Goal: Task Accomplishment & Management: Manage account settings

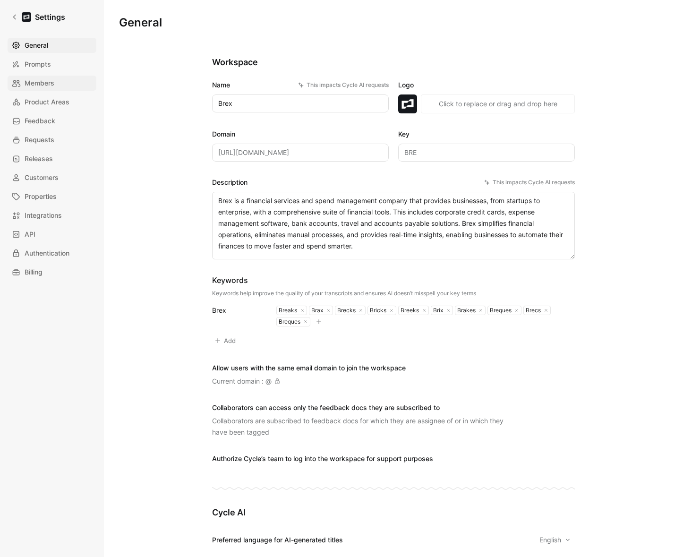
click at [43, 90] on link "Members" at bounding box center [52, 83] width 89 height 15
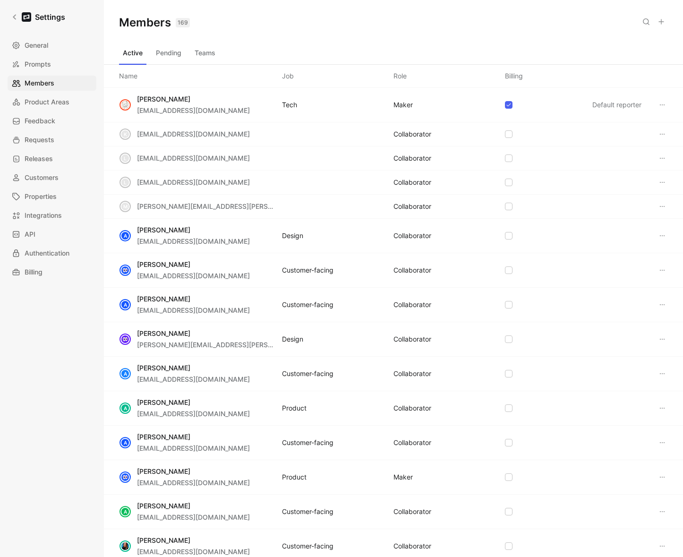
click at [195, 50] on button "Teams" at bounding box center [205, 52] width 28 height 15
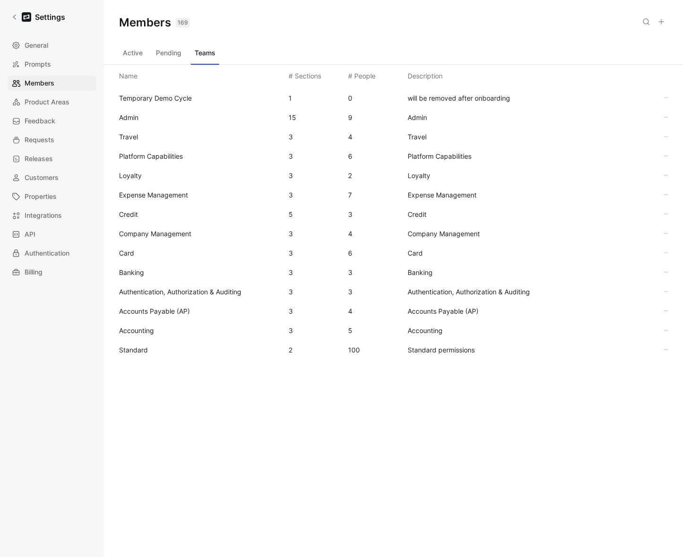
click at [149, 349] on span "Standard" at bounding box center [200, 349] width 162 height 11
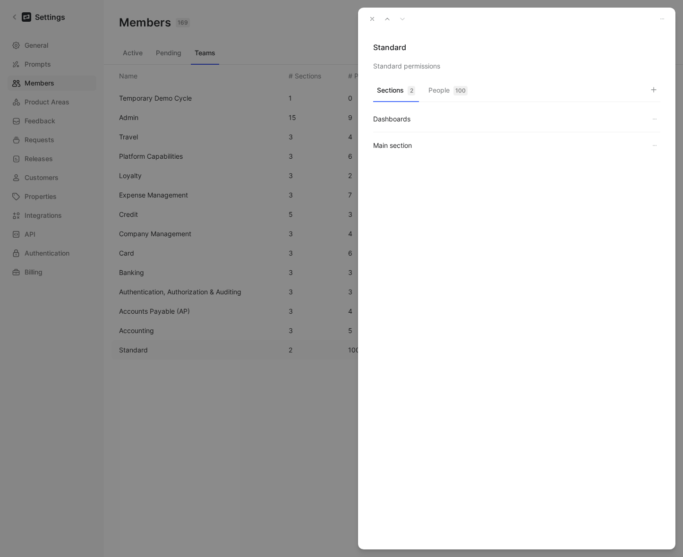
click at [463, 81] on div "Sections 2 People 100 Dashboards Main section" at bounding box center [516, 157] width 317 height 153
click at [455, 87] on div "100" at bounding box center [461, 90] width 14 height 9
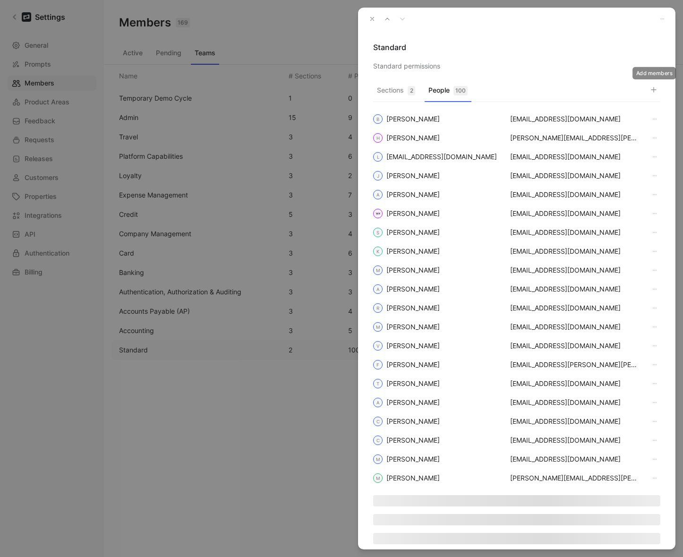
click at [655, 88] on icon "button" at bounding box center [654, 90] width 8 height 8
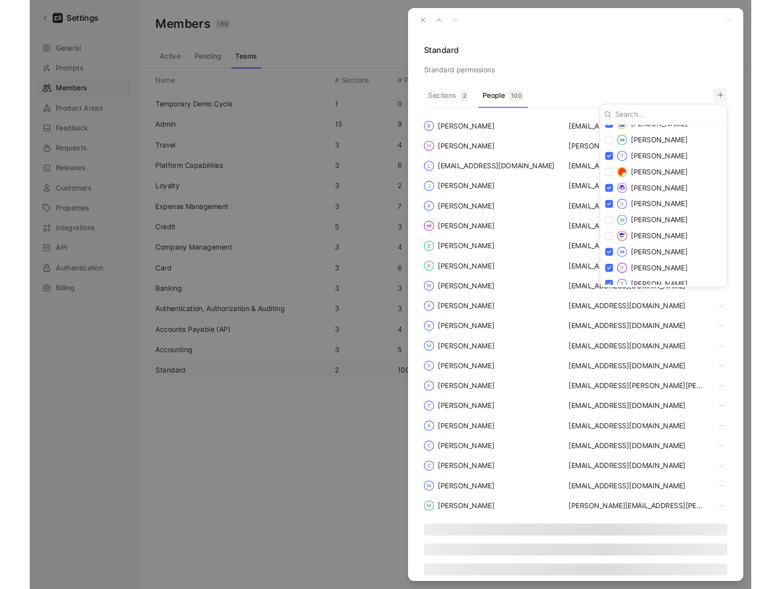
scroll to position [1758, 0]
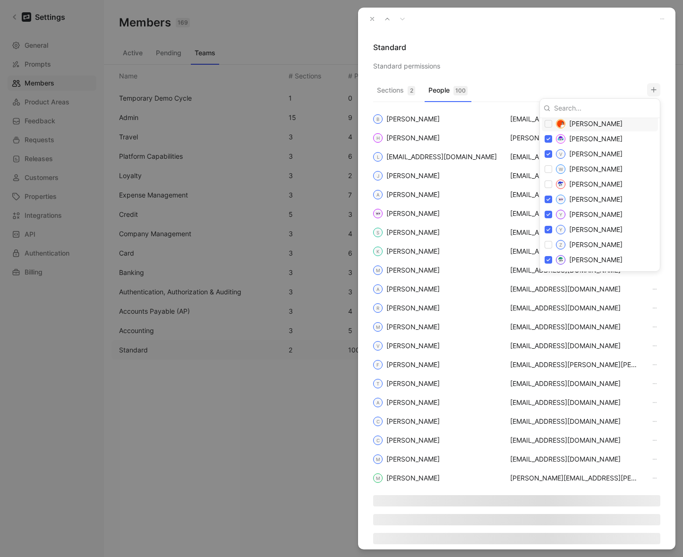
click at [567, 29] on div at bounding box center [341, 278] width 683 height 557
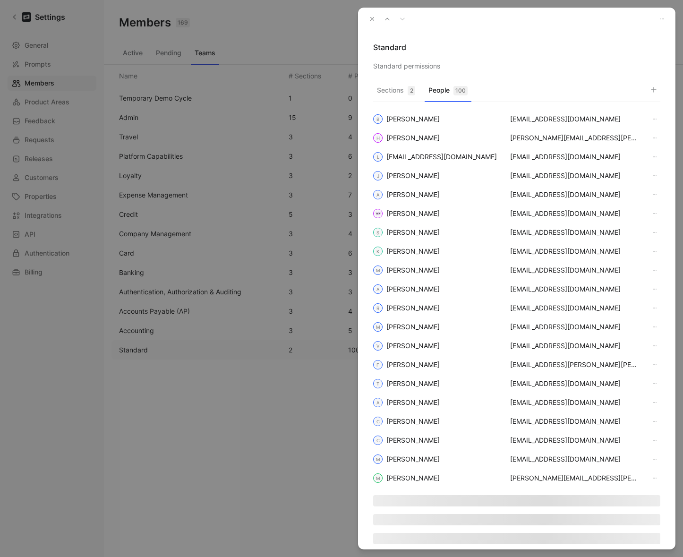
click at [370, 17] on icon "button" at bounding box center [372, 19] width 7 height 7
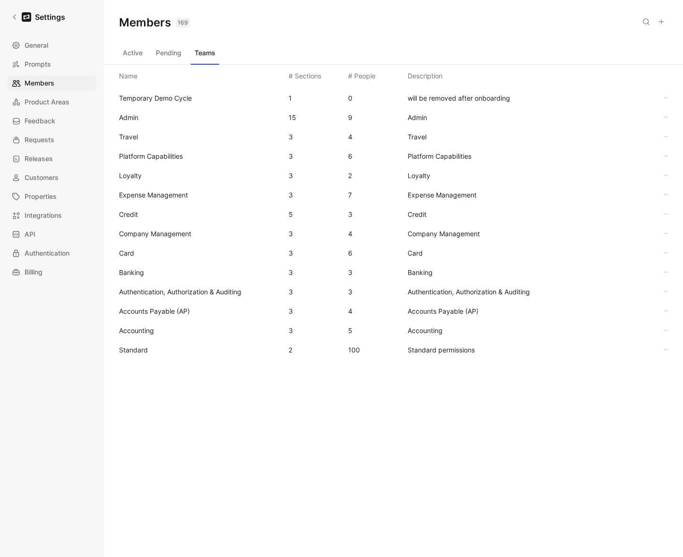
click at [261, 465] on div "Members 169 Saved Active Pending Teams Name # Sections # People Description Tem…" at bounding box center [393, 263] width 579 height 527
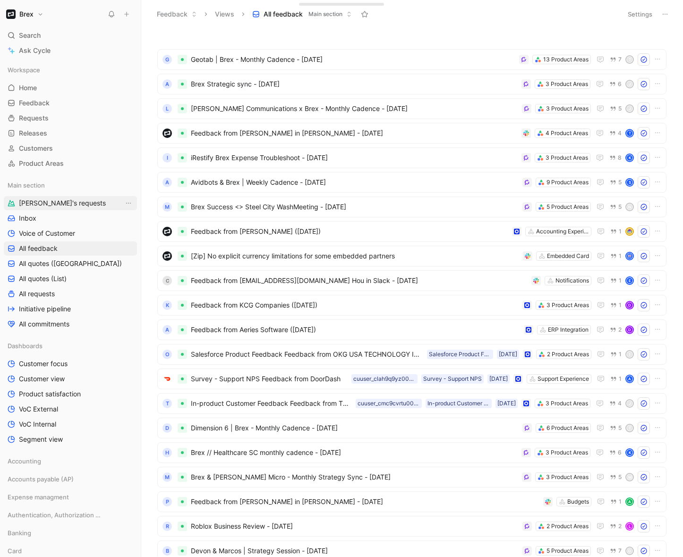
click at [43, 207] on span "[PERSON_NAME]'s requests" at bounding box center [62, 202] width 87 height 9
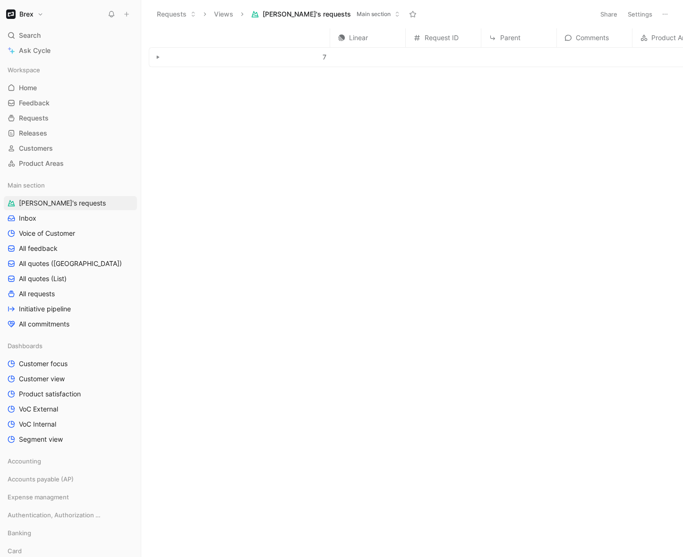
click at [667, 14] on icon at bounding box center [665, 14] width 8 height 8
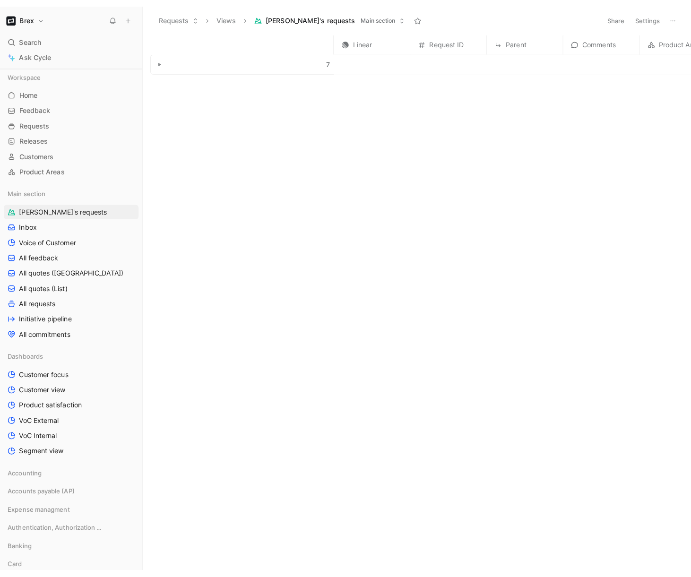
scroll to position [275, 0]
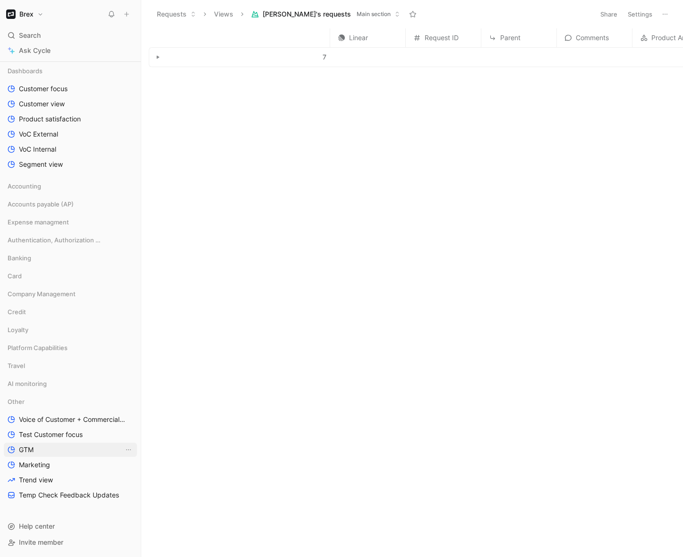
click at [35, 449] on link "GTM" at bounding box center [70, 450] width 133 height 14
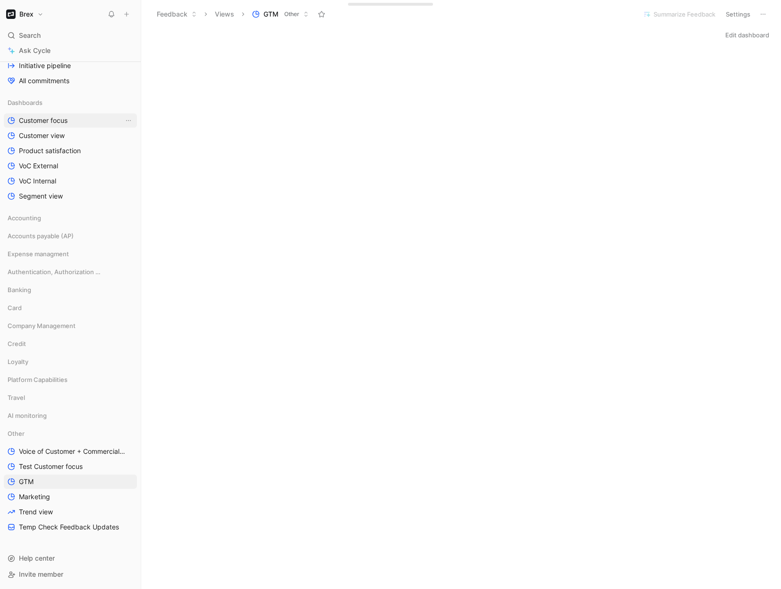
click at [30, 118] on span "Customer focus" at bounding box center [43, 120] width 49 height 9
click at [25, 497] on span "Marketing" at bounding box center [34, 496] width 31 height 9
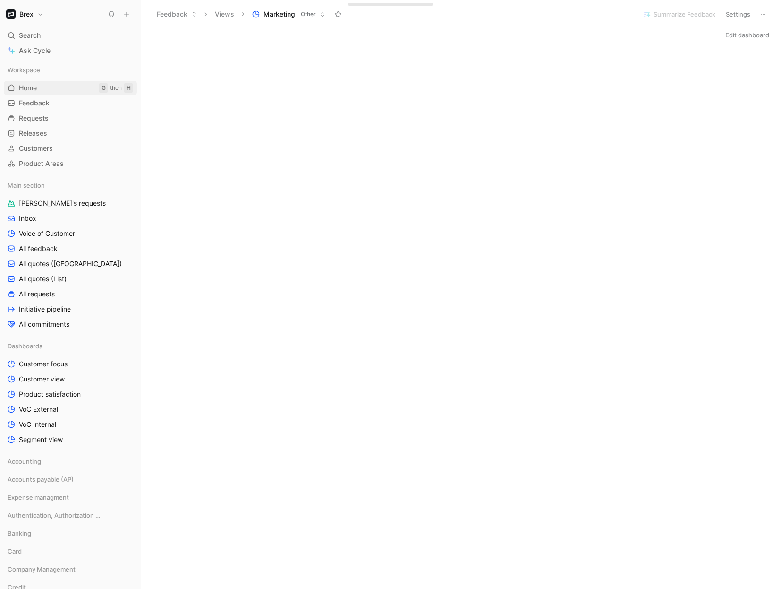
click at [37, 89] on link "Home G then H" at bounding box center [70, 88] width 133 height 14
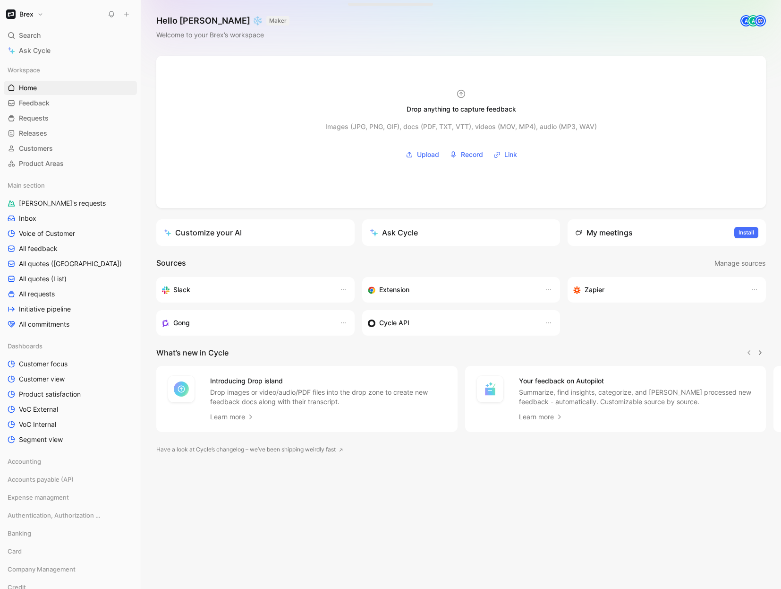
click at [325, 30] on div "Hello James ❄️ MAKER Welcome to your Brex’s workspace A A" at bounding box center [461, 28] width 640 height 56
click at [437, 158] on span "Upload" at bounding box center [428, 154] width 22 height 11
click at [33, 247] on span "All feedback" at bounding box center [38, 248] width 39 height 9
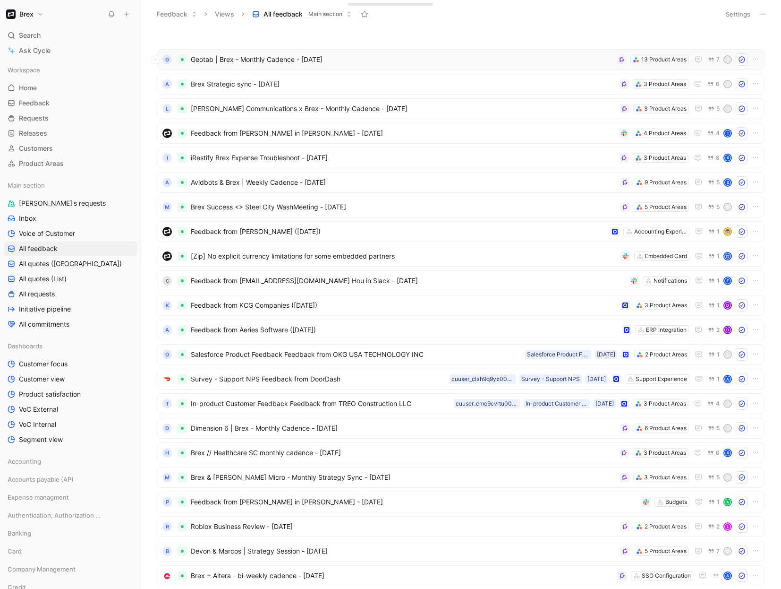
click at [265, 63] on span "Geotab | Brex - Monthly Cadence - 8/22/2025" at bounding box center [402, 59] width 423 height 11
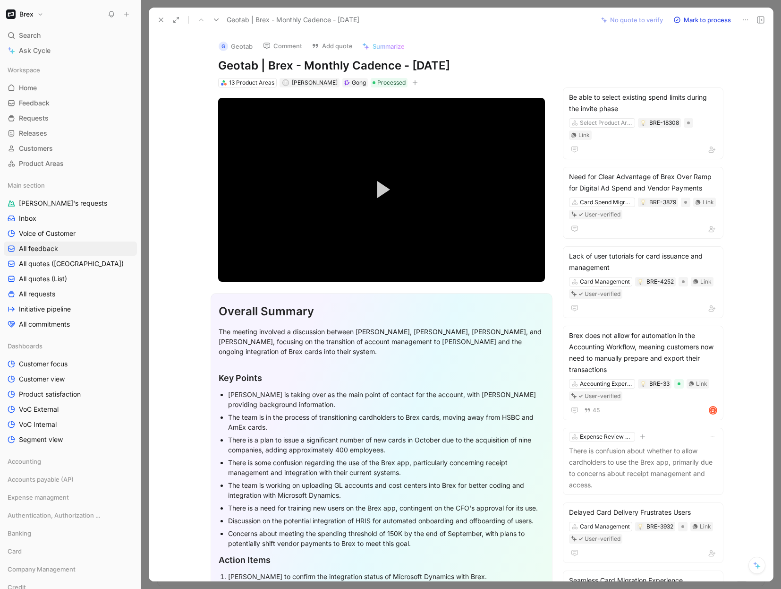
click at [503, 46] on div "G Geotab Comment Add quote Summarize" at bounding box center [379, 44] width 331 height 20
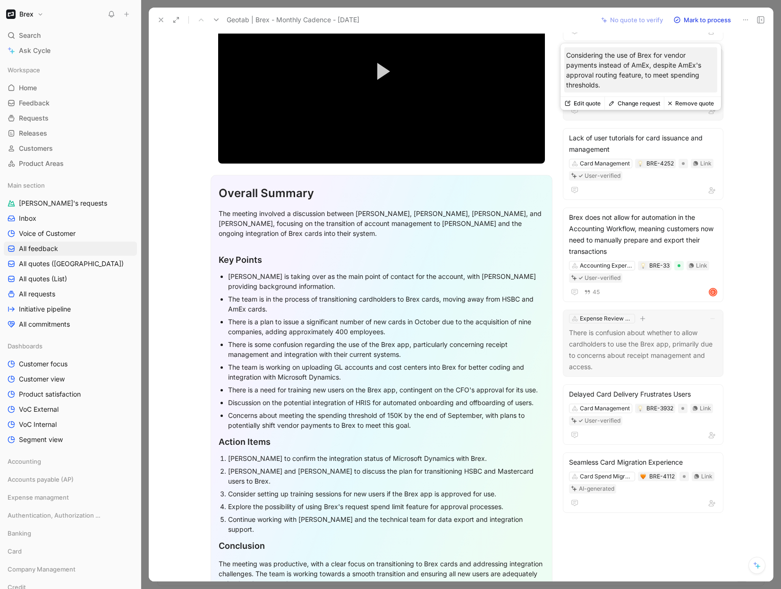
scroll to position [204, 0]
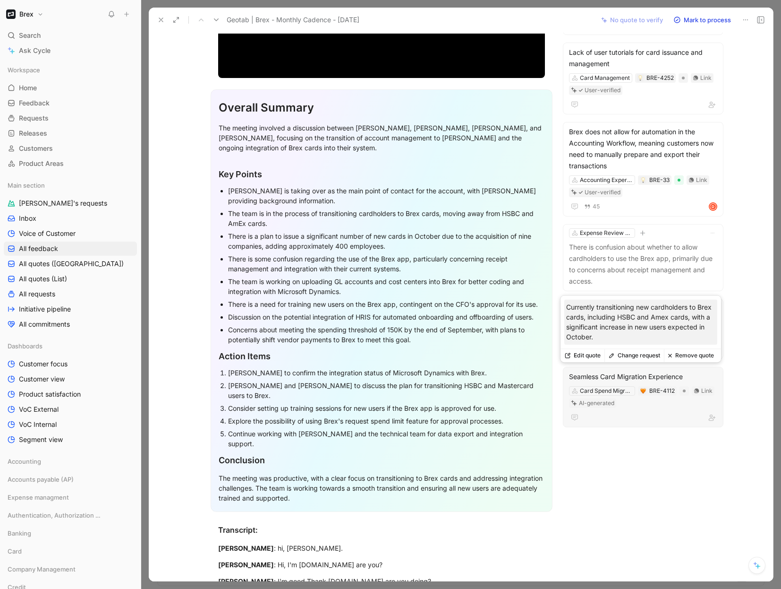
click at [622, 378] on div "Seamless Card Migration Experience" at bounding box center [643, 376] width 148 height 11
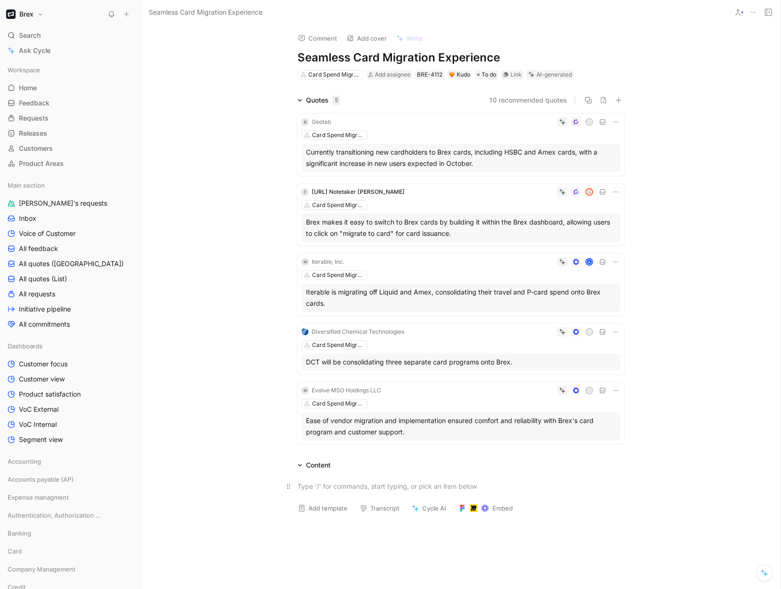
click at [318, 482] on div at bounding box center [461, 486] width 327 height 10
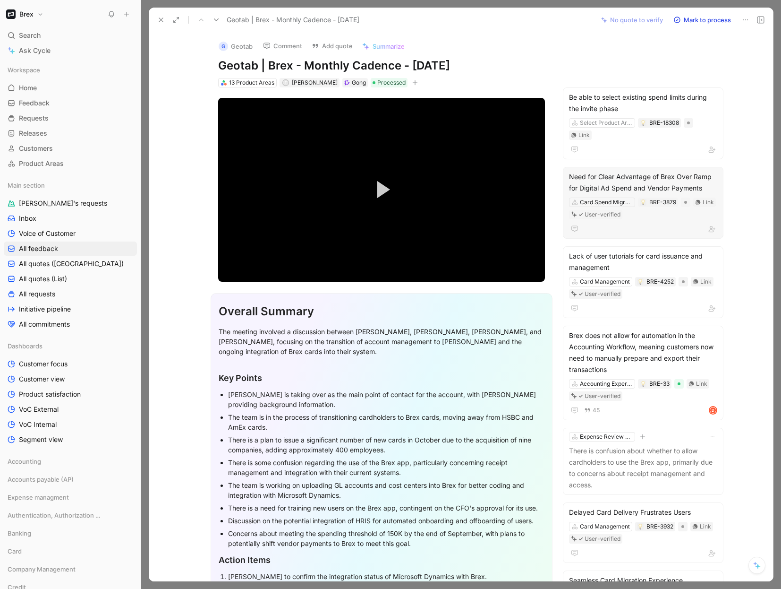
click at [652, 221] on div "Need for Clear Advantage of Brex Over Ramp for Digital Ad Spend and Vendor Paym…" at bounding box center [643, 203] width 161 height 72
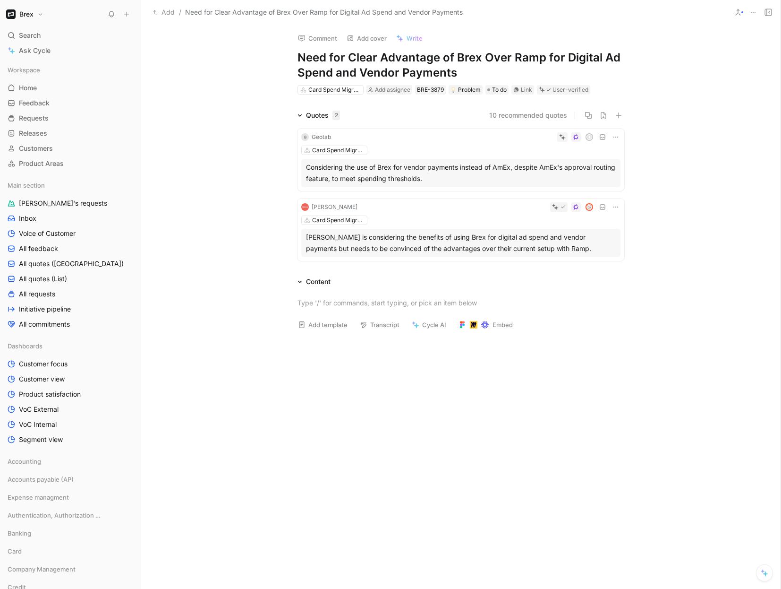
click at [300, 113] on div "Quotes 2" at bounding box center [319, 115] width 50 height 11
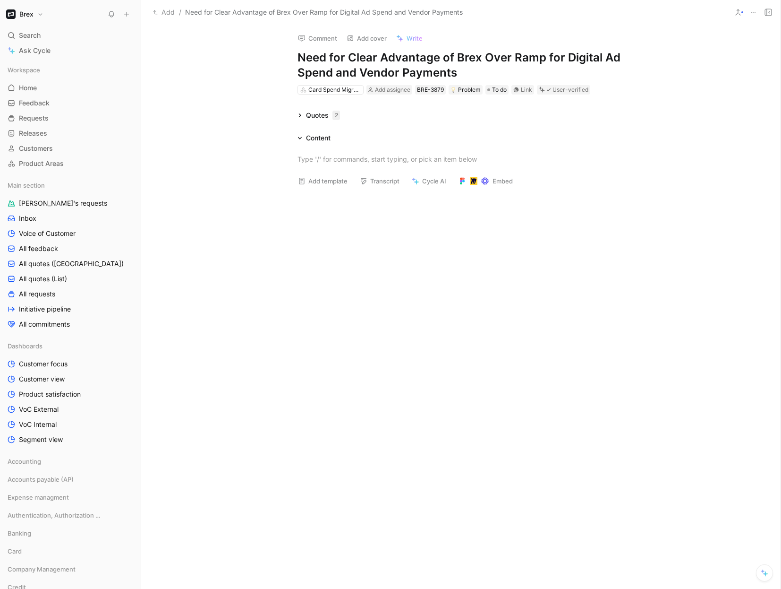
click at [300, 113] on icon at bounding box center [300, 115] width 5 height 5
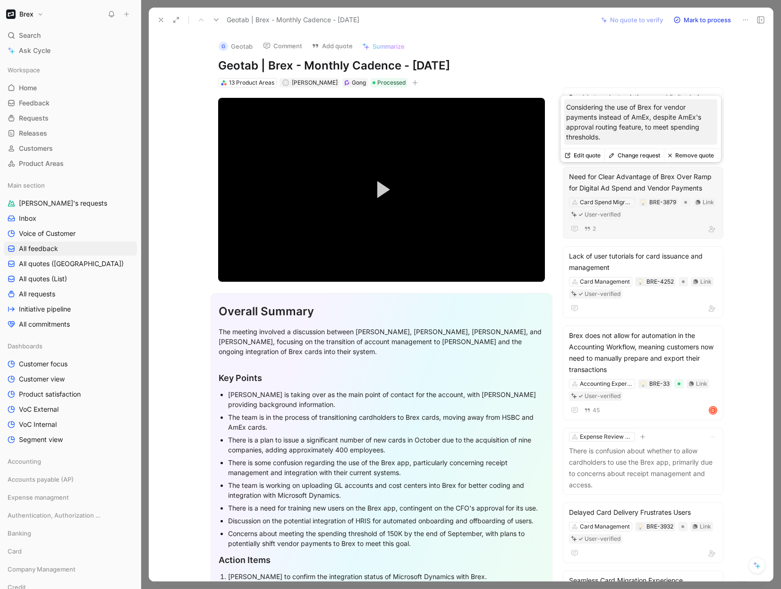
click at [645, 229] on div "2" at bounding box center [643, 228] width 148 height 11
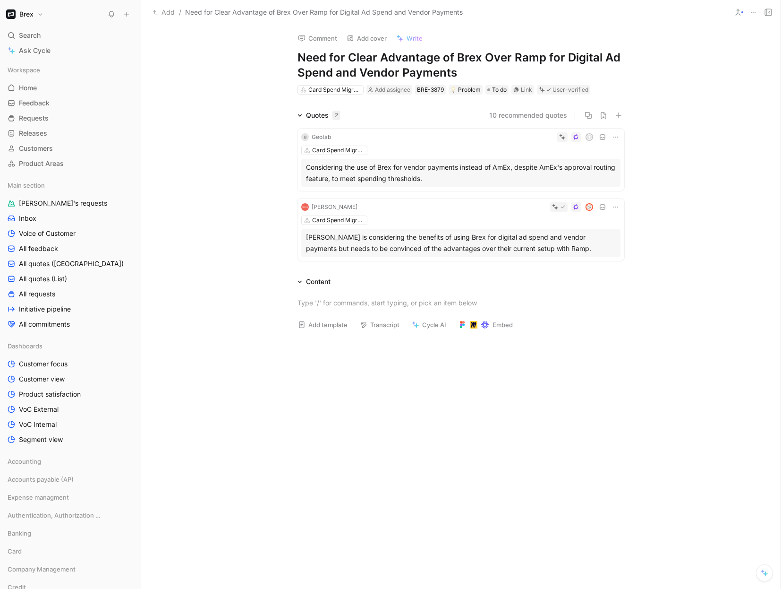
click at [384, 137] on div "T" at bounding box center [478, 136] width 286 height 9
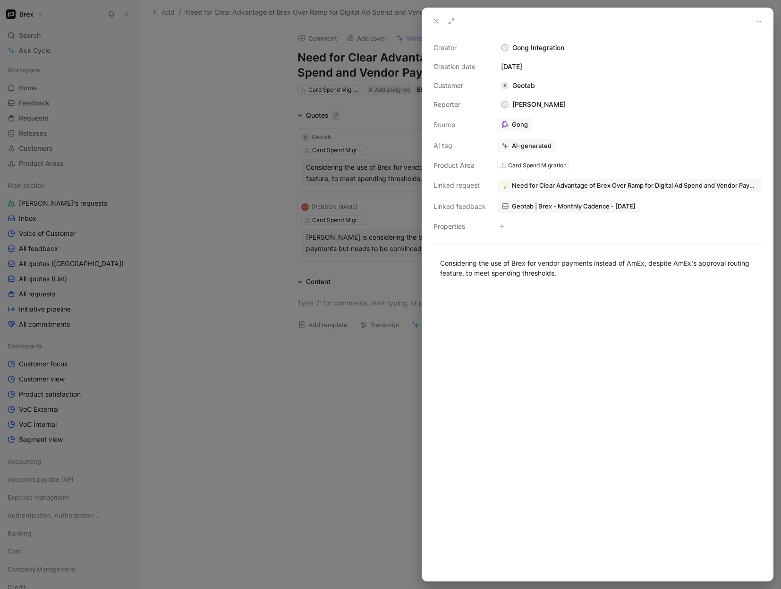
click at [434, 19] on icon at bounding box center [437, 21] width 8 height 8
click at [435, 20] on icon at bounding box center [437, 21] width 8 height 8
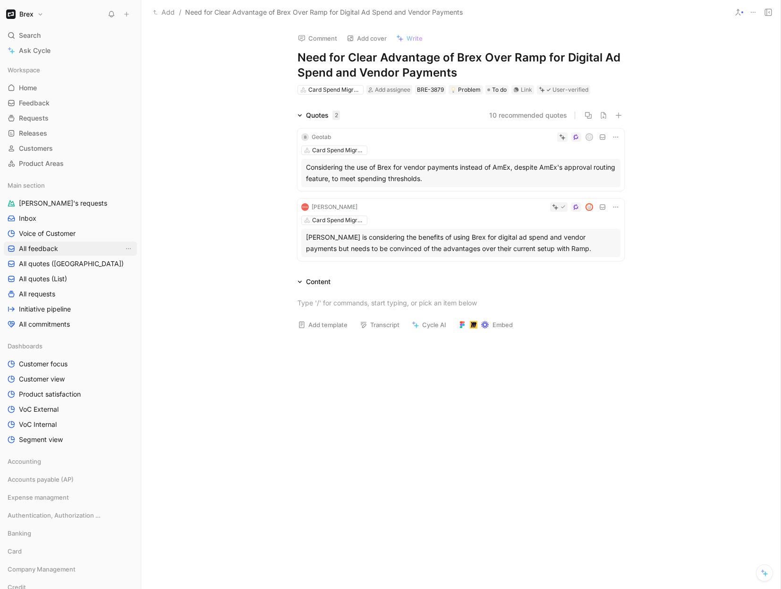
click at [64, 244] on link "All feedback" at bounding box center [70, 248] width 133 height 14
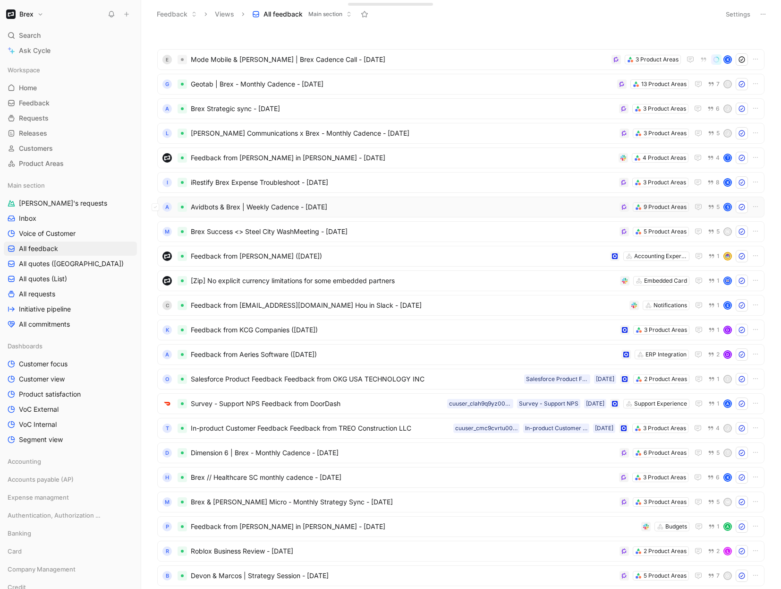
click at [383, 212] on span "Avidbots & Brex | Weekly Cadence - 8/22/2025" at bounding box center [403, 206] width 425 height 11
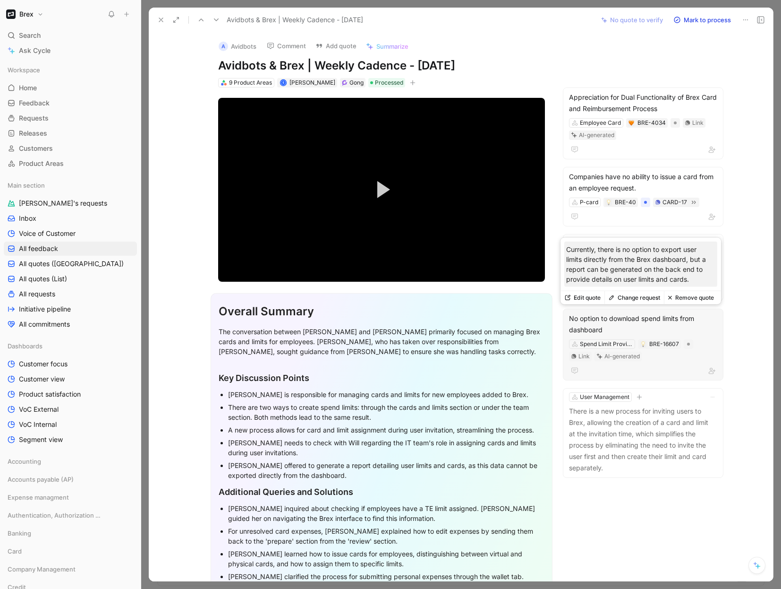
click at [622, 317] on div "No option to download spend limits from dashboard" at bounding box center [643, 324] width 148 height 23
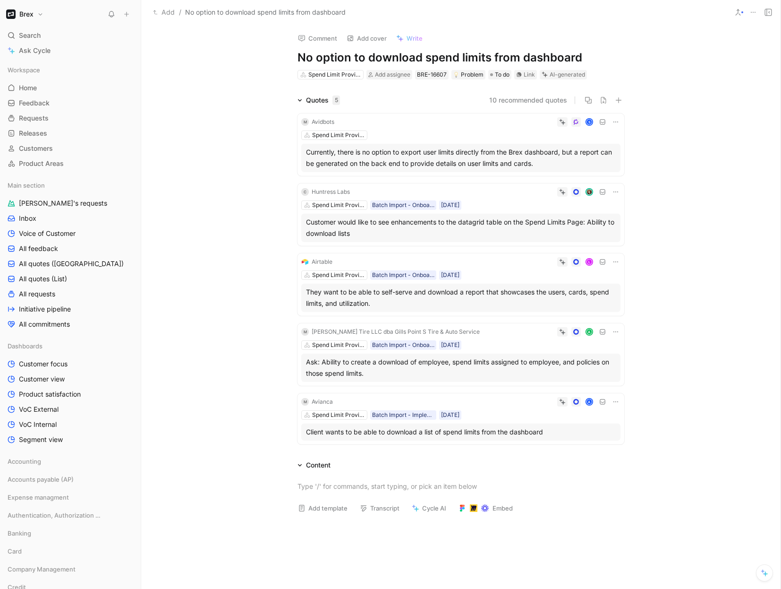
drag, startPoint x: 642, startPoint y: 65, endPoint x: 626, endPoint y: 60, distance: 15.7
click at [641, 65] on div "Comment Add cover Write No option to download spend limits from dashboard Spend…" at bounding box center [461, 307] width 640 height 564
click at [284, 72] on div "Comment Add cover Write No option to download spend limits from dashboard Spend…" at bounding box center [461, 52] width 363 height 55
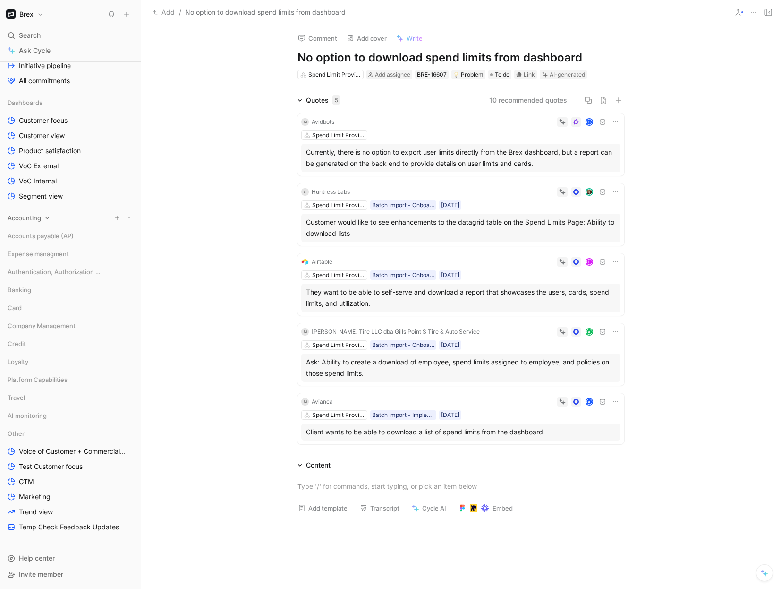
click at [42, 217] on div "Accounting" at bounding box center [70, 218] width 133 height 14
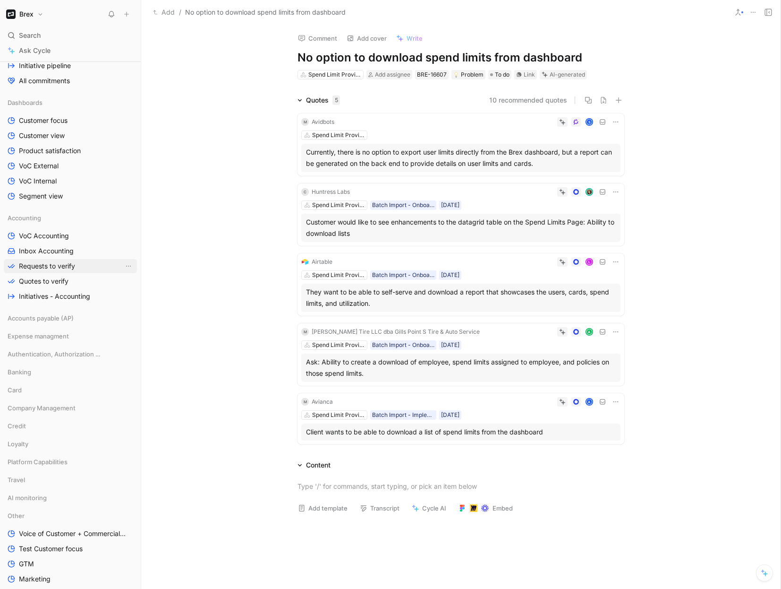
click at [52, 270] on span "Requests to verify" at bounding box center [47, 265] width 56 height 9
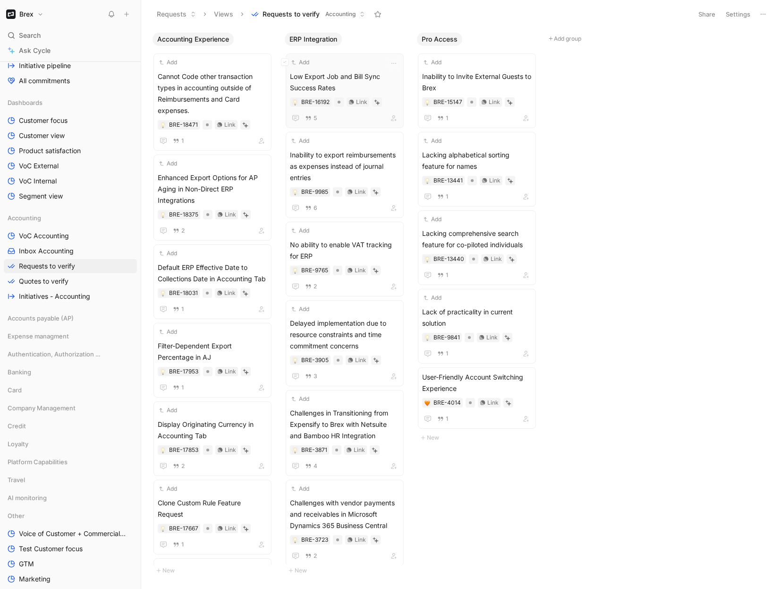
click at [339, 77] on span "Low Export Job and Bill Sync Success Rates" at bounding box center [345, 82] width 110 height 23
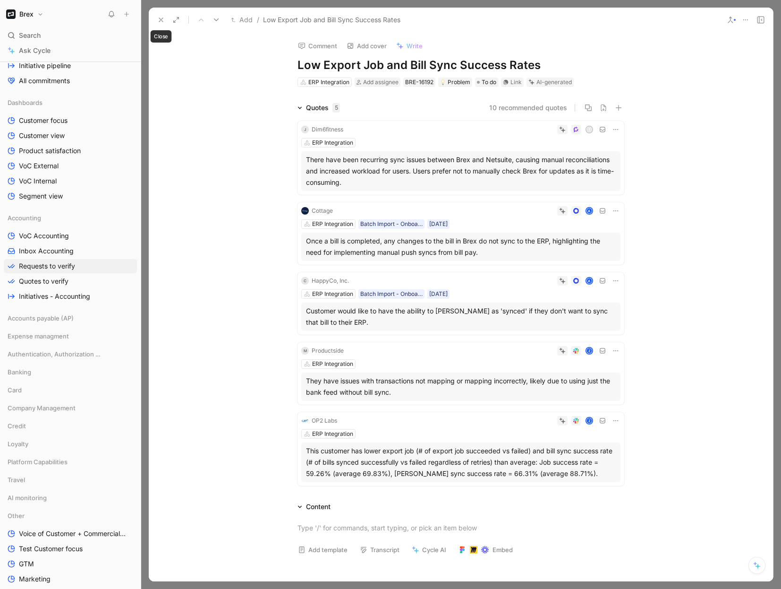
click at [160, 18] on use at bounding box center [161, 20] width 4 height 4
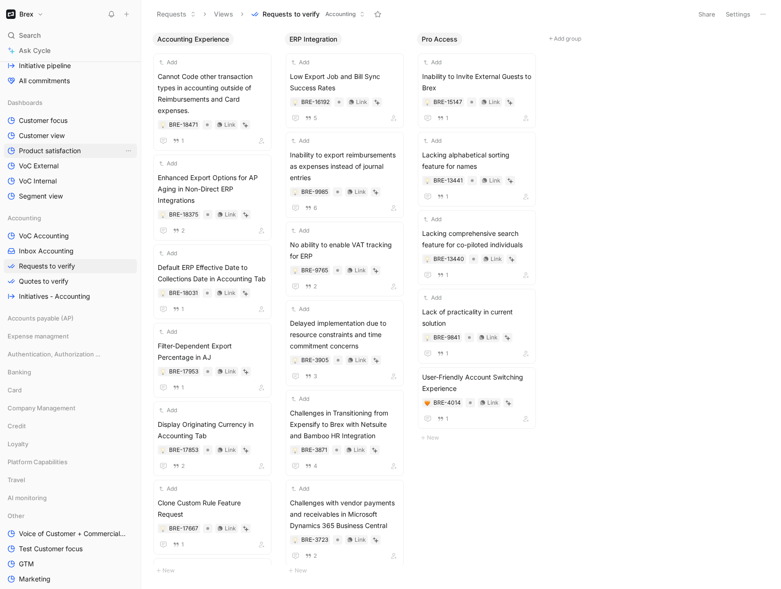
scroll to position [44, 0]
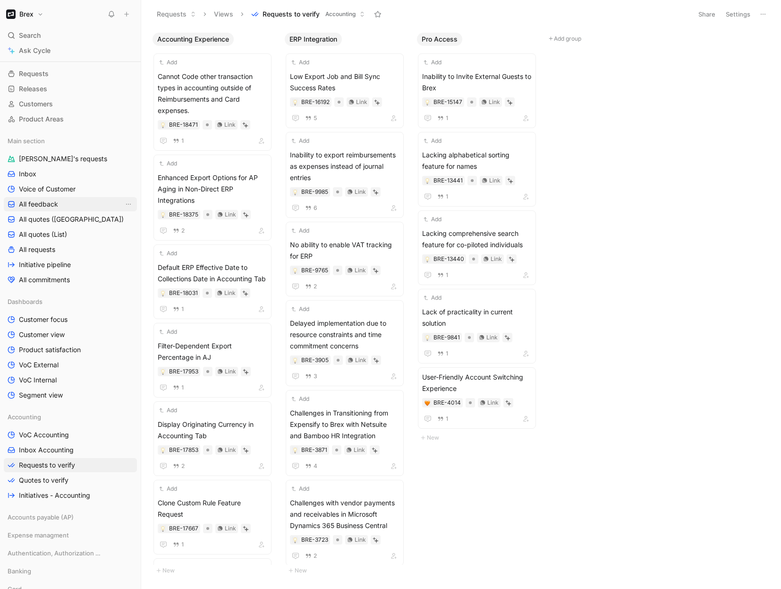
click at [40, 206] on span "All feedback" at bounding box center [38, 203] width 39 height 9
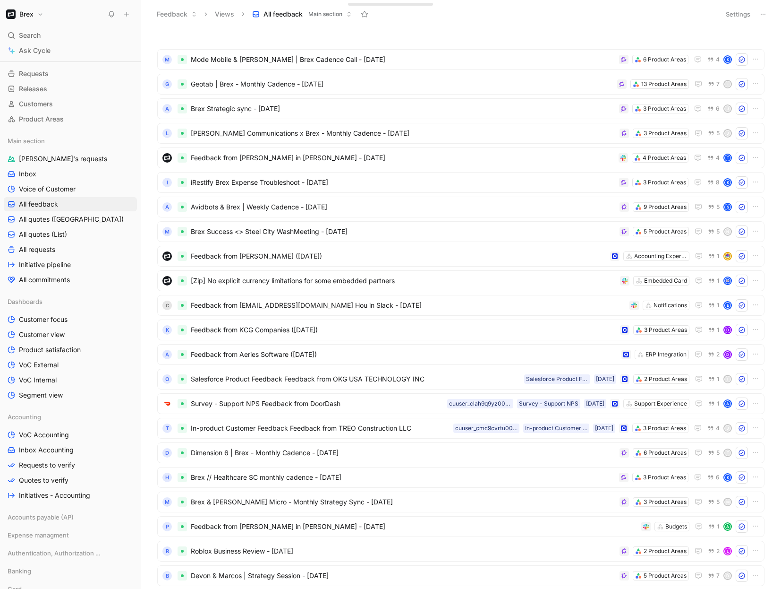
click at [36, 15] on button "Brex" at bounding box center [25, 14] width 42 height 13
click at [35, 98] on div "Workspace settings G then S" at bounding box center [64, 97] width 116 height 15
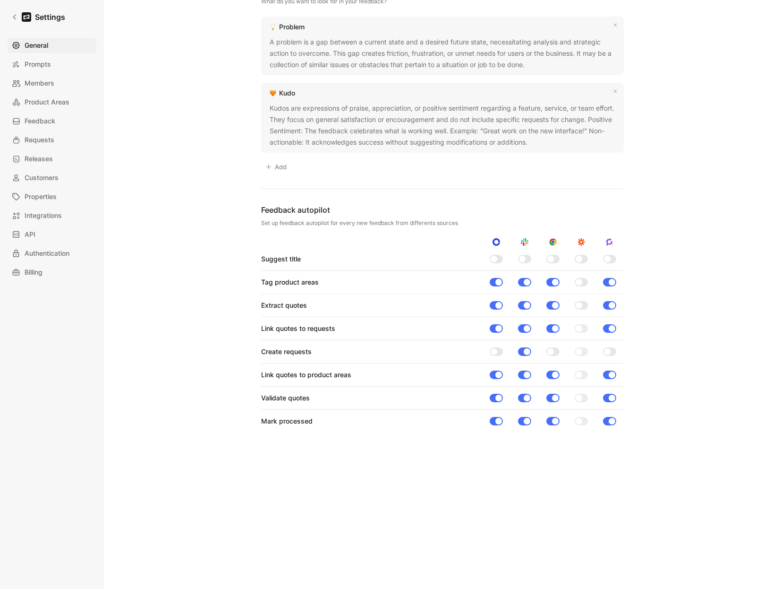
scroll to position [373, 0]
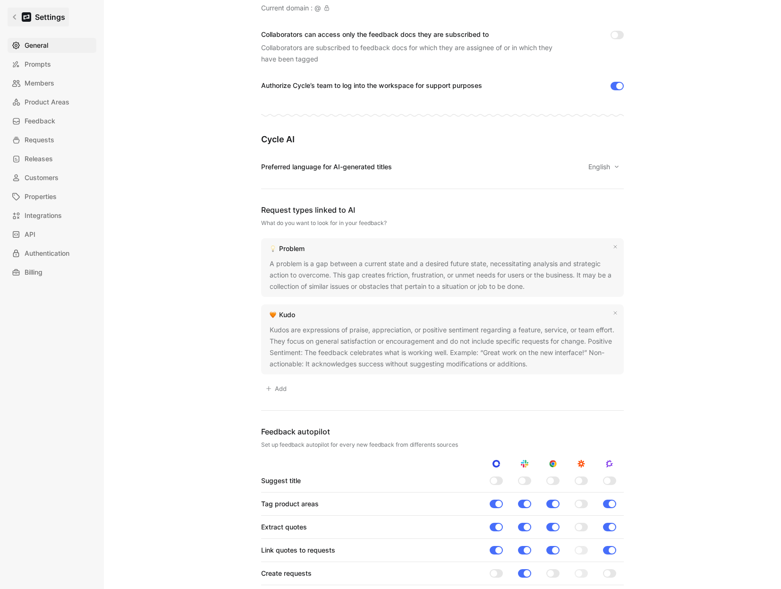
click at [15, 16] on icon at bounding box center [14, 17] width 7 height 7
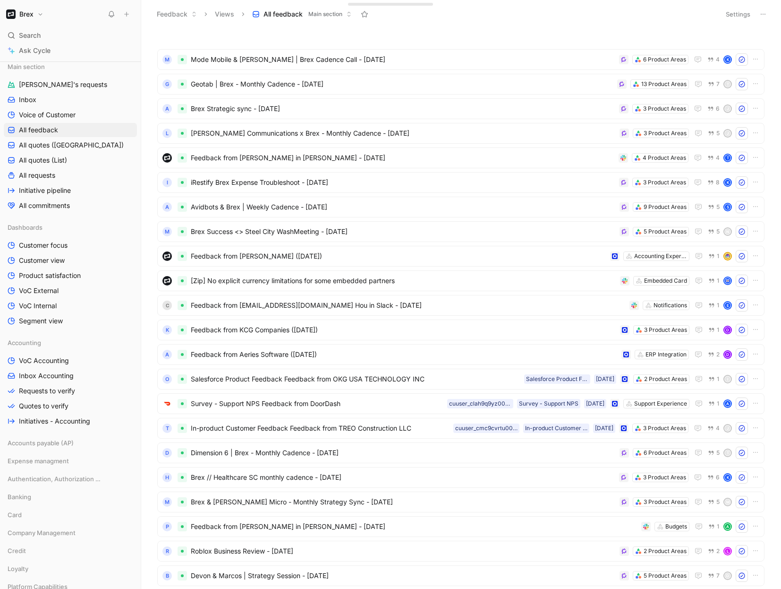
scroll to position [326, 0]
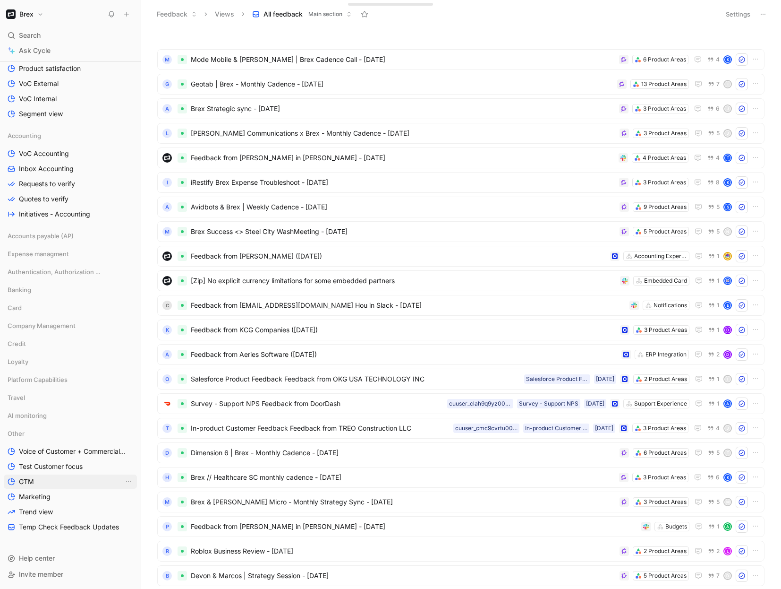
click at [32, 479] on span "GTM" at bounding box center [26, 481] width 15 height 9
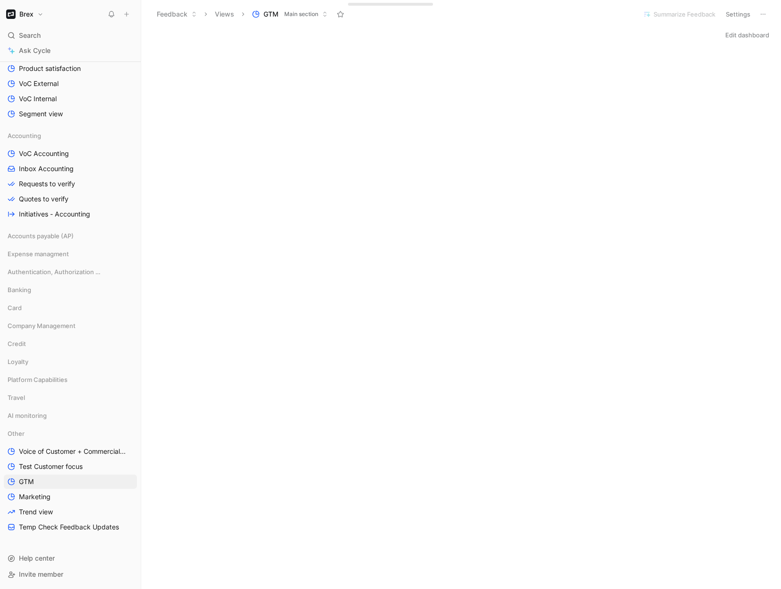
click at [38, 12] on button "Brex" at bounding box center [25, 14] width 42 height 13
click at [46, 101] on div "Workspace settings G then S" at bounding box center [64, 97] width 116 height 15
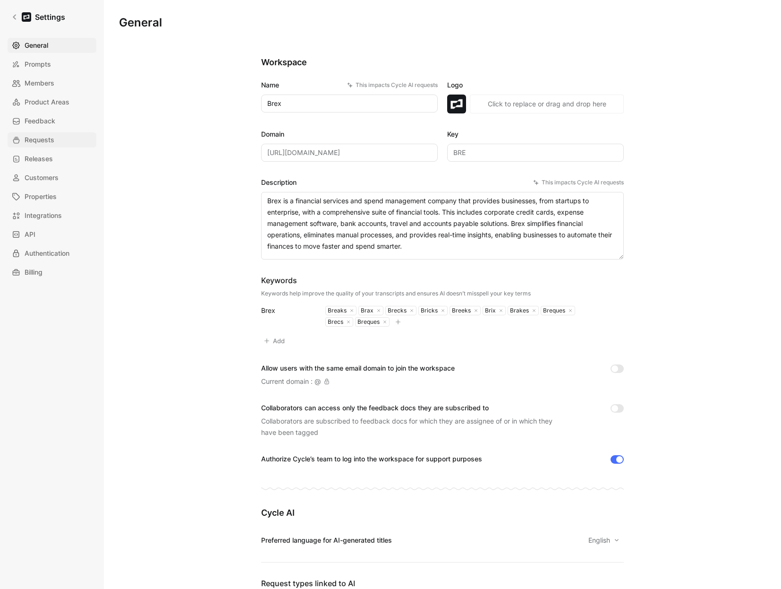
click at [49, 136] on span "Requests" at bounding box center [40, 139] width 30 height 11
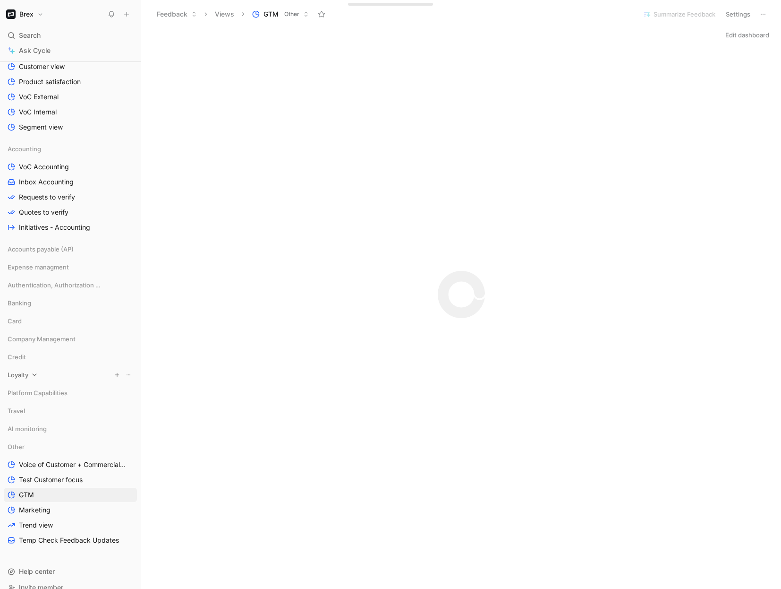
scroll to position [326, 0]
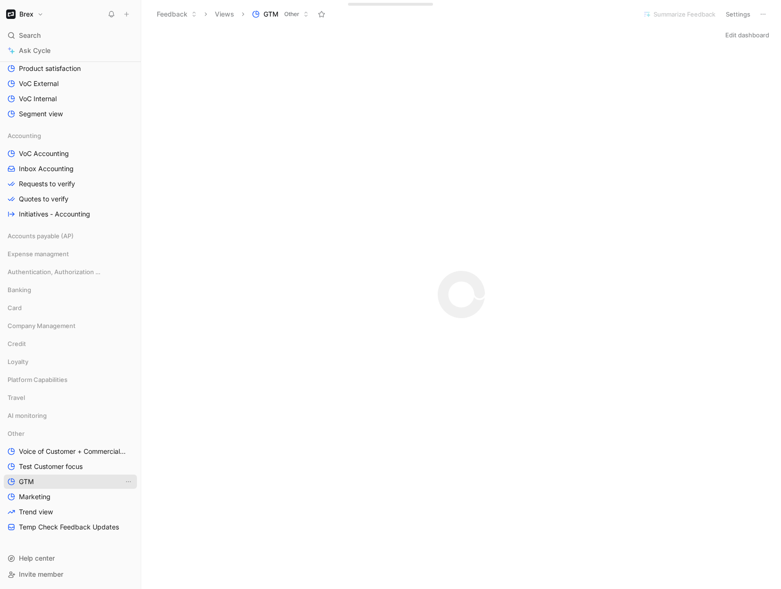
click at [46, 483] on link "GTM" at bounding box center [70, 481] width 133 height 14
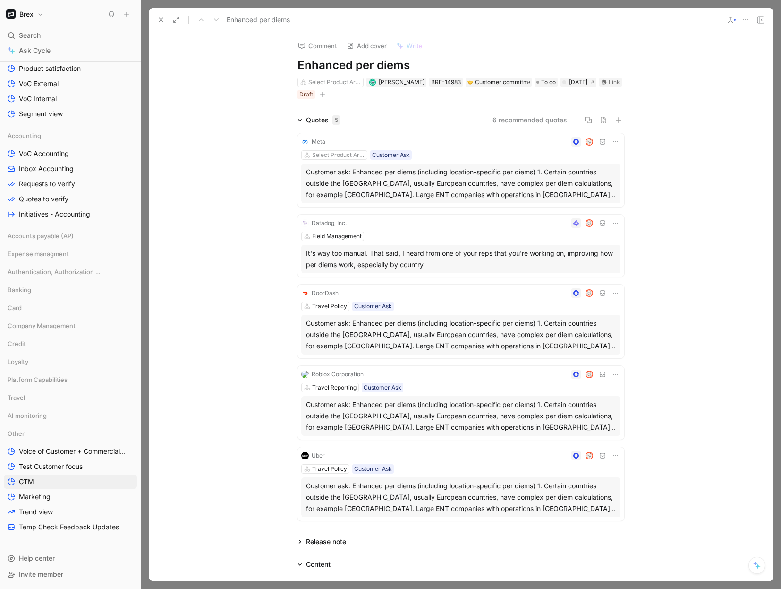
drag, startPoint x: 159, startPoint y: 18, endPoint x: 191, endPoint y: 60, distance: 52.3
click at [191, 60] on div "Enhanced per diems Comment Add cover Write Enhanced per diems Select Product Ar…" at bounding box center [461, 295] width 625 height 574
click at [164, 23] on icon at bounding box center [161, 20] width 8 height 8
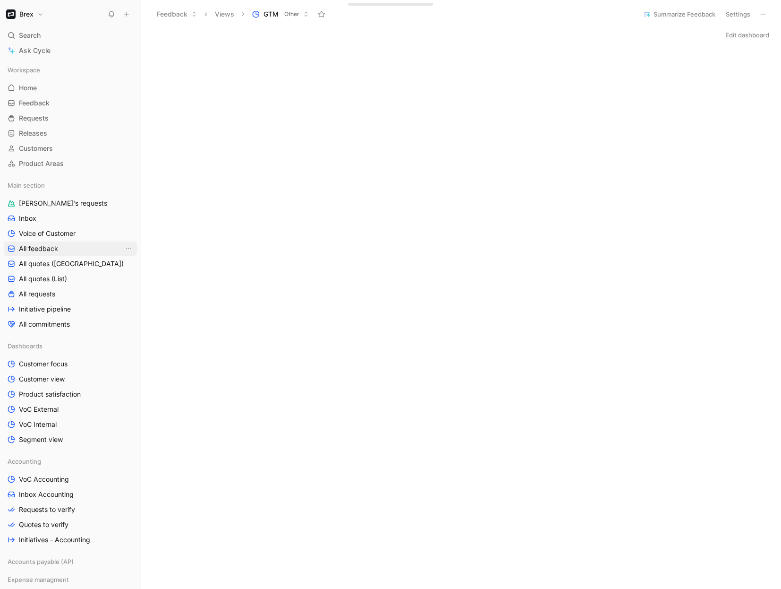
click at [38, 249] on span "All feedback" at bounding box center [38, 248] width 39 height 9
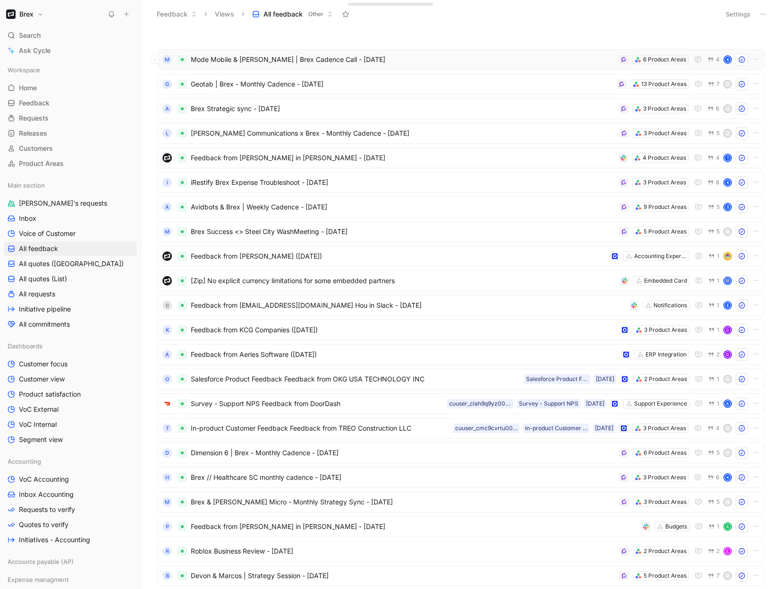
click at [386, 65] on span "Mode Mobile & Karim | Brex Cadence Call - 8/22/2025" at bounding box center [403, 59] width 425 height 11
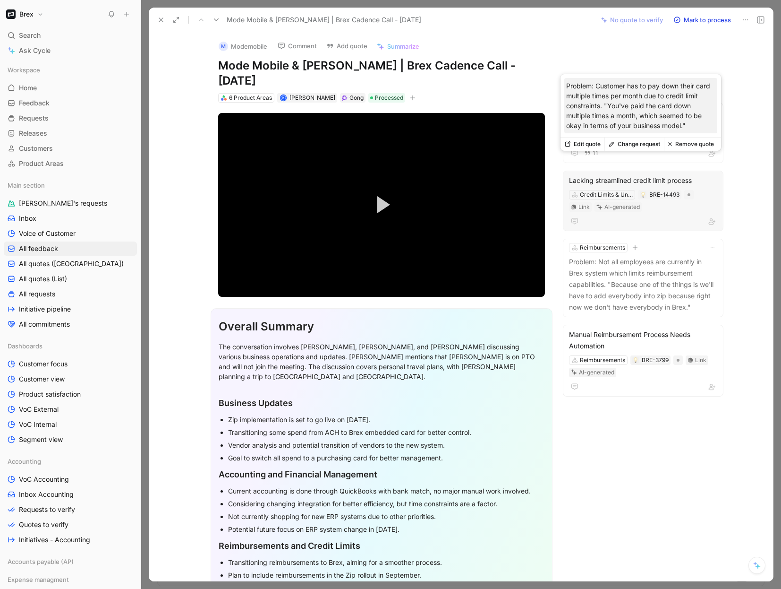
click at [663, 175] on div "Lacking streamlined credit limit process" at bounding box center [643, 180] width 148 height 11
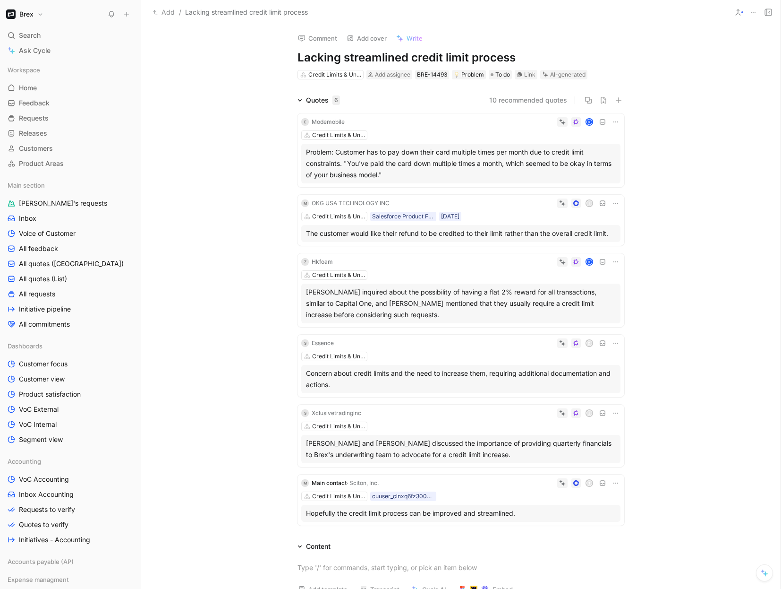
click at [275, 112] on div "Quotes 6 10 recommended quotes E Modemobile K Credit Limits & Underwriting Prob…" at bounding box center [461, 311] width 640 height 435
click at [437, 95] on div "10 recommended quotes" at bounding box center [486, 99] width 277 height 11
click at [529, 76] on div "Link" at bounding box center [529, 74] width 11 height 9
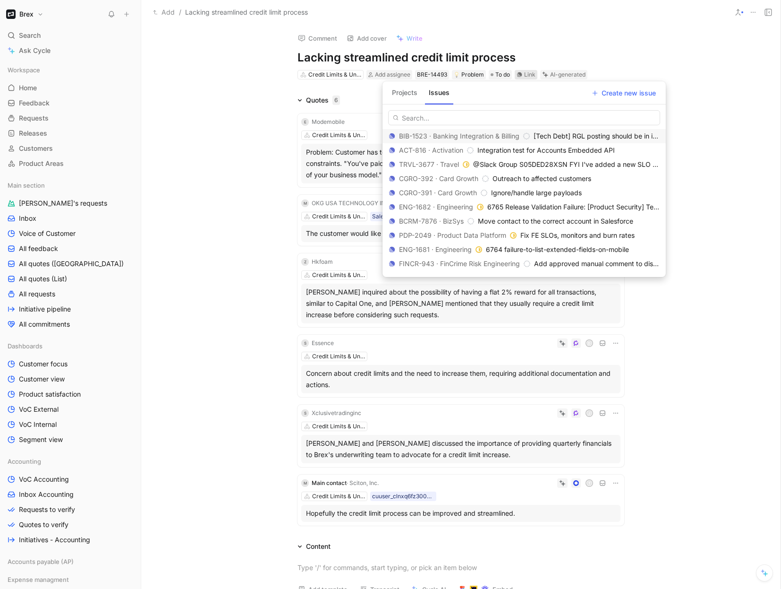
click at [399, 95] on button "Projects" at bounding box center [404, 92] width 33 height 15
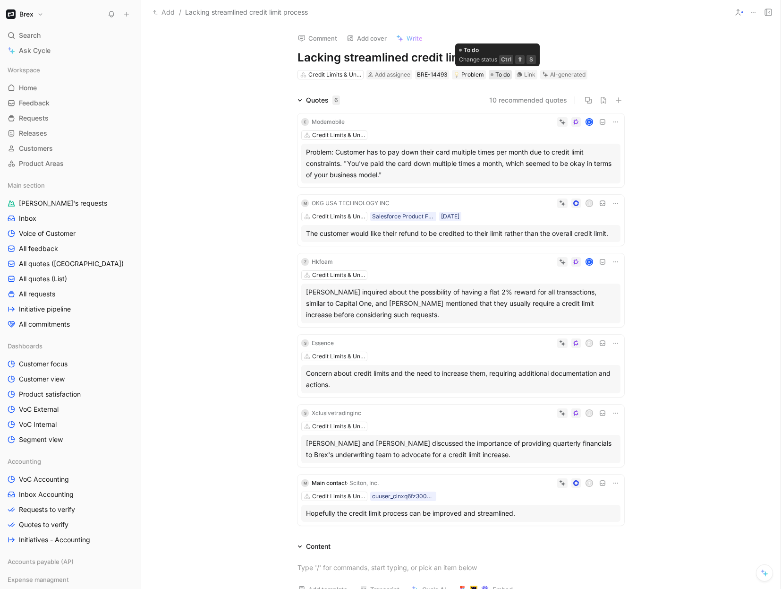
click at [505, 77] on span "To do" at bounding box center [503, 74] width 15 height 9
click at [524, 75] on div "Link" at bounding box center [529, 74] width 11 height 9
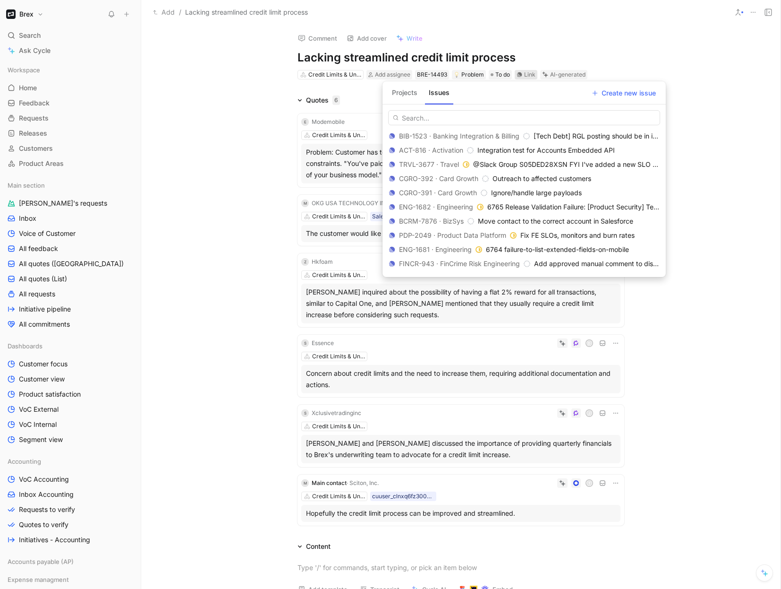
click at [407, 98] on button "Projects" at bounding box center [404, 92] width 33 height 15
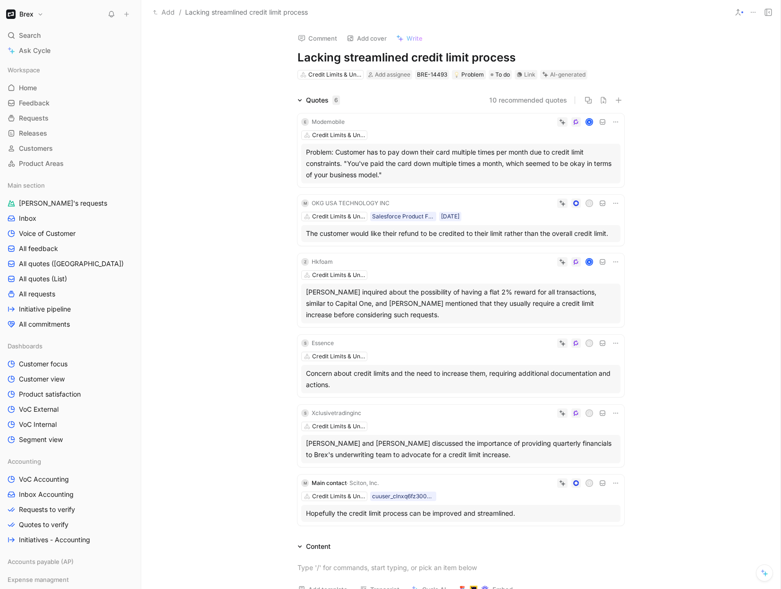
drag, startPoint x: 184, startPoint y: 43, endPoint x: 177, endPoint y: 37, distance: 9.7
click at [184, 43] on div "Comment Add cover Write Lacking streamlined credit limit process Credit Limits …" at bounding box center [461, 307] width 640 height 564
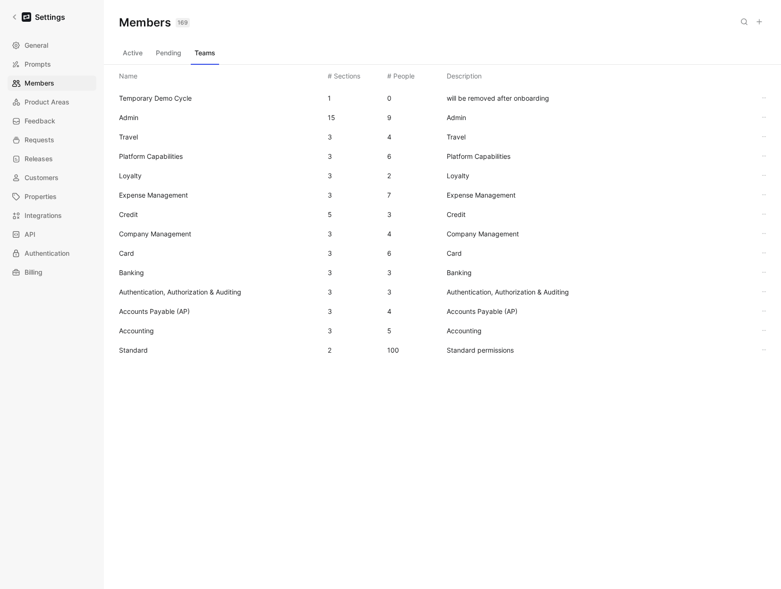
click at [131, 58] on button "Active" at bounding box center [132, 52] width 27 height 15
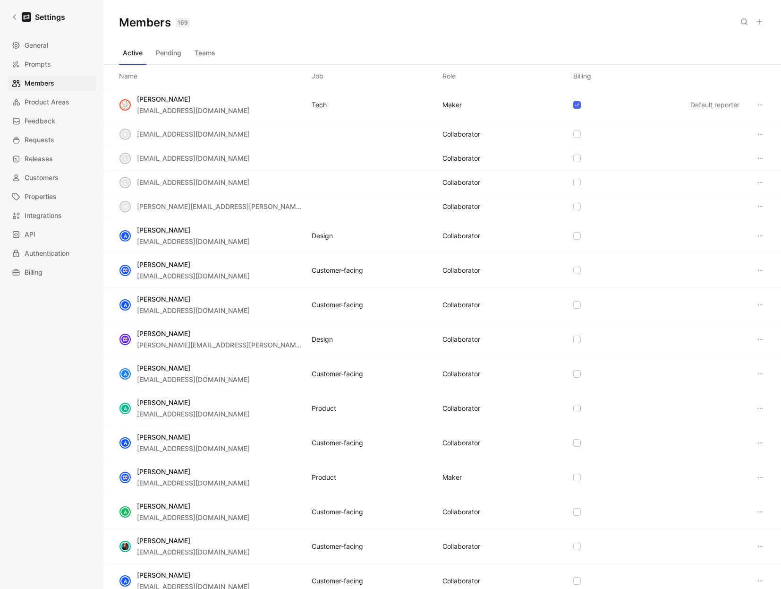
click at [760, 24] on icon at bounding box center [760, 22] width 8 height 8
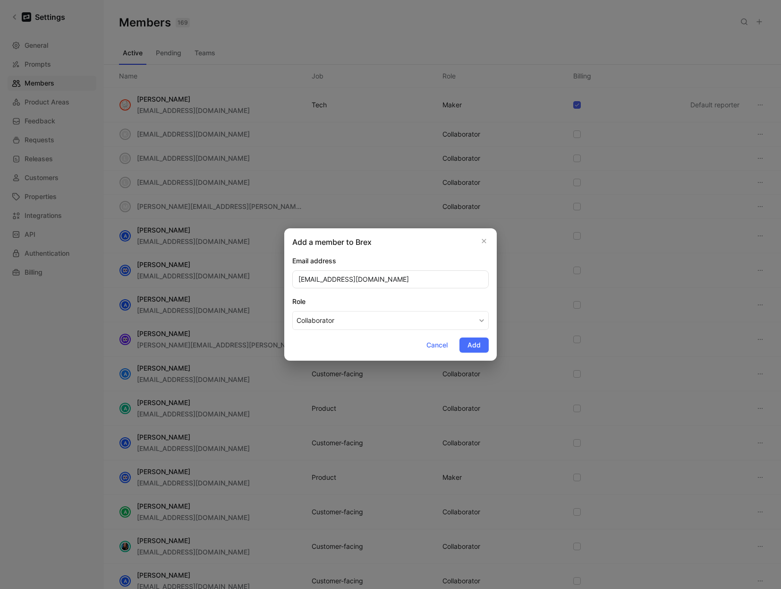
type input "[EMAIL_ADDRESS][DOMAIN_NAME]"
click at [476, 340] on span "Add" at bounding box center [474, 344] width 13 height 11
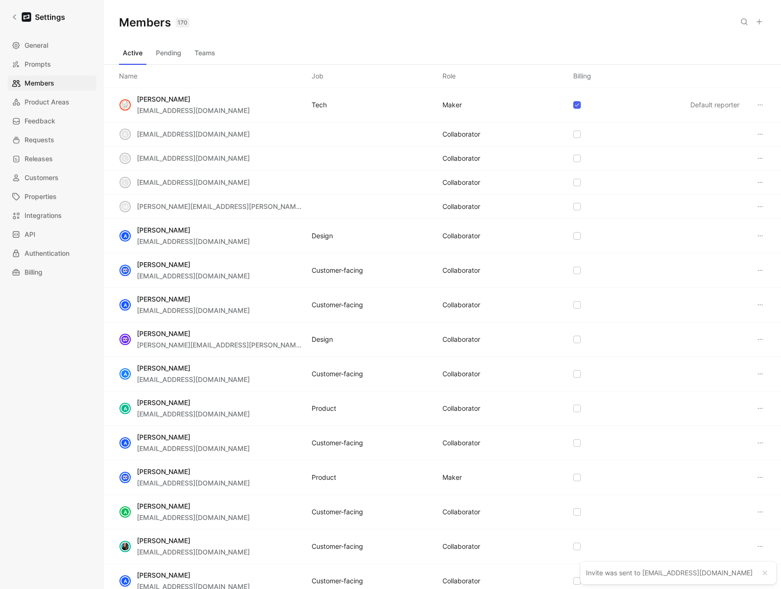
click at [211, 53] on button "Teams" at bounding box center [205, 52] width 28 height 15
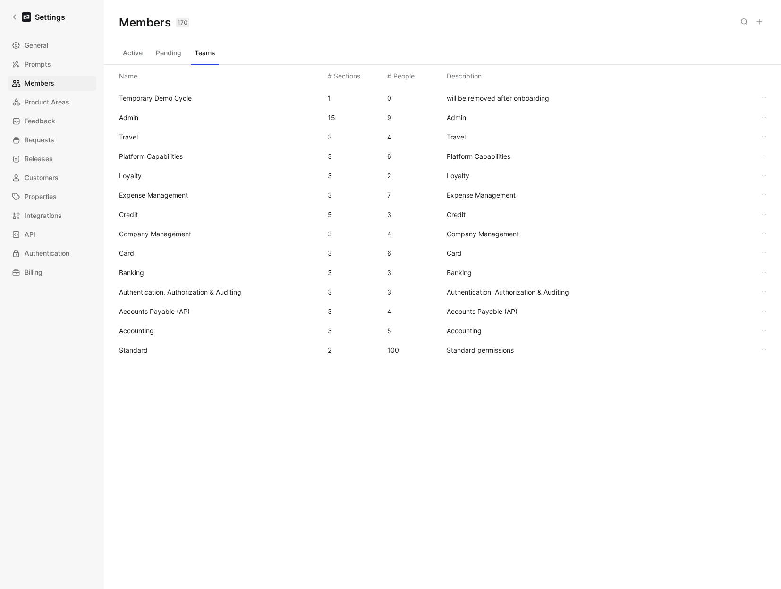
click at [134, 356] on div "Standard 2 100 Standard permissions" at bounding box center [442, 349] width 662 height 19
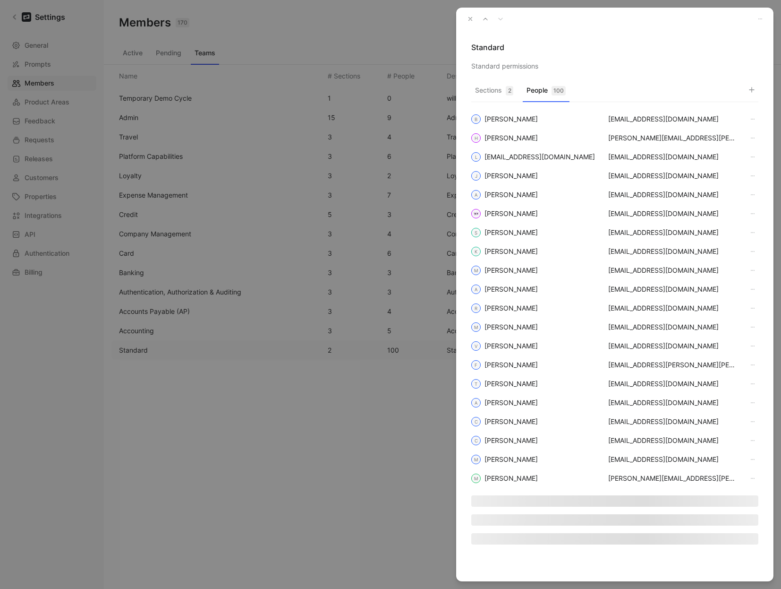
click at [538, 94] on button "People 100" at bounding box center [546, 93] width 47 height 18
click at [754, 94] on button "button" at bounding box center [752, 89] width 13 height 13
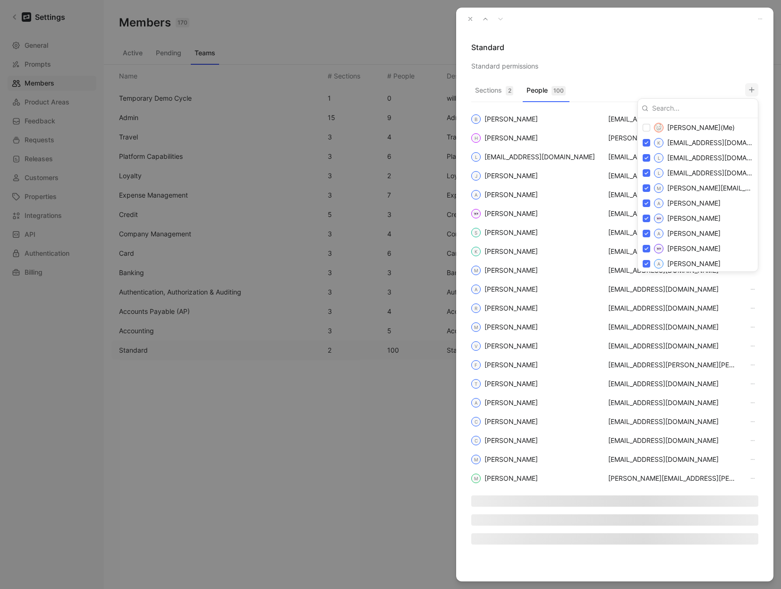
click at [671, 108] on input at bounding box center [702, 108] width 106 height 15
paste input "aliew@brex.com"
type input "aliew@brex.com"
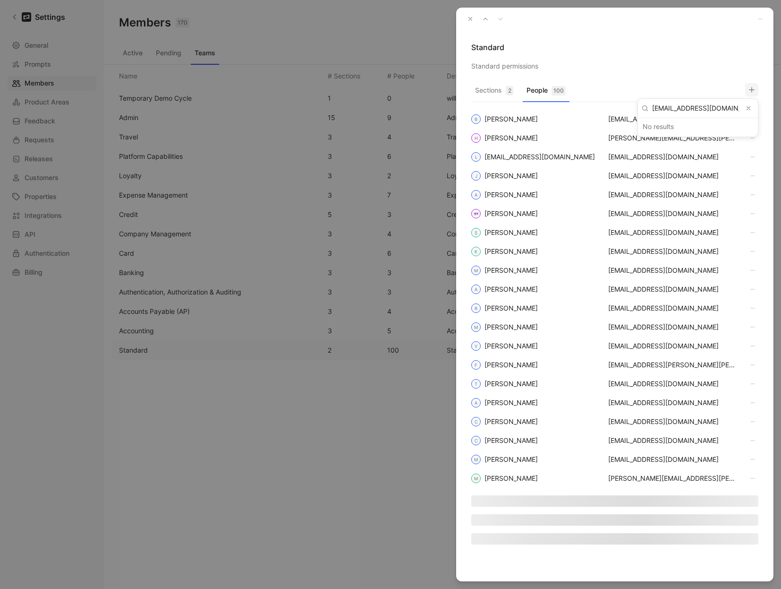
drag, startPoint x: 625, startPoint y: 67, endPoint x: 504, endPoint y: 44, distance: 123.1
click at [625, 67] on div at bounding box center [390, 294] width 781 height 589
click at [470, 20] on icon "button" at bounding box center [470, 19] width 7 height 7
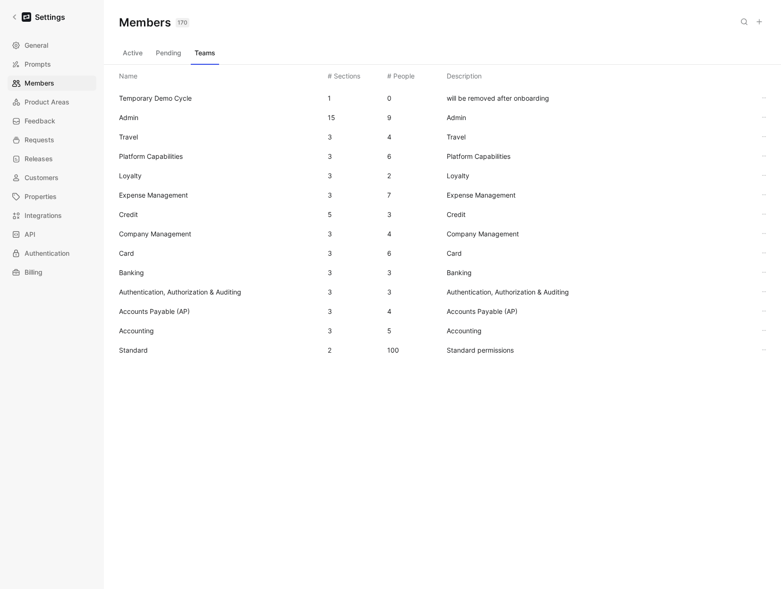
click at [149, 326] on span "Accounting" at bounding box center [136, 330] width 35 height 8
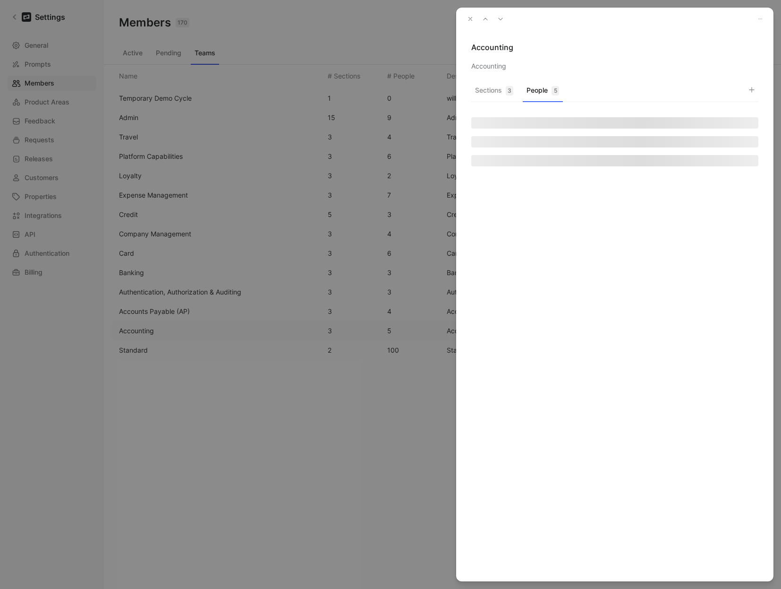
click at [535, 97] on button "People 5" at bounding box center [543, 93] width 40 height 18
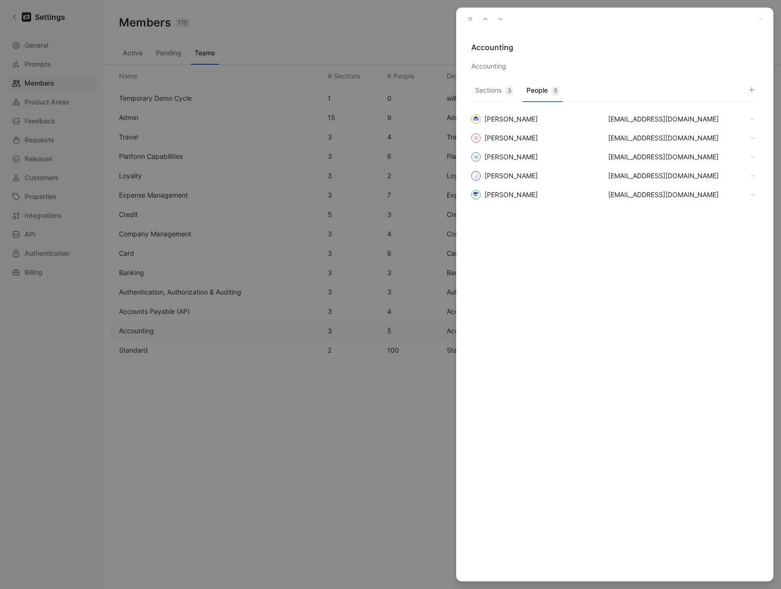
click at [471, 20] on use "button" at bounding box center [470, 18] width 3 height 3
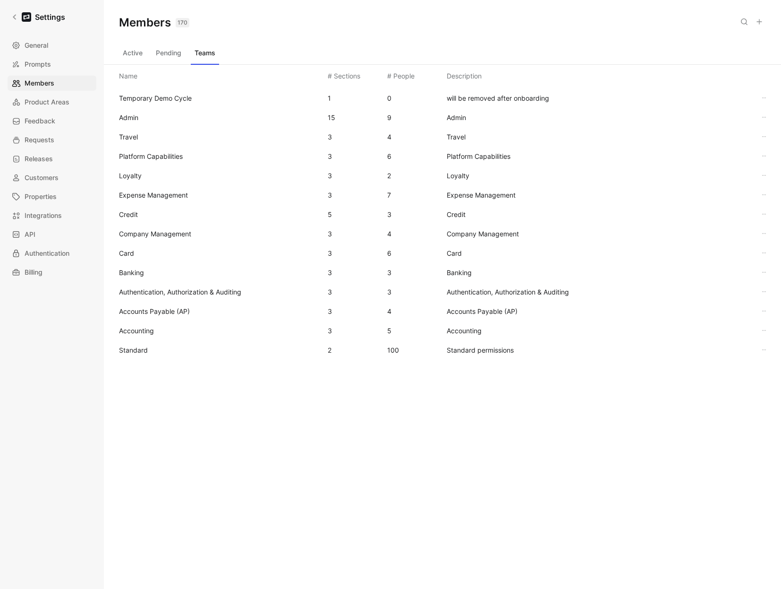
click at [144, 352] on span "Standard" at bounding box center [133, 350] width 29 height 8
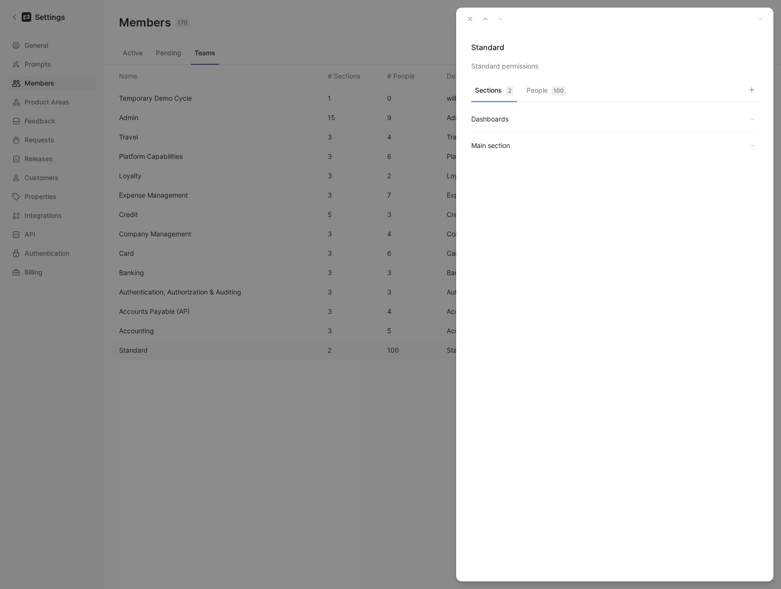
click at [536, 88] on button "People 100" at bounding box center [546, 93] width 47 height 18
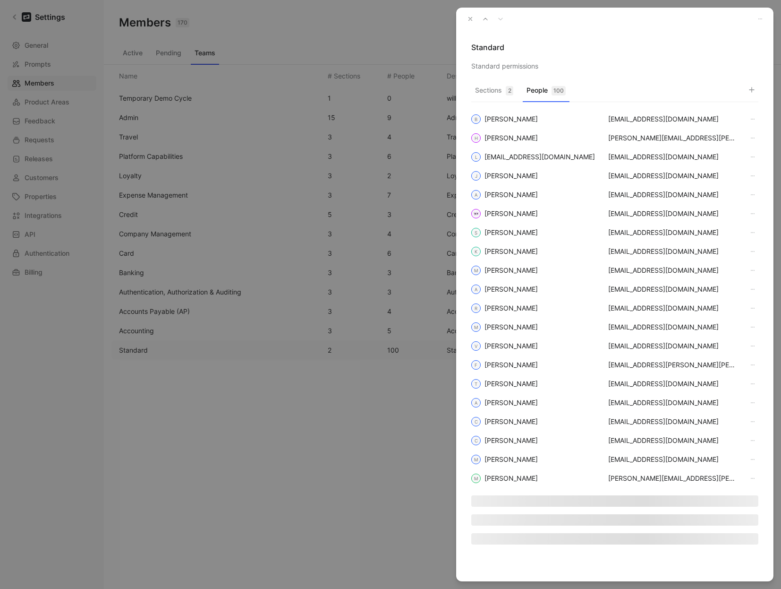
click at [754, 86] on icon "button" at bounding box center [752, 90] width 8 height 8
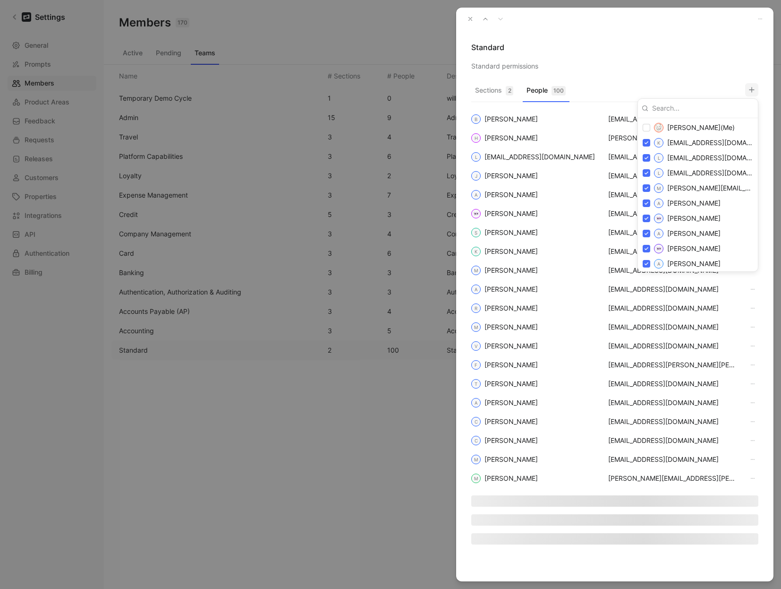
type input "[EMAIL_ADDRESS][DOMAIN_NAME]"
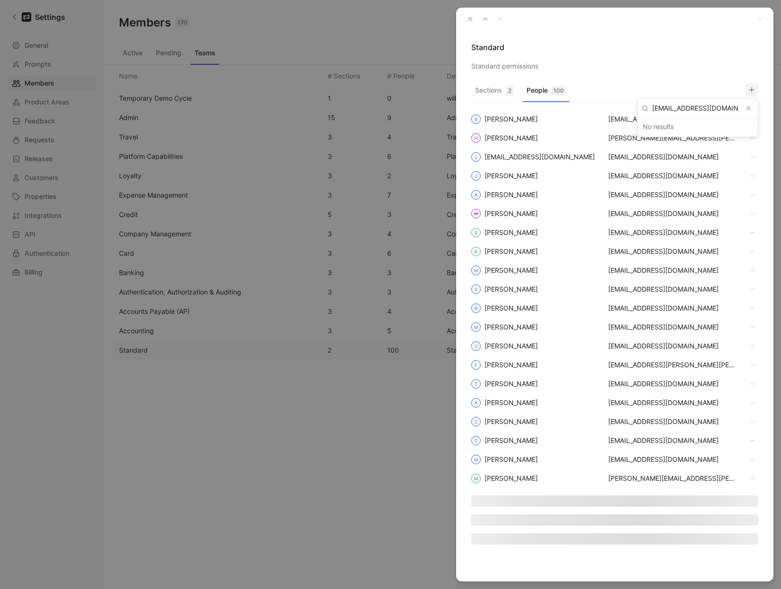
click at [751, 104] on button "Clear input" at bounding box center [748, 108] width 11 height 11
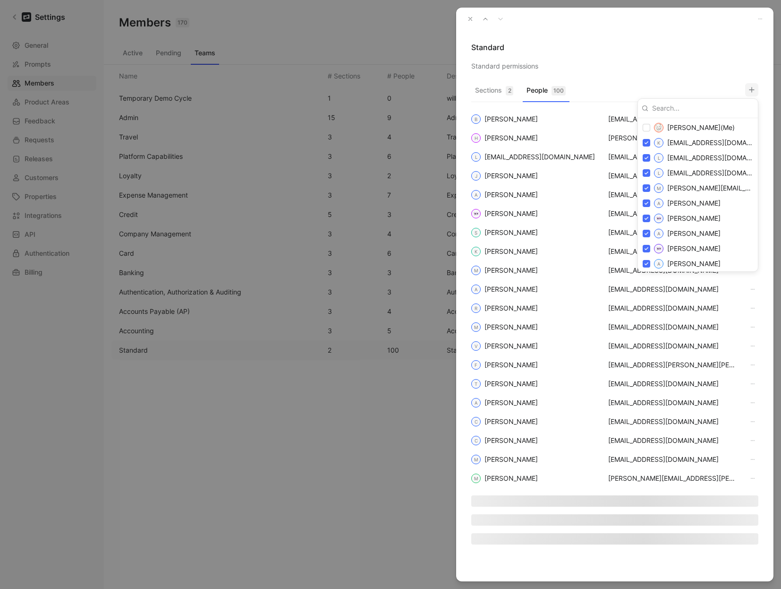
click at [692, 107] on input at bounding box center [702, 108] width 106 height 15
paste input "[EMAIL_ADDRESS][DOMAIN_NAME]"
type input "[EMAIL_ADDRESS][DOMAIN_NAME]"
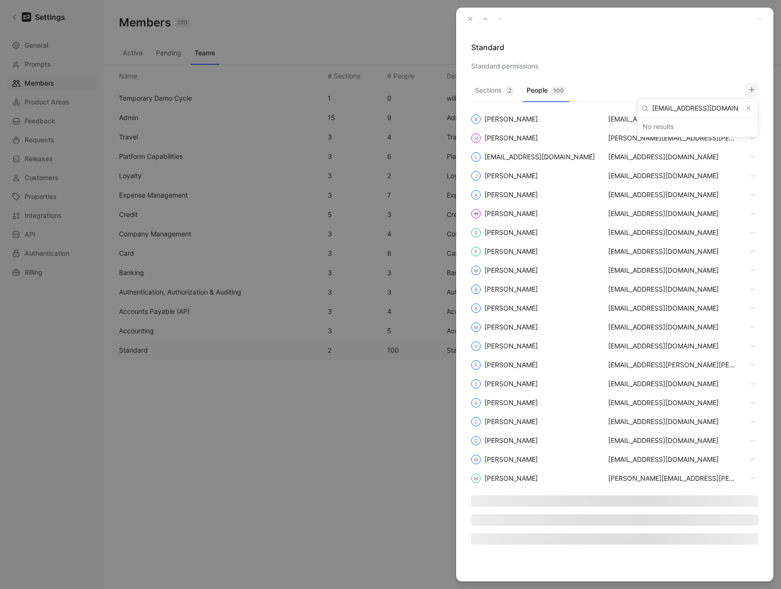
click at [754, 106] on button "Clear input" at bounding box center [748, 108] width 11 height 11
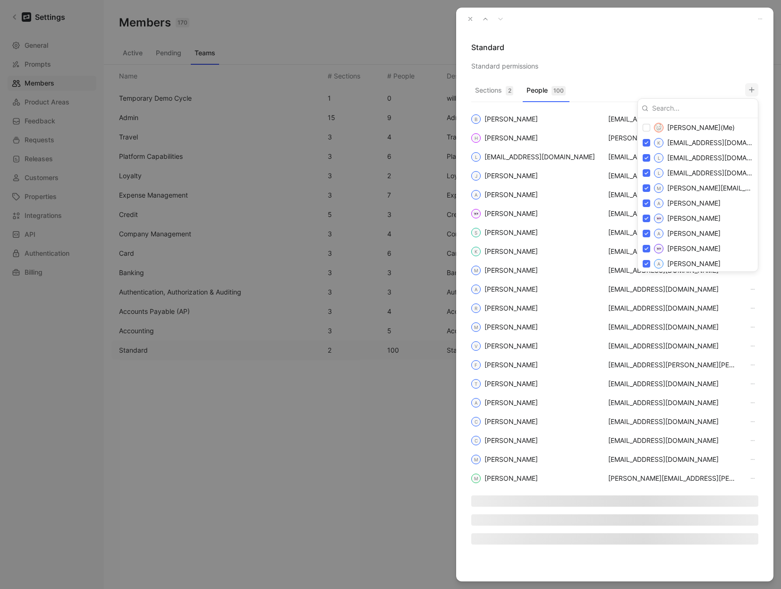
click at [468, 19] on div at bounding box center [390, 294] width 781 height 589
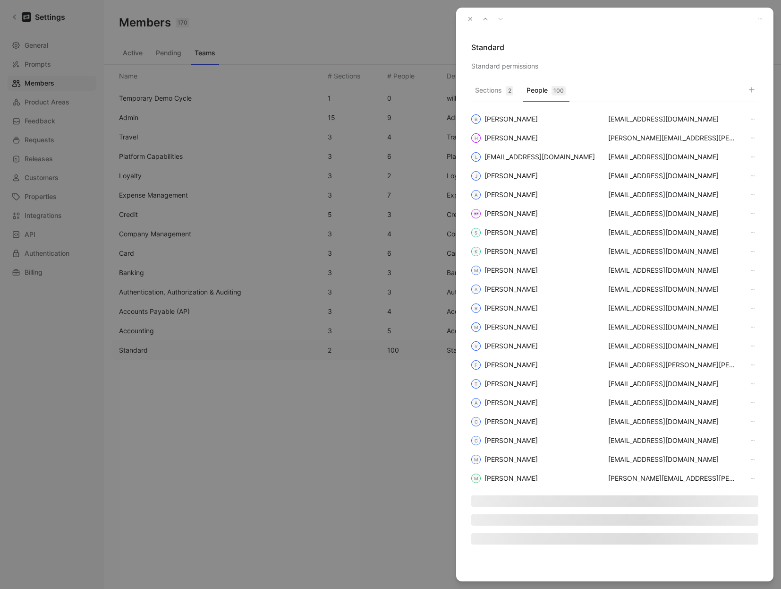
drag, startPoint x: 470, startPoint y: 20, endPoint x: 463, endPoint y: 21, distance: 6.7
click at [470, 20] on icon "button" at bounding box center [470, 19] width 7 height 7
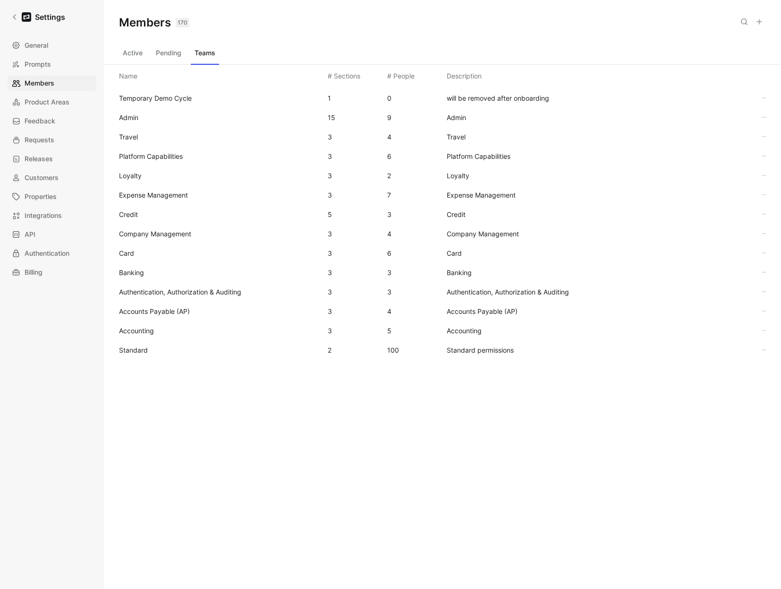
click at [155, 350] on span "Standard" at bounding box center [219, 349] width 201 height 11
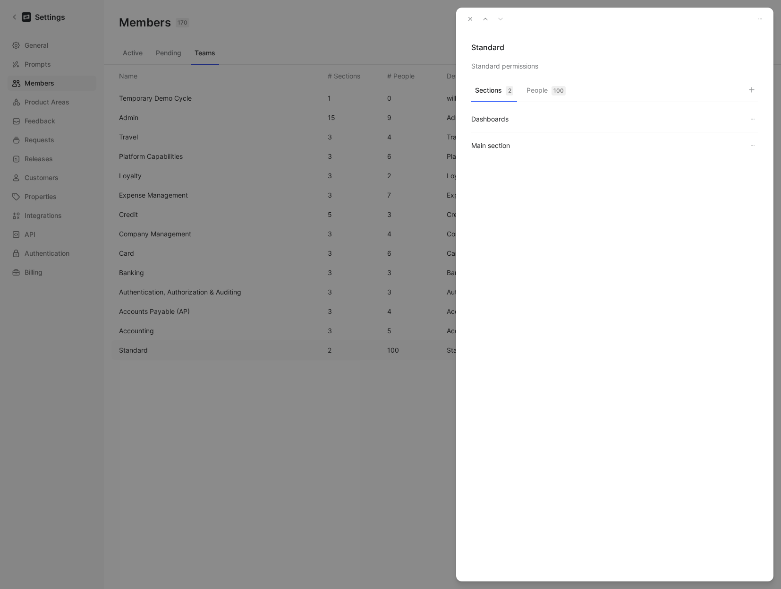
click at [557, 92] on div "100" at bounding box center [559, 90] width 14 height 9
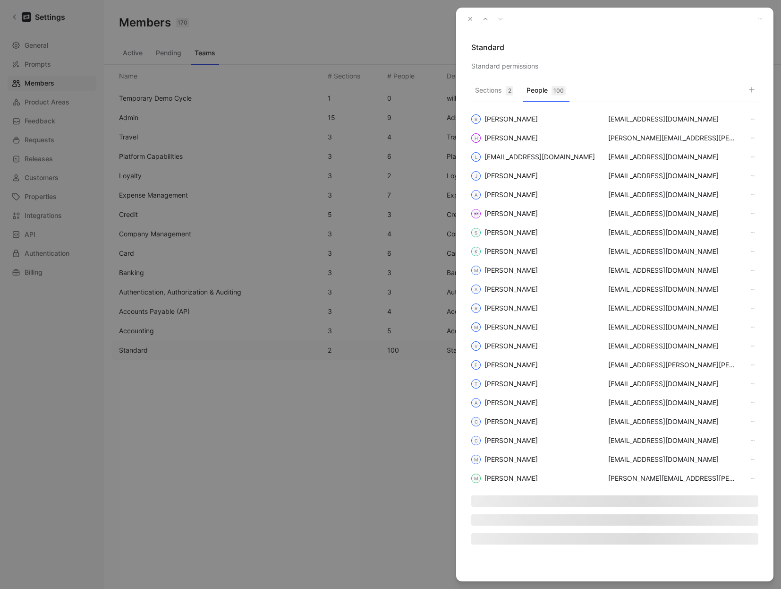
click at [752, 92] on use "button" at bounding box center [752, 89] width 5 height 5
type input "amanda"
click at [472, 17] on div at bounding box center [390, 294] width 781 height 589
click at [471, 18] on icon "button" at bounding box center [470, 19] width 7 height 7
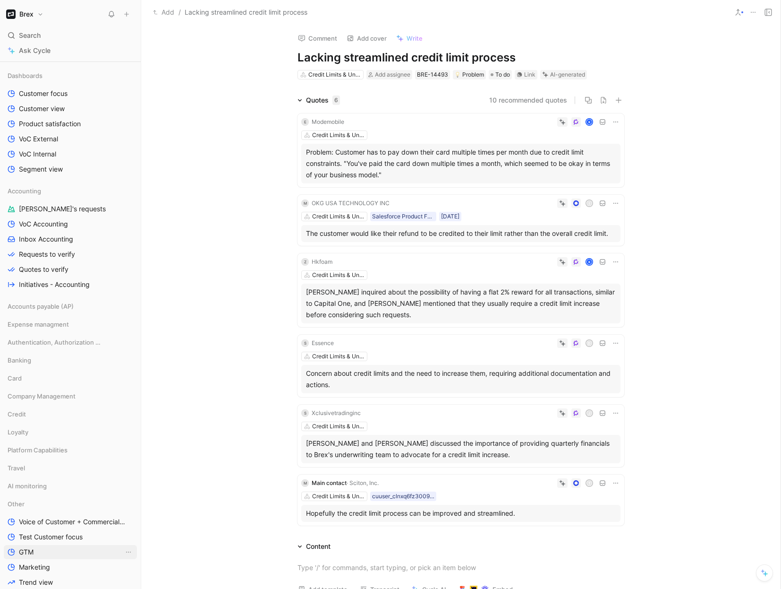
scroll to position [326, 0]
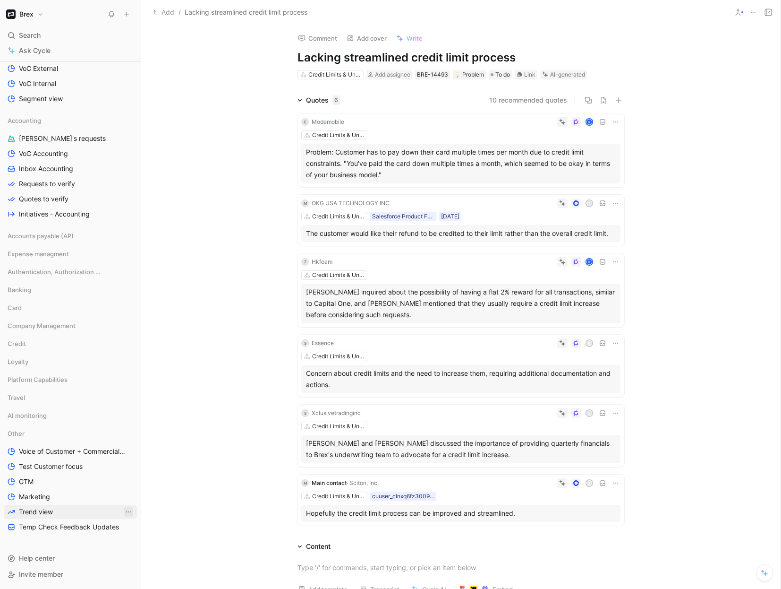
click at [126, 512] on icon "View actions" at bounding box center [128, 511] width 5 height 1
click at [85, 465] on link "Test Customer focus" at bounding box center [70, 466] width 133 height 14
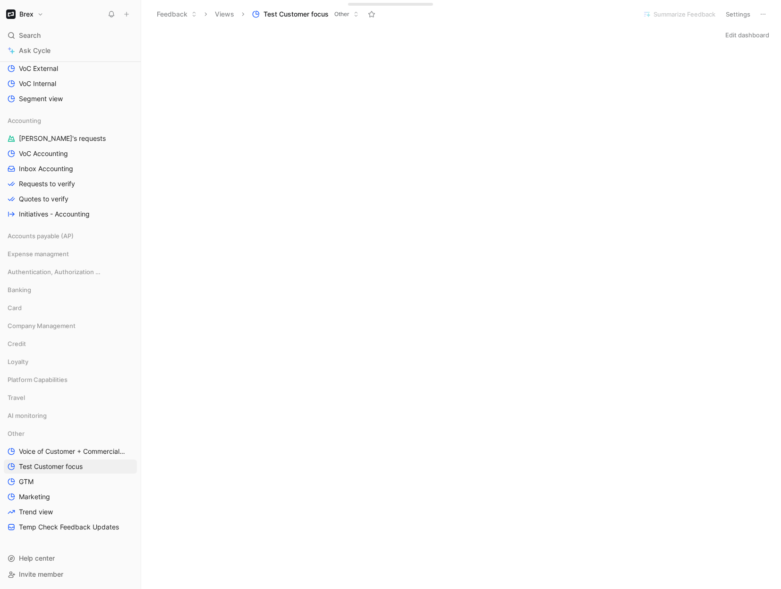
click at [347, 15] on span "Other" at bounding box center [341, 13] width 15 height 9
click at [125, 467] on icon "View actions" at bounding box center [129, 467] width 8 height 8
click at [128, 496] on div "Remove from sidebar Other" at bounding box center [129, 501] width 71 height 21
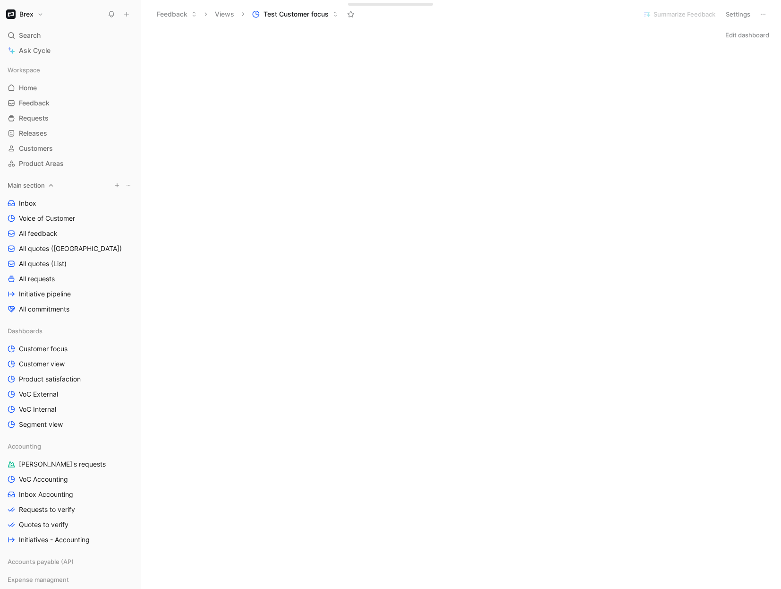
click at [48, 184] on icon at bounding box center [51, 185] width 7 height 7
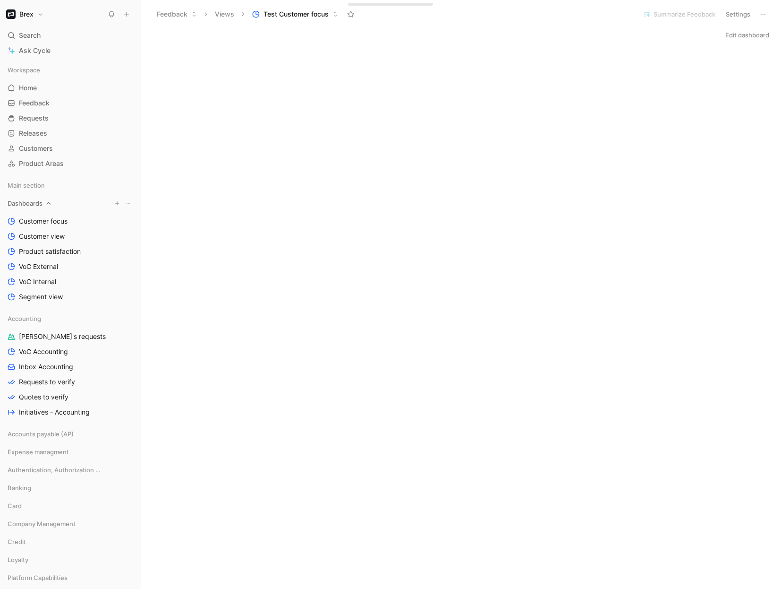
click at [44, 202] on div "Dashboards" at bounding box center [70, 203] width 133 height 14
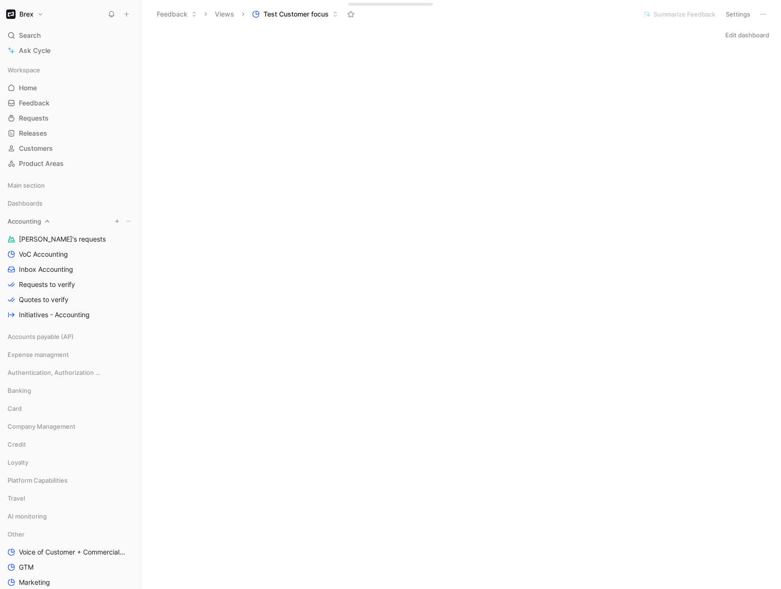
click at [43, 221] on div "Accounting" at bounding box center [70, 221] width 133 height 14
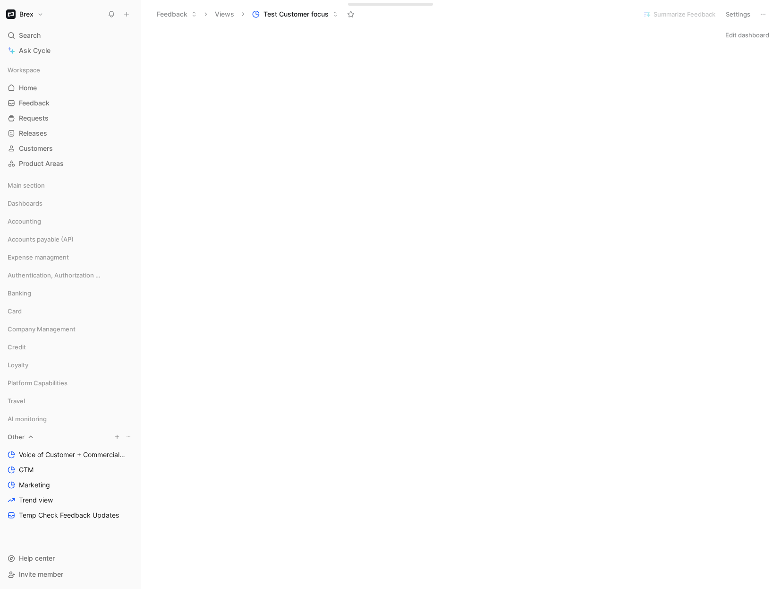
click at [27, 435] on icon at bounding box center [30, 436] width 7 height 7
click at [46, 82] on link "Home G then H" at bounding box center [70, 88] width 133 height 14
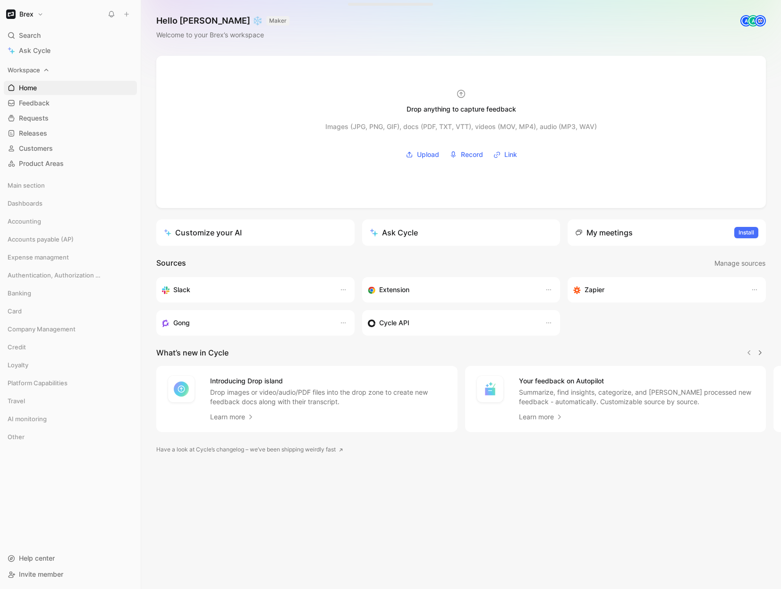
click at [43, 69] on icon at bounding box center [46, 70] width 7 height 7
click at [52, 186] on icon at bounding box center [51, 185] width 7 height 7
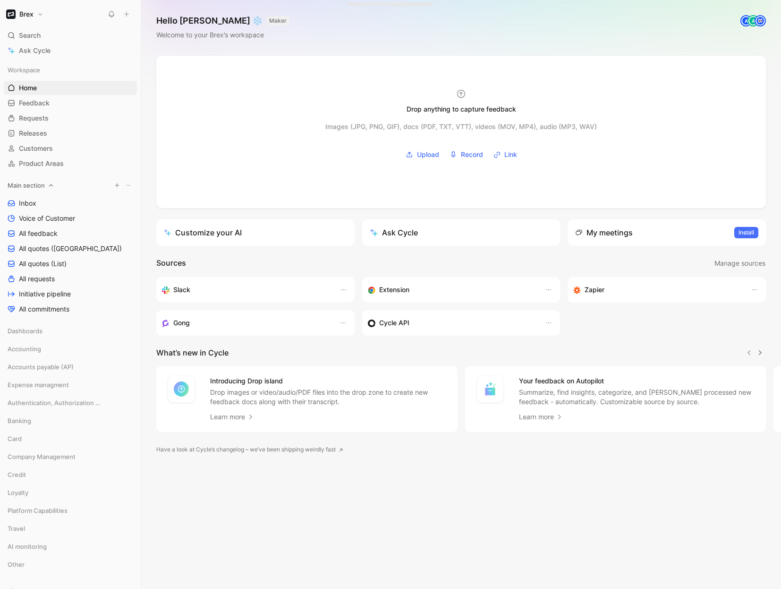
click at [51, 184] on icon at bounding box center [51, 185] width 4 height 2
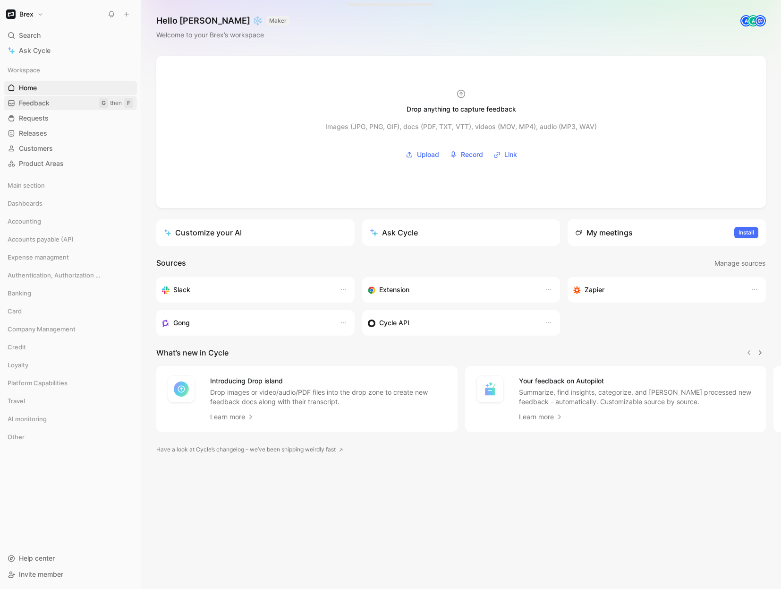
click at [35, 103] on span "Feedback" at bounding box center [34, 102] width 31 height 9
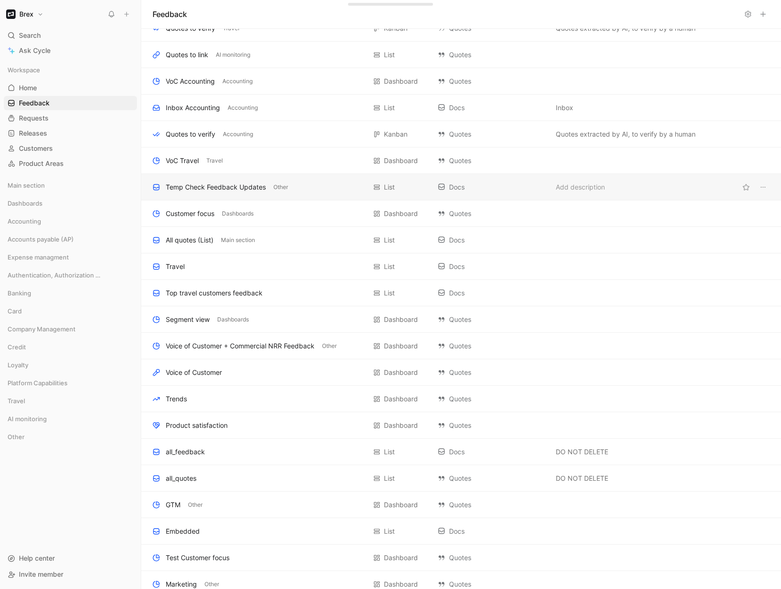
scroll to position [1079, 0]
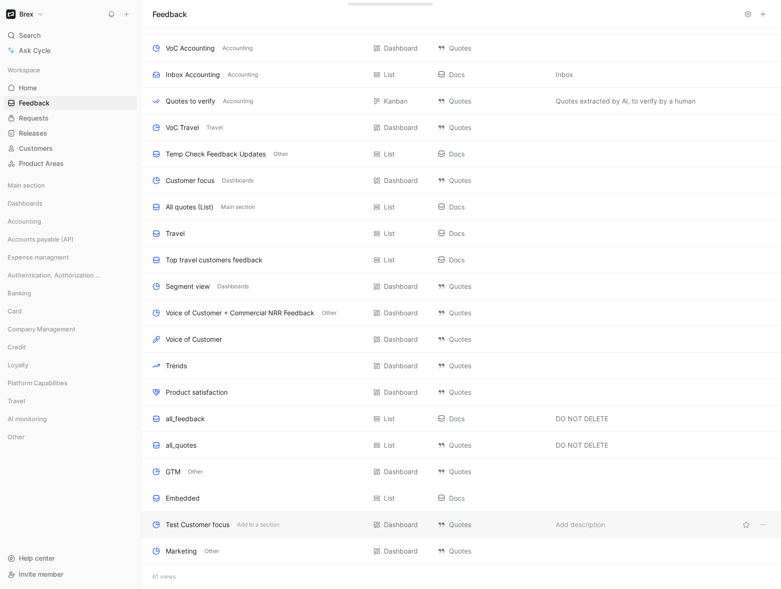
click at [205, 525] on div "Test Customer focus" at bounding box center [198, 524] width 64 height 11
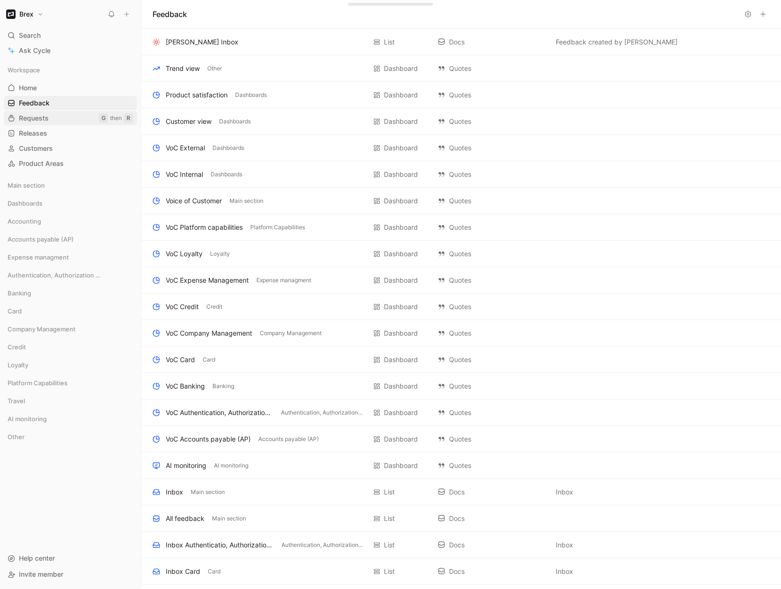
click at [39, 116] on span "Requests" at bounding box center [34, 117] width 30 height 9
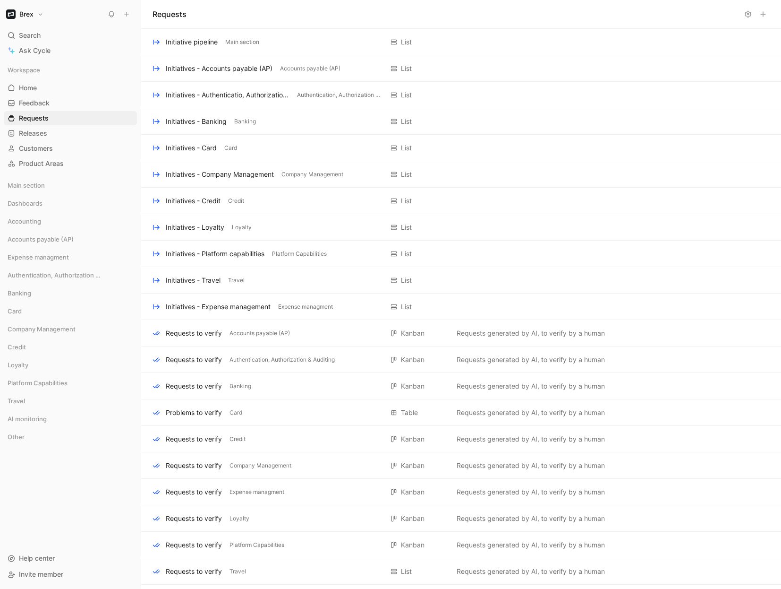
click at [748, 14] on icon at bounding box center [749, 14] width 8 height 8
click at [50, 138] on link "Releases G then L" at bounding box center [70, 133] width 133 height 14
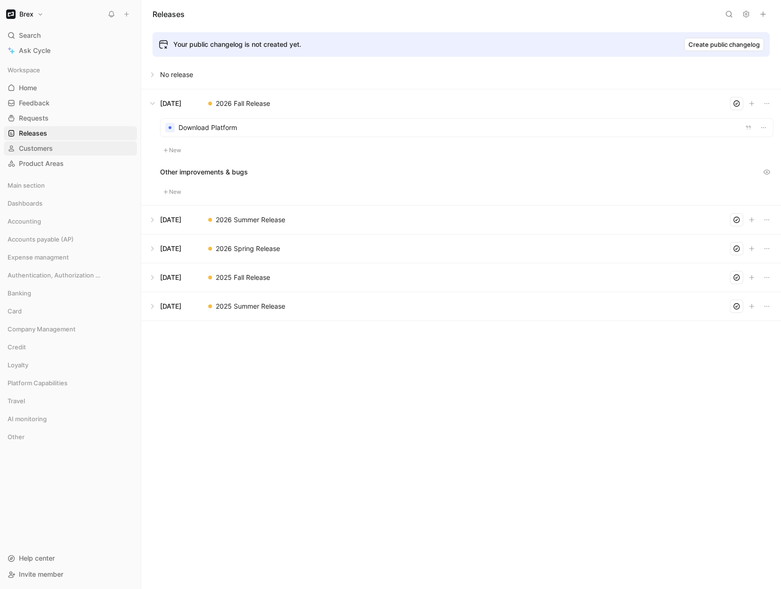
click at [49, 147] on span "Customers" at bounding box center [36, 148] width 34 height 9
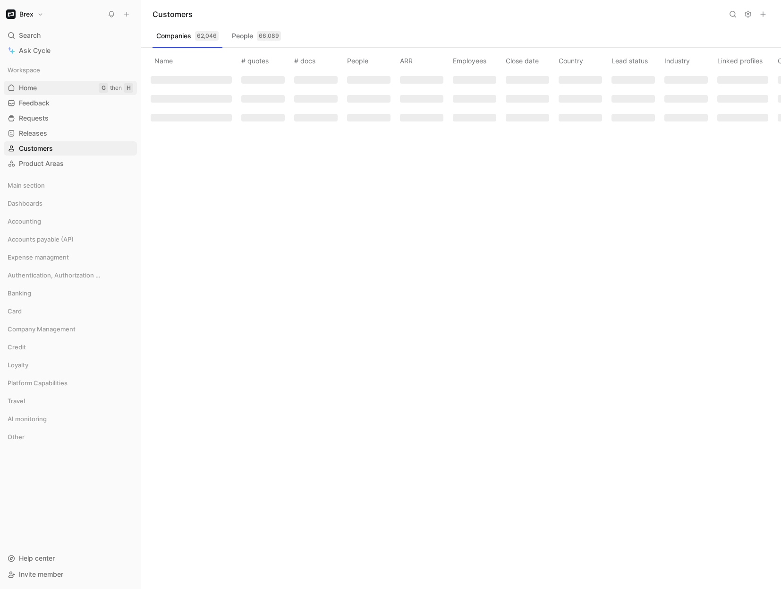
click at [37, 93] on link "Home G then H" at bounding box center [70, 88] width 133 height 14
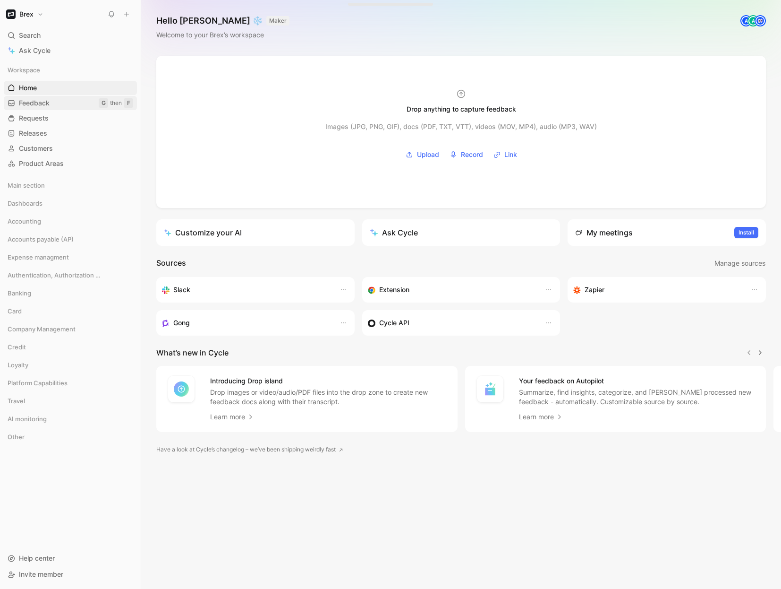
click at [40, 103] on span "Feedback" at bounding box center [34, 102] width 31 height 9
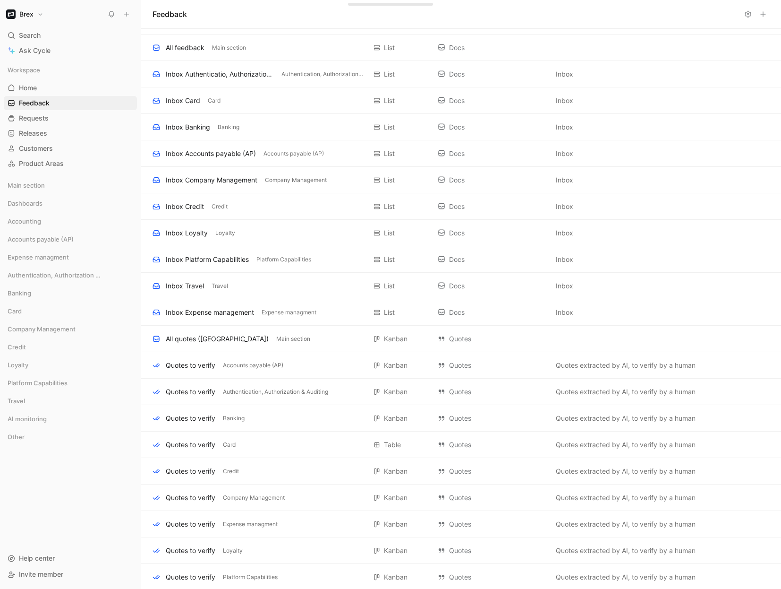
scroll to position [1079, 0]
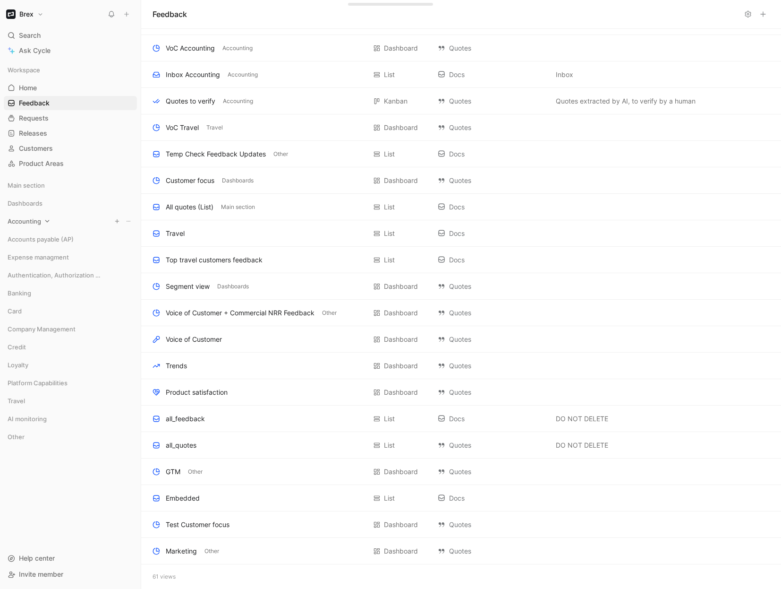
click at [44, 223] on icon at bounding box center [47, 221] width 7 height 7
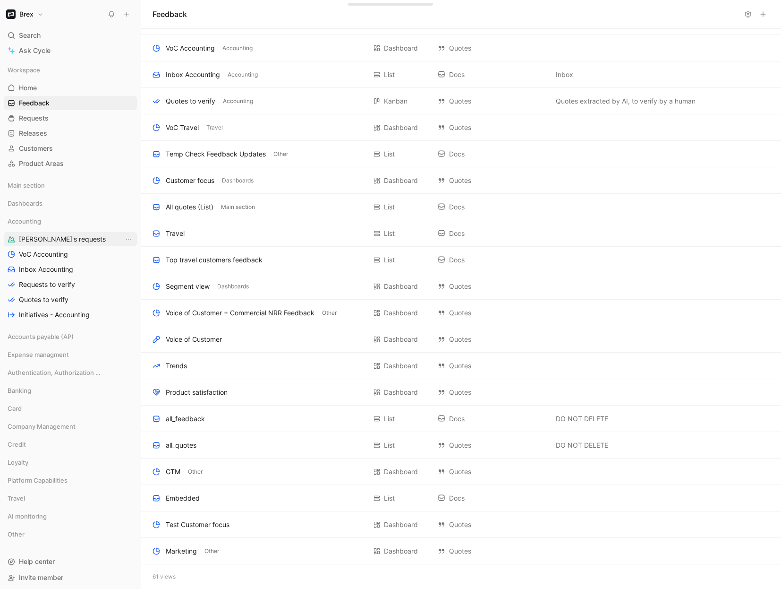
click at [53, 237] on span "Diego's requests" at bounding box center [62, 238] width 87 height 9
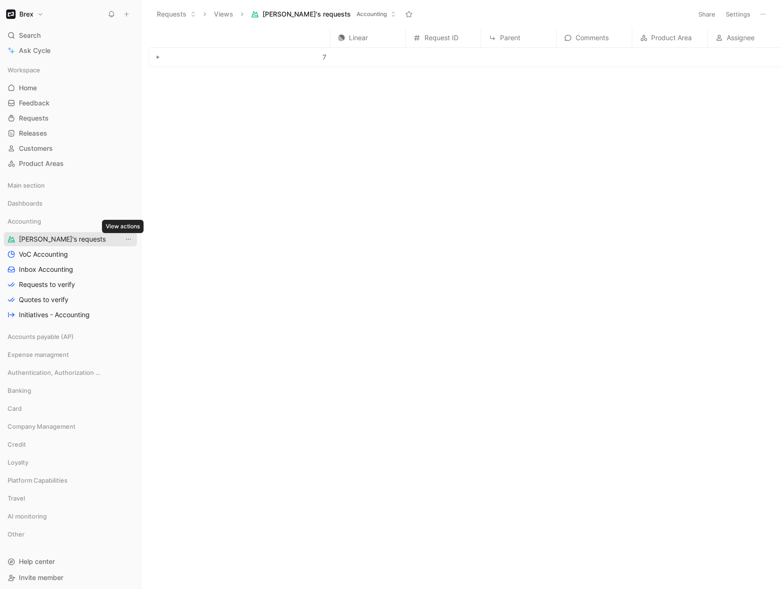
click at [126, 239] on icon "View actions" at bounding box center [128, 239] width 5 height 1
click at [38, 104] on span "Feedback" at bounding box center [34, 102] width 31 height 9
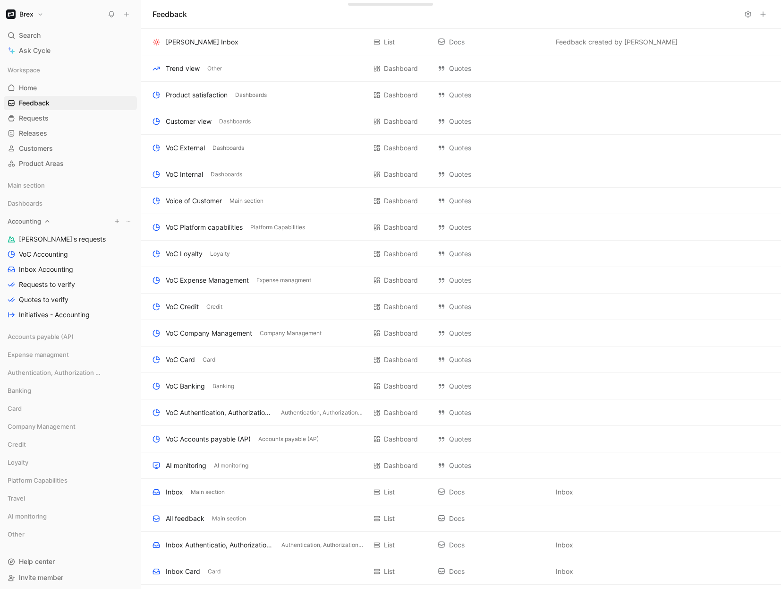
click at [44, 223] on icon at bounding box center [47, 221] width 7 height 7
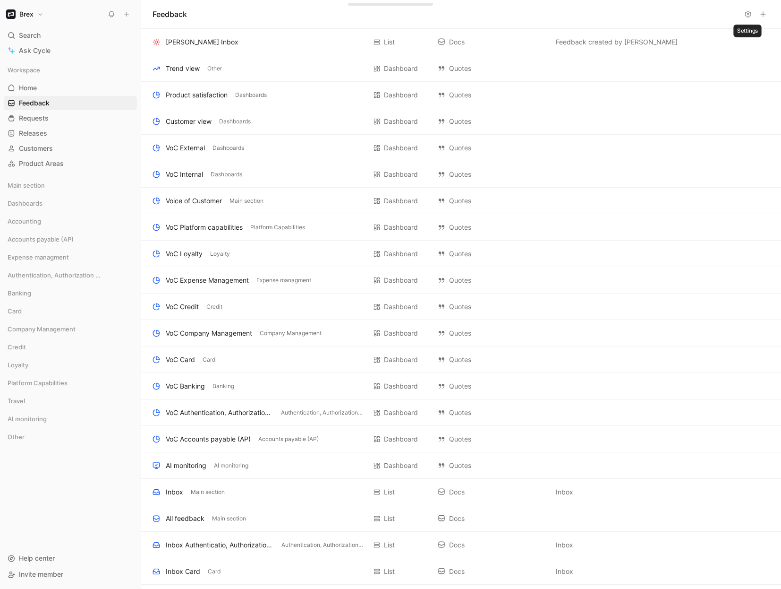
click at [747, 15] on icon at bounding box center [749, 14] width 8 height 8
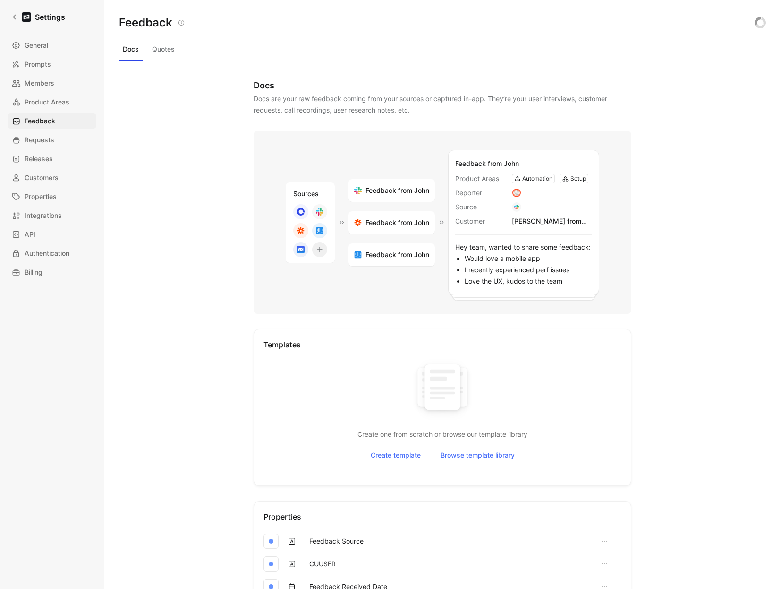
click at [166, 51] on button "Quotes" at bounding box center [163, 49] width 30 height 15
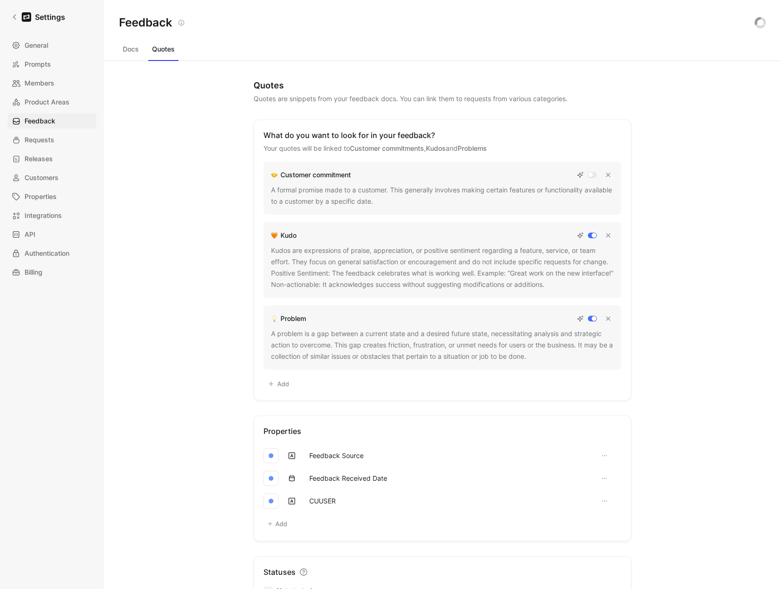
click at [129, 50] on button "Docs" at bounding box center [131, 49] width 24 height 15
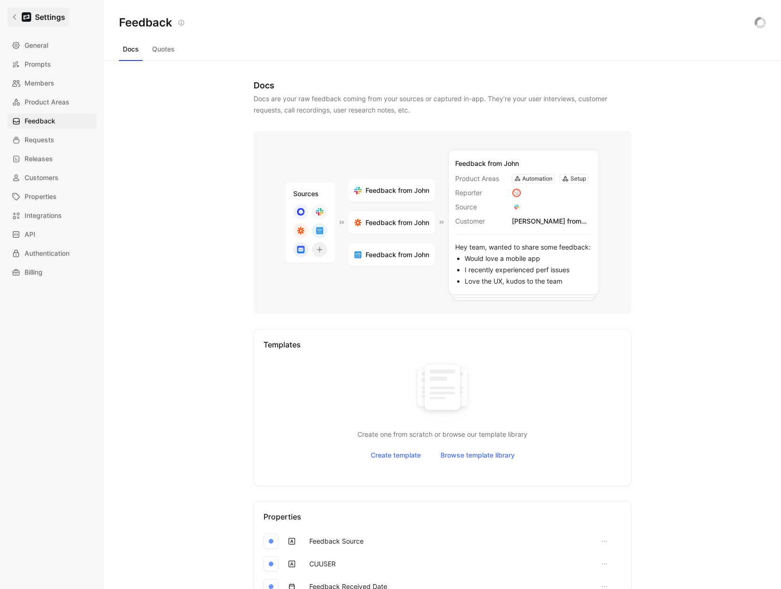
click at [13, 17] on icon at bounding box center [14, 17] width 7 height 7
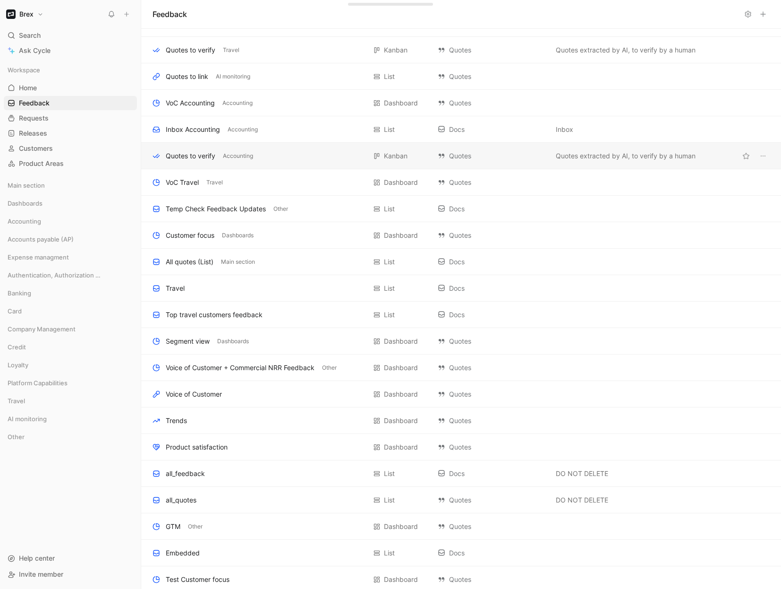
scroll to position [1079, 0]
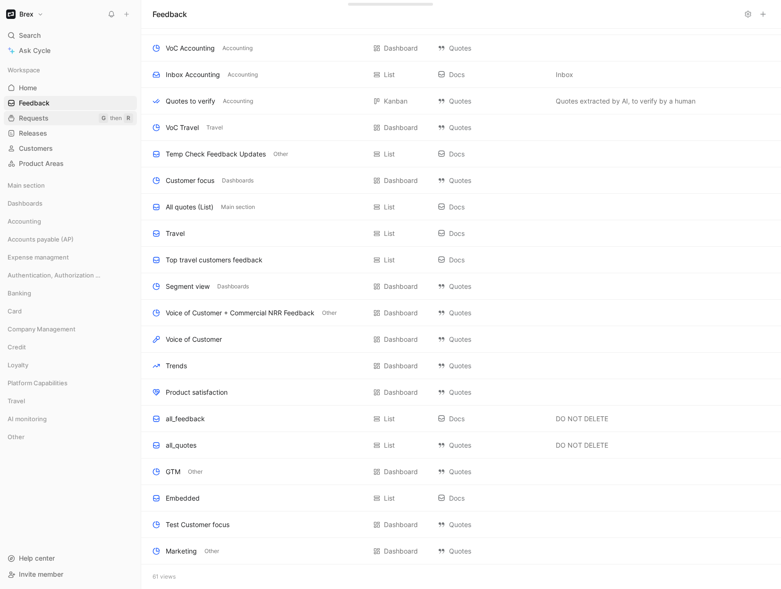
click at [38, 118] on span "Requests" at bounding box center [34, 117] width 30 height 9
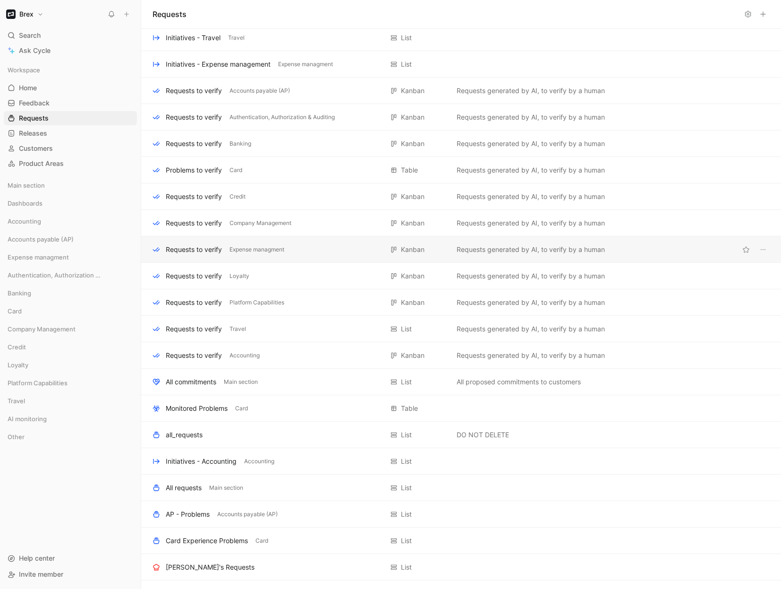
scroll to position [285, 0]
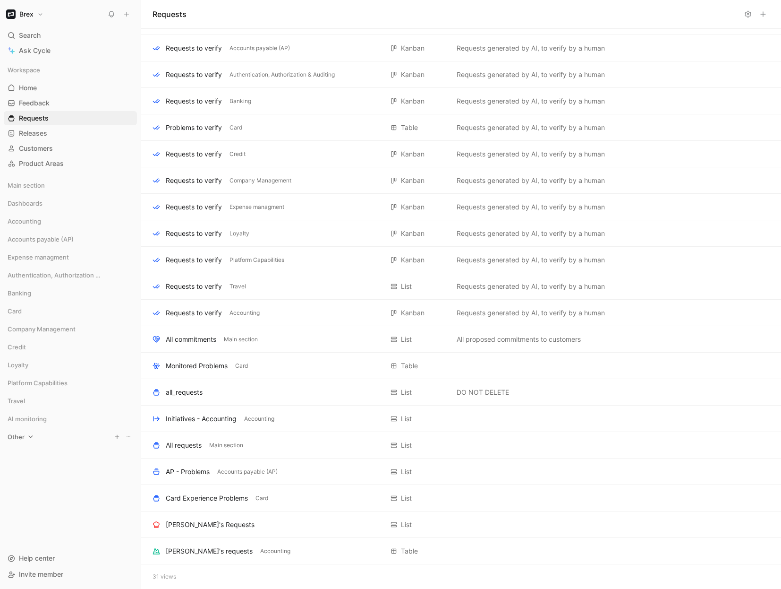
click at [23, 437] on span "Other" at bounding box center [16, 436] width 17 height 9
click at [29, 434] on icon at bounding box center [30, 436] width 7 height 7
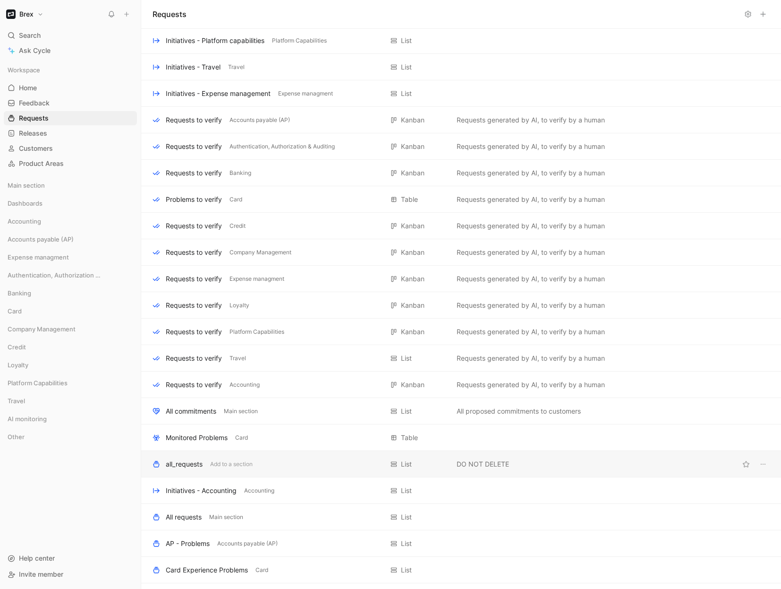
scroll to position [120, 0]
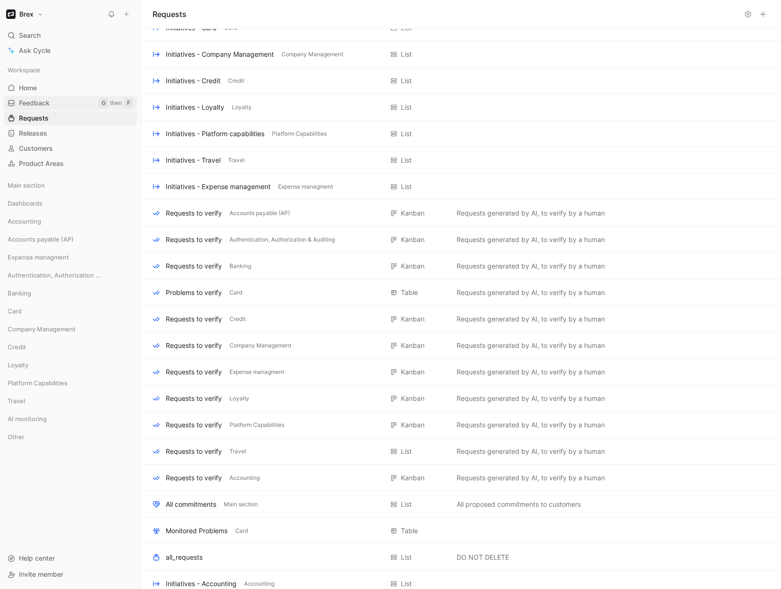
click at [36, 104] on span "Feedback" at bounding box center [34, 102] width 31 height 9
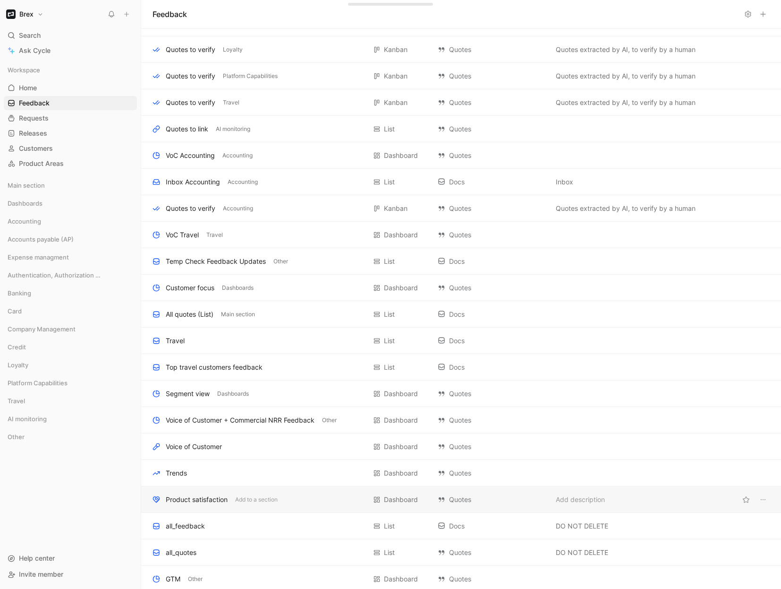
scroll to position [1079, 0]
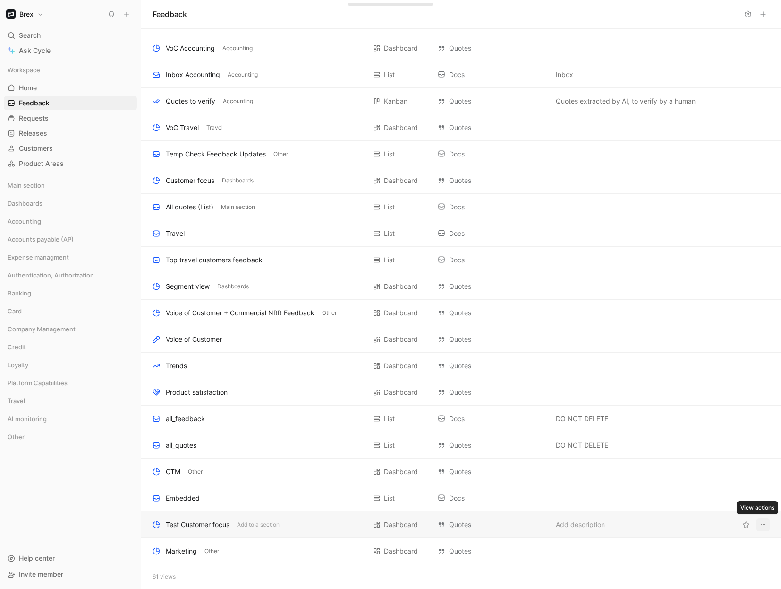
click at [760, 522] on icon "View actions" at bounding box center [764, 525] width 8 height 8
click at [726, 509] on div "Delete" at bounding box center [725, 504] width 71 height 11
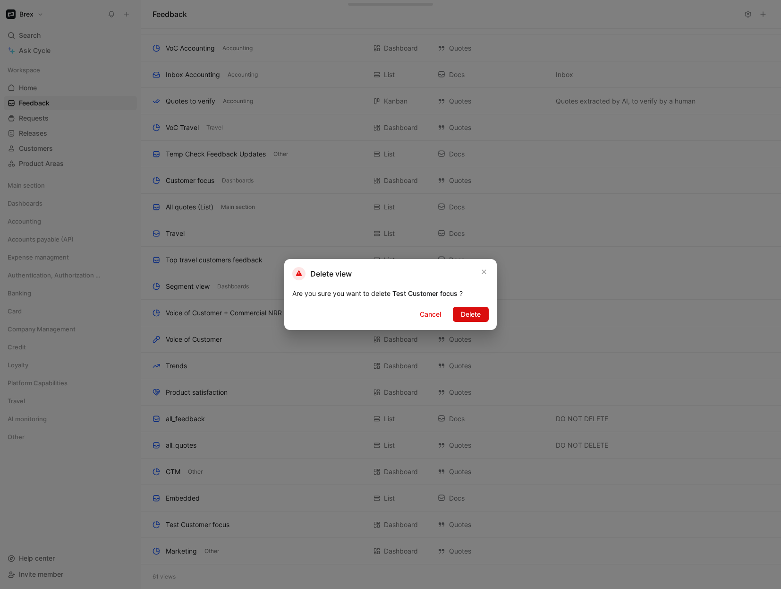
click at [472, 311] on span "Delete" at bounding box center [471, 314] width 20 height 11
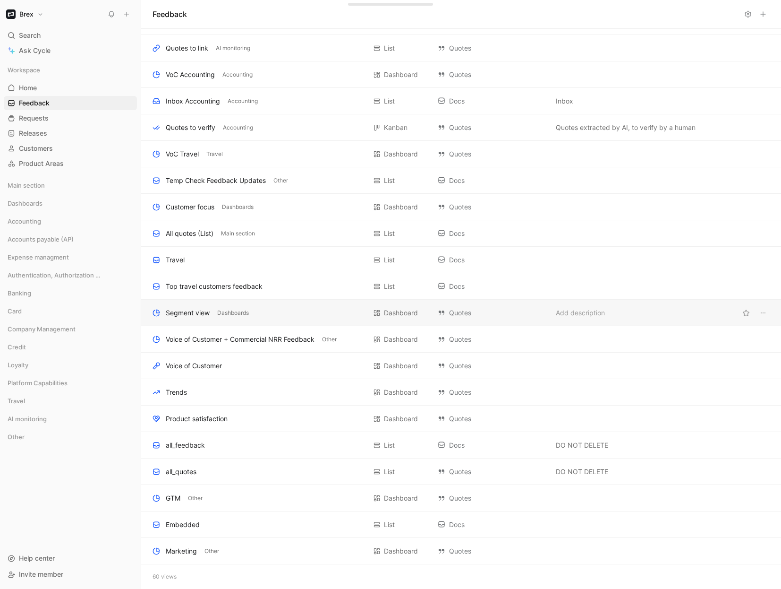
scroll to position [1052, 0]
click at [44, 205] on div "Dashboards" at bounding box center [70, 203] width 133 height 14
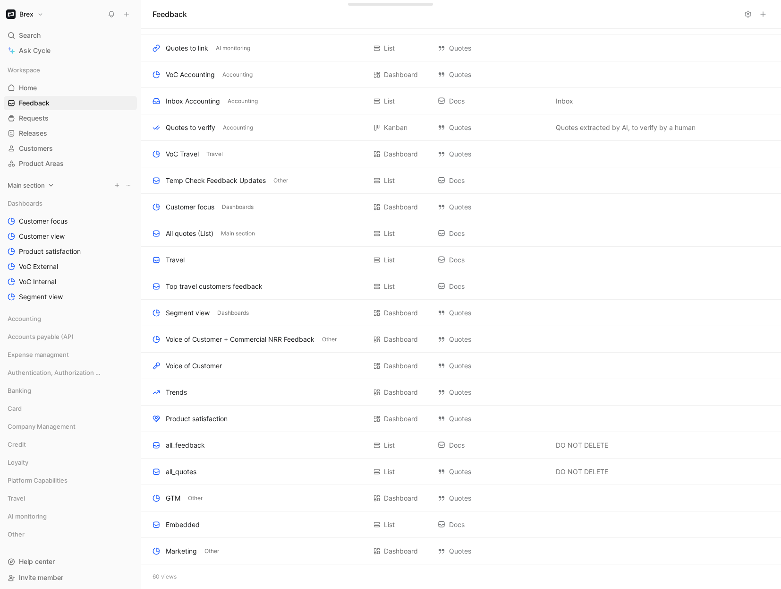
click at [47, 184] on div "Main section" at bounding box center [70, 185] width 133 height 14
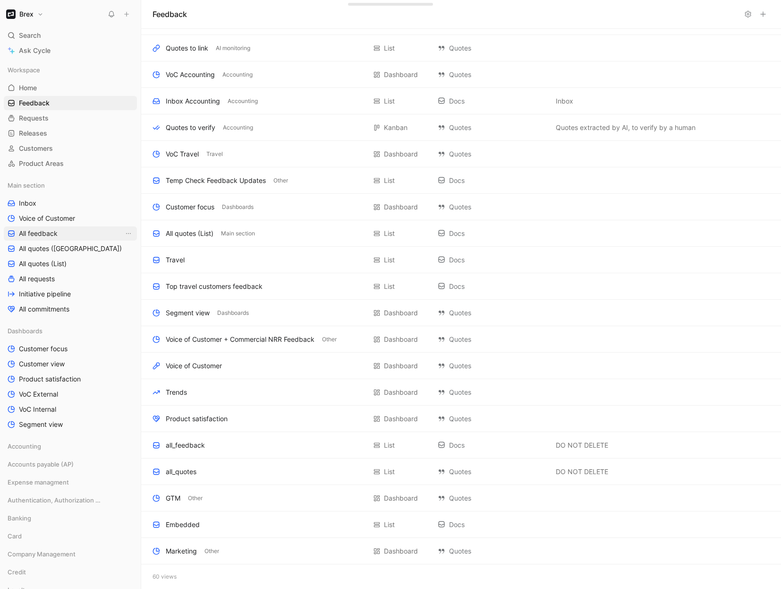
click at [39, 233] on span "All feedback" at bounding box center [38, 233] width 39 height 9
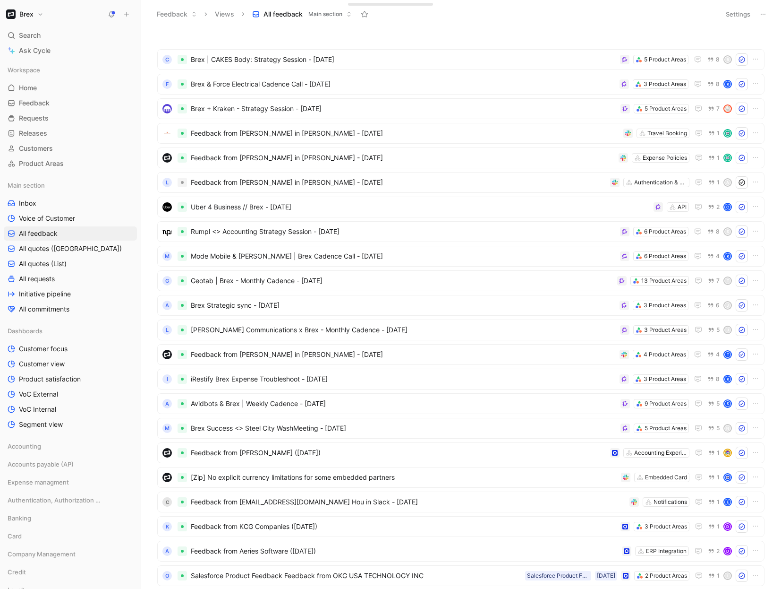
click at [43, 195] on div "Main section Inbox Voice of Customer All feedback All quotes (Kanban) All quote…" at bounding box center [70, 247] width 133 height 138
click at [42, 197] on link "Inbox" at bounding box center [70, 203] width 133 height 14
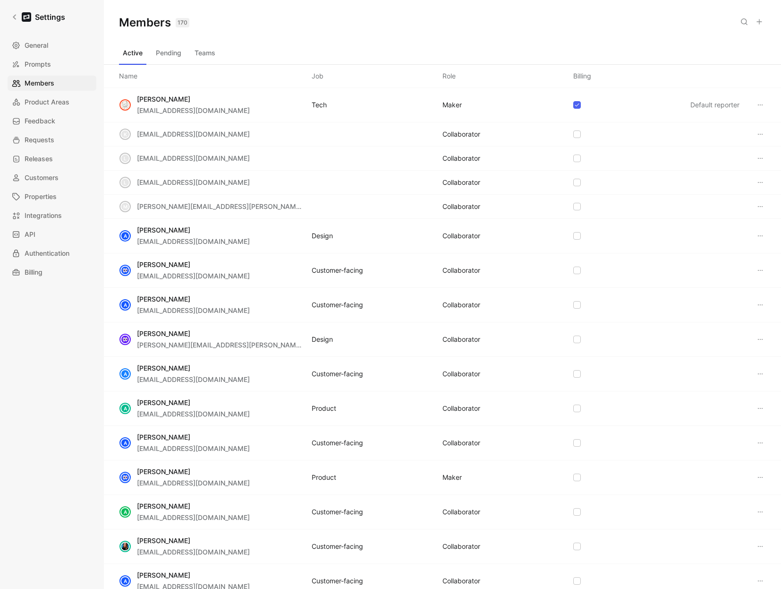
click at [742, 23] on icon at bounding box center [745, 22] width 8 height 8
paste input "[EMAIL_ADDRESS][DOMAIN_NAME]"
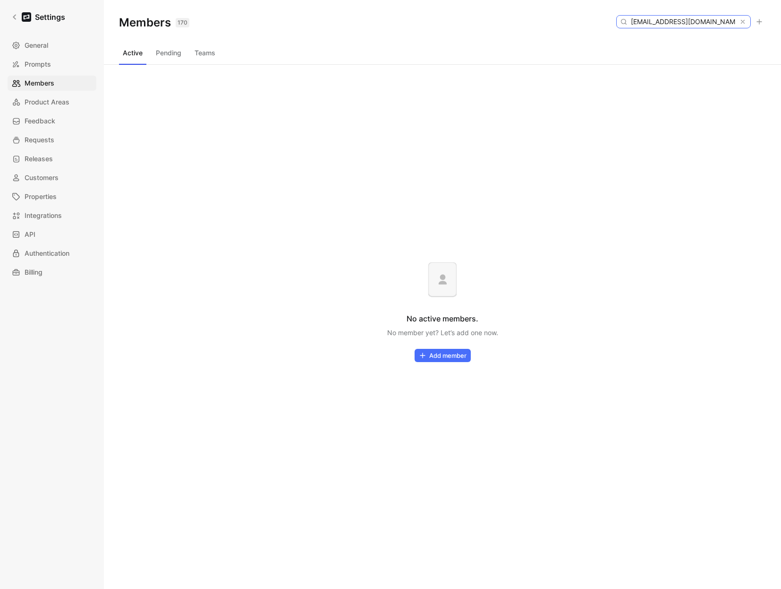
type input "[EMAIL_ADDRESS][DOMAIN_NAME]"
click at [169, 53] on button "Pending" at bounding box center [168, 52] width 33 height 15
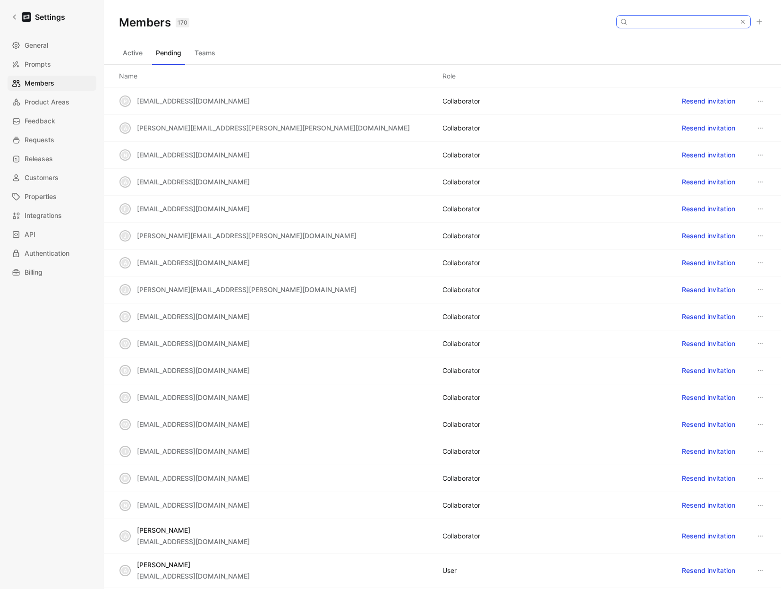
click at [669, 25] on input at bounding box center [683, 22] width 112 height 12
paste input "[EMAIL_ADDRESS][DOMAIN_NAME]"
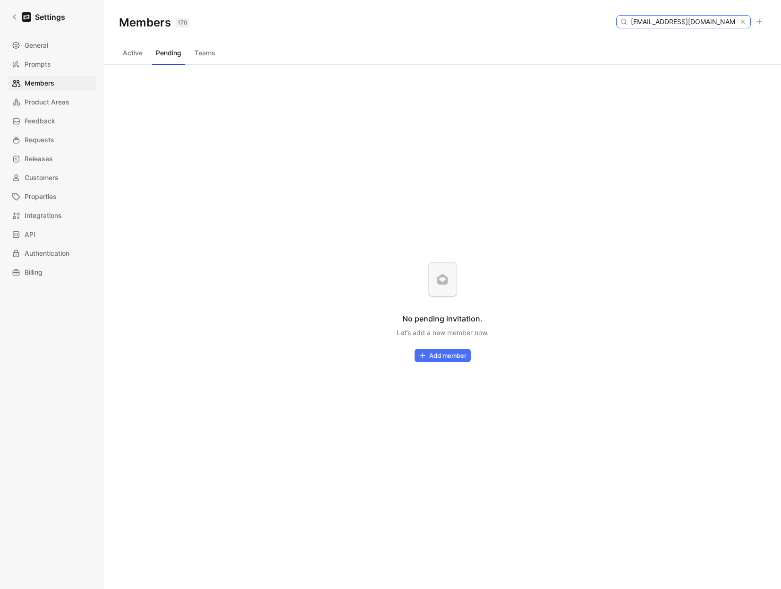
type input "[EMAIL_ADDRESS][DOMAIN_NAME]"
click at [561, 24] on div "Members 170 Saved [EMAIL_ADDRESS][DOMAIN_NAME]" at bounding box center [442, 22] width 677 height 45
click at [697, 16] on input "[EMAIL_ADDRESS][DOMAIN_NAME]" at bounding box center [683, 22] width 112 height 12
click at [695, 17] on input "[EMAIL_ADDRESS][DOMAIN_NAME]" at bounding box center [683, 22] width 112 height 12
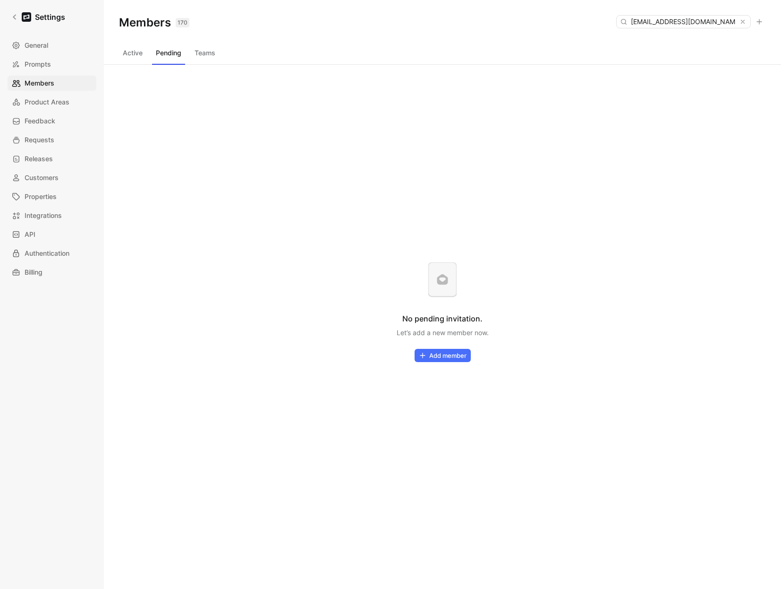
click at [137, 55] on button "Active" at bounding box center [132, 52] width 27 height 15
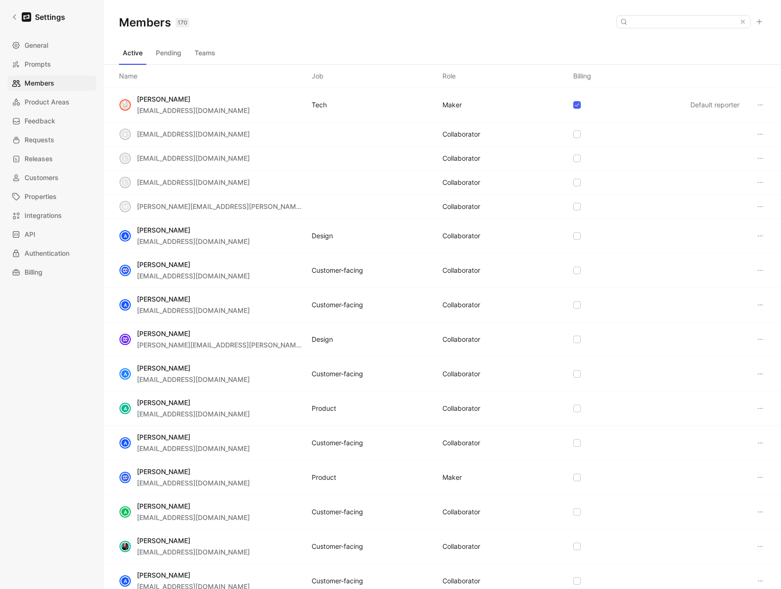
click at [136, 55] on button "Active" at bounding box center [132, 52] width 27 height 15
click at [680, 29] on div "Members 170 Saved" at bounding box center [442, 22] width 677 height 45
click at [682, 24] on input at bounding box center [683, 22] width 112 height 12
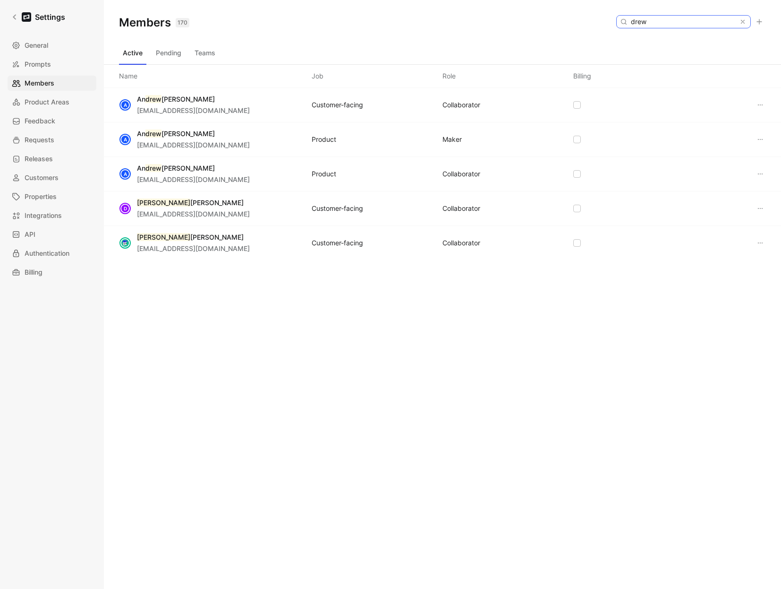
click at [665, 23] on input "drew" at bounding box center [683, 22] width 112 height 12
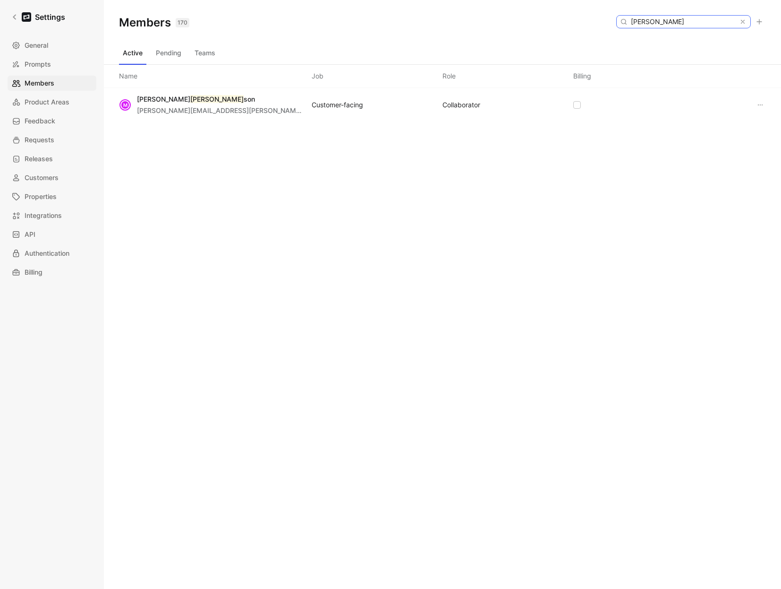
type input "[PERSON_NAME]"
click at [158, 55] on button "Pending" at bounding box center [168, 52] width 33 height 15
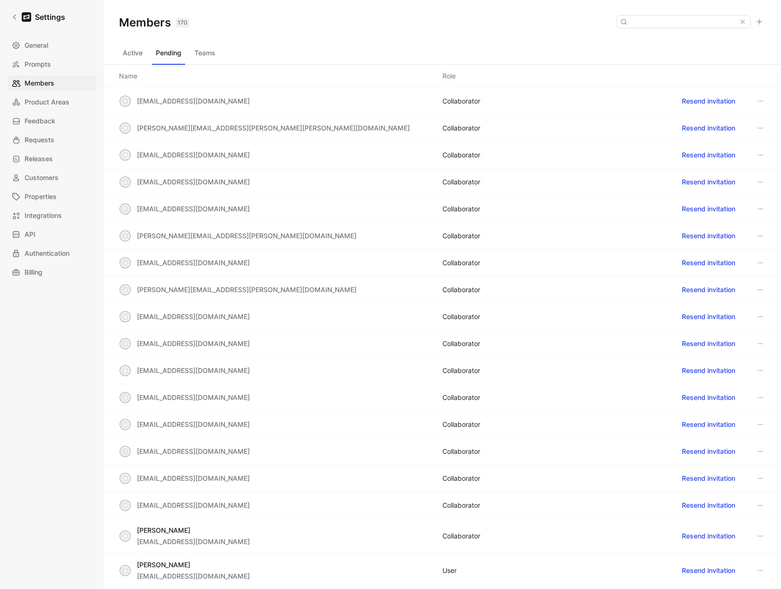
click at [704, 14] on div "Members 170 Saved" at bounding box center [442, 22] width 677 height 45
click at [702, 19] on input at bounding box center [683, 22] width 112 height 12
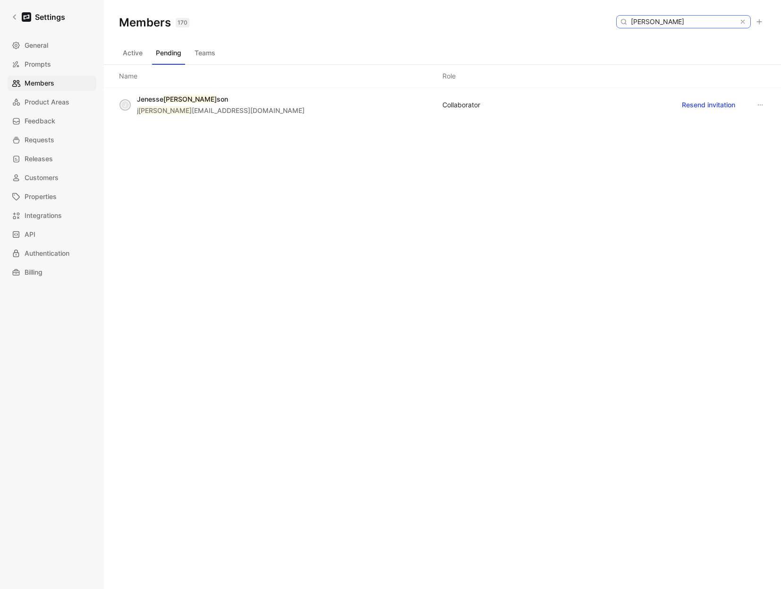
type input "[PERSON_NAME]"
click at [126, 50] on button "Active" at bounding box center [132, 52] width 27 height 15
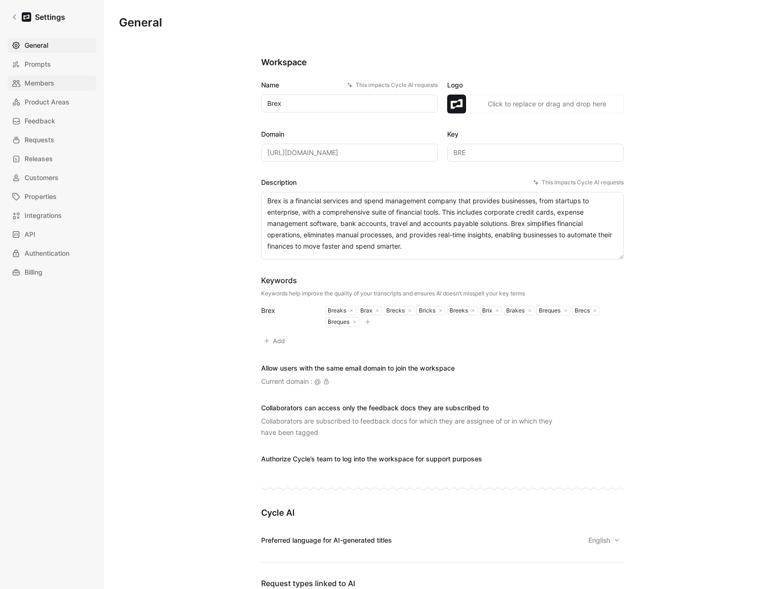
click at [31, 90] on link "Members" at bounding box center [52, 83] width 89 height 15
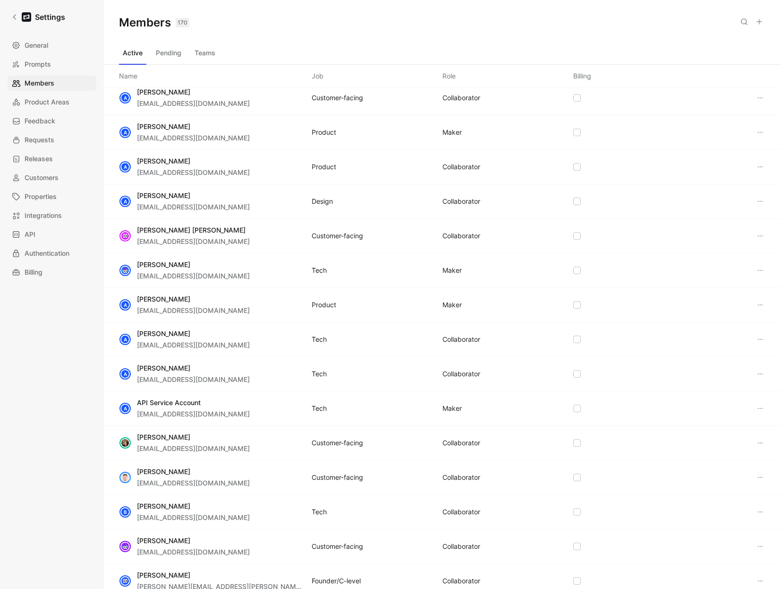
scroll to position [498, 0]
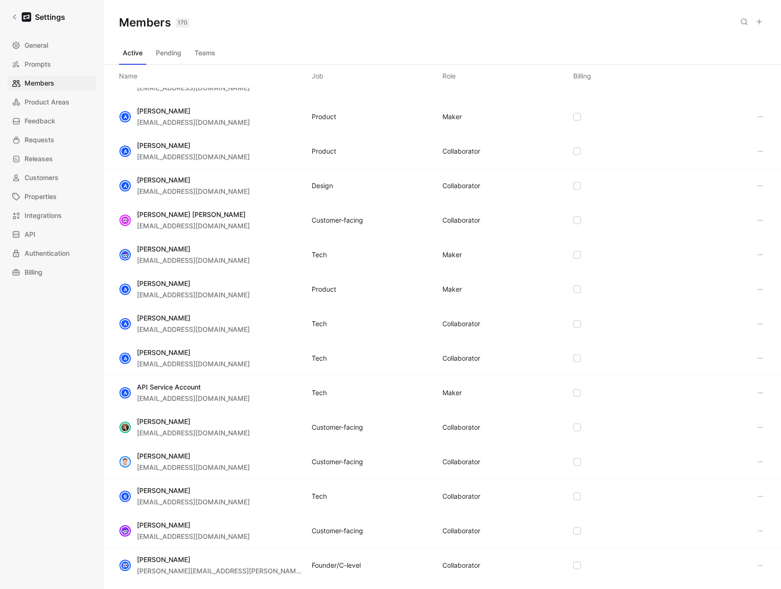
click at [212, 51] on button "Teams" at bounding box center [205, 52] width 28 height 15
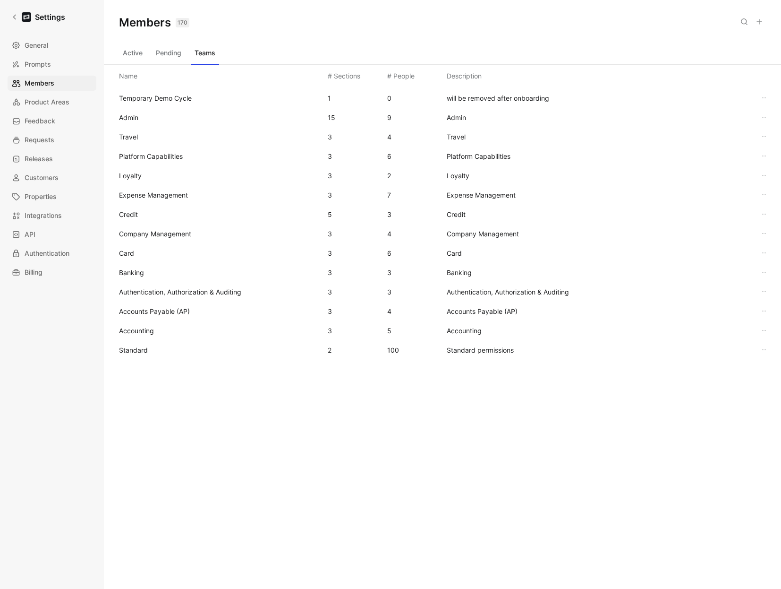
click at [170, 352] on span "Standard" at bounding box center [219, 349] width 201 height 11
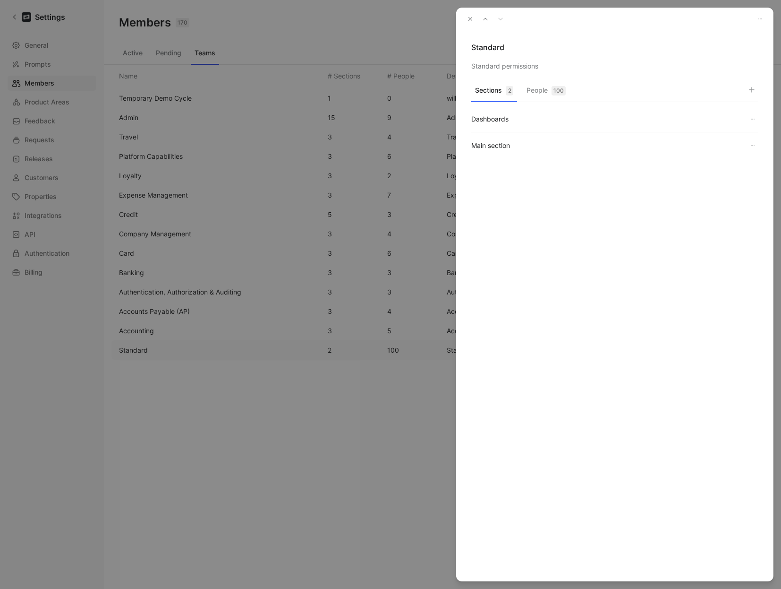
click at [557, 87] on div "100" at bounding box center [559, 90] width 14 height 9
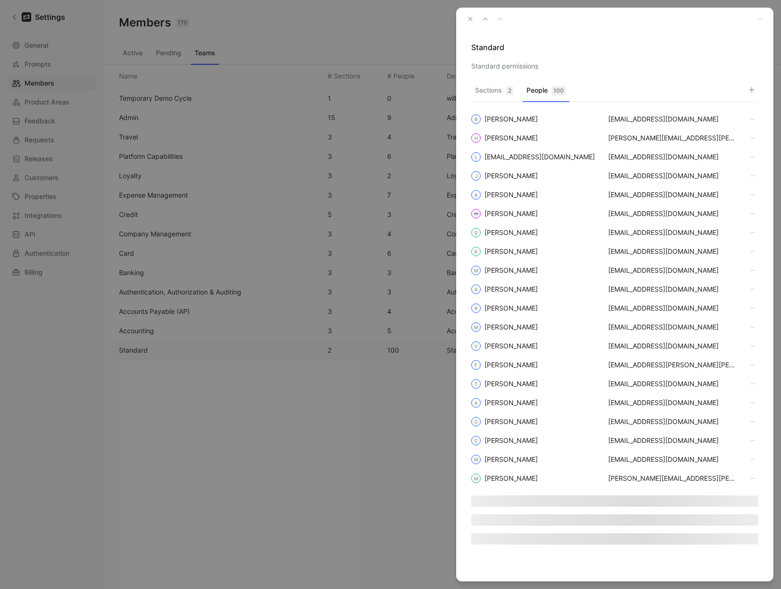
click at [752, 94] on button "button" at bounding box center [752, 89] width 13 height 13
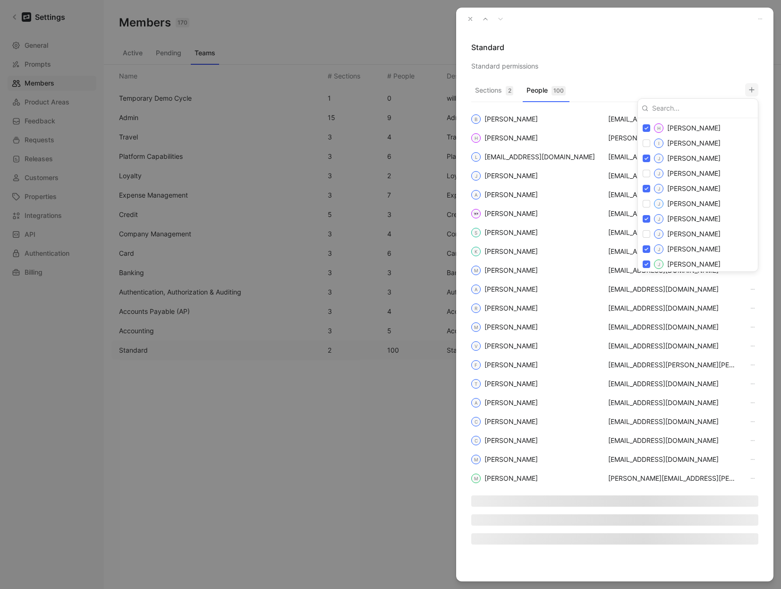
scroll to position [771, 0]
click at [644, 187] on input "checkbox" at bounding box center [647, 189] width 8 height 8
checkbox input "true"
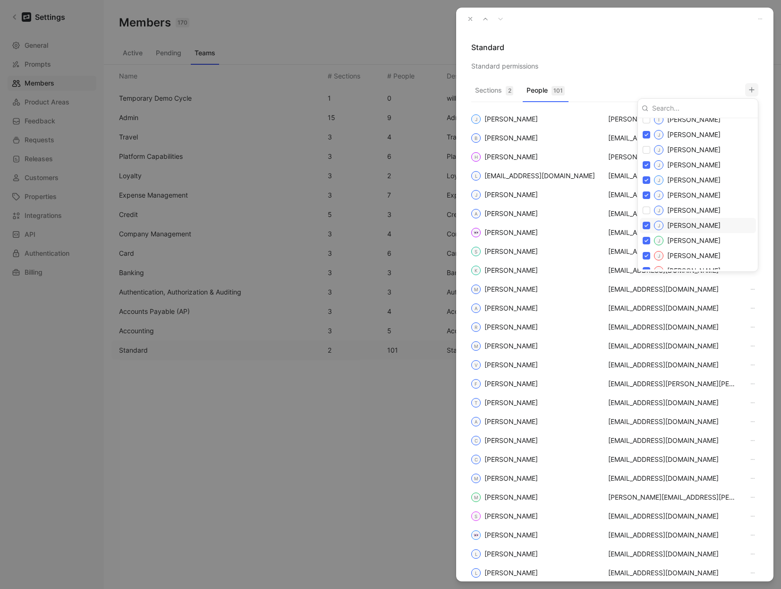
scroll to position [1788, 0]
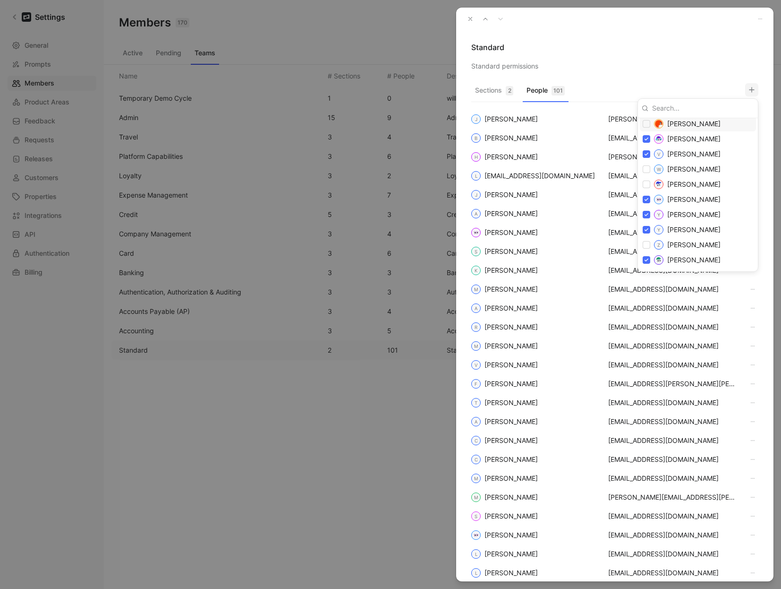
click at [598, 43] on div at bounding box center [390, 294] width 781 height 589
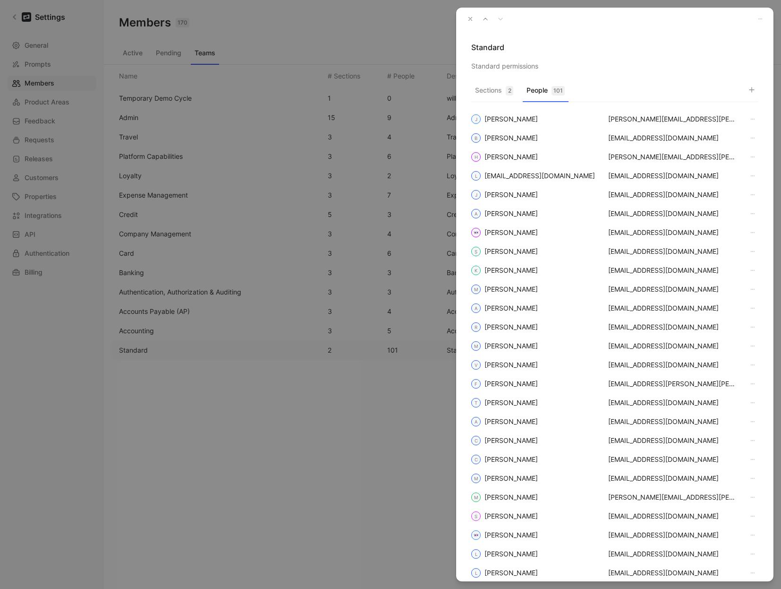
click at [471, 17] on icon "button" at bounding box center [470, 19] width 7 height 7
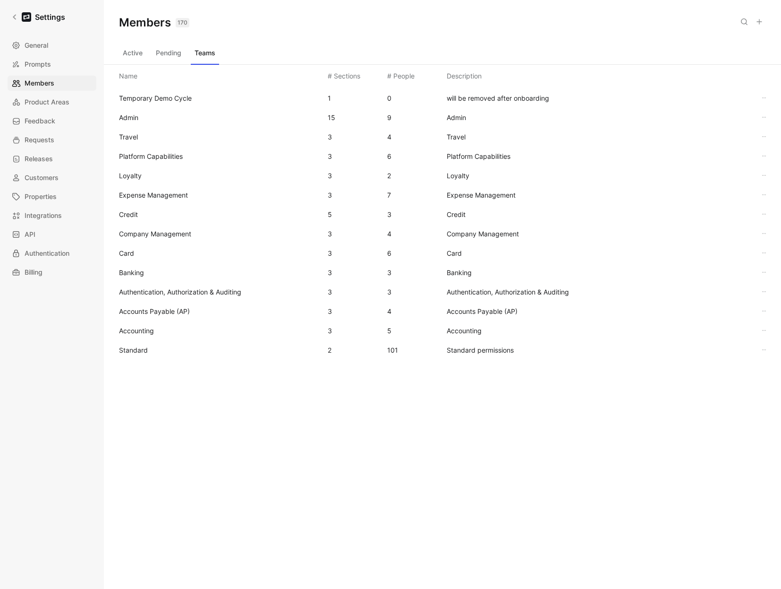
click at [197, 346] on span "Standard" at bounding box center [219, 349] width 201 height 11
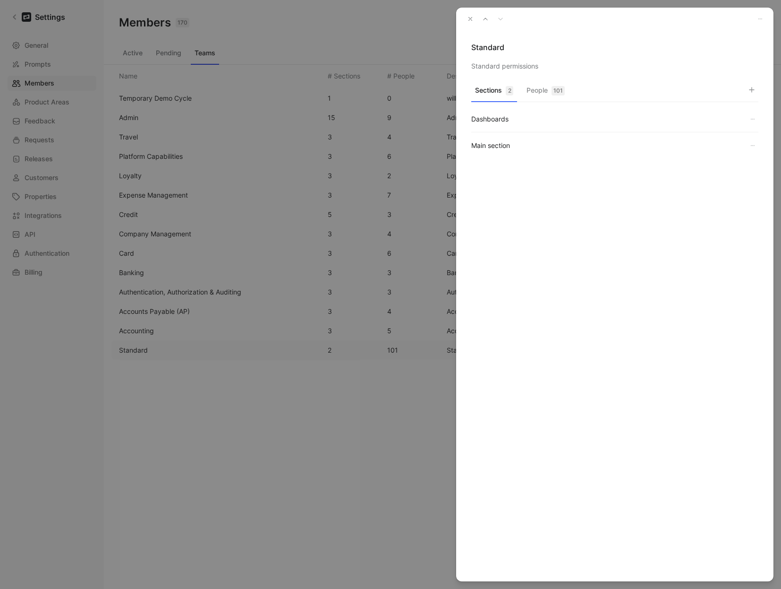
drag, startPoint x: 539, startPoint y: 80, endPoint x: 543, endPoint y: 84, distance: 5.4
click at [540, 80] on div "Standard Standard permissions Sections 2 People 101 Dashboards Main section" at bounding box center [614, 295] width 317 height 574
click at [544, 86] on button "People 101" at bounding box center [546, 93] width 46 height 18
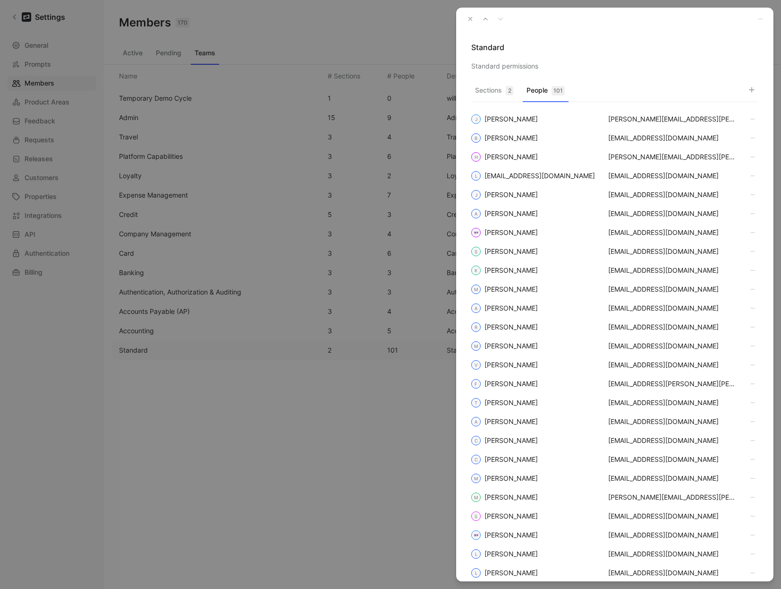
click at [754, 90] on icon "button" at bounding box center [752, 90] width 8 height 8
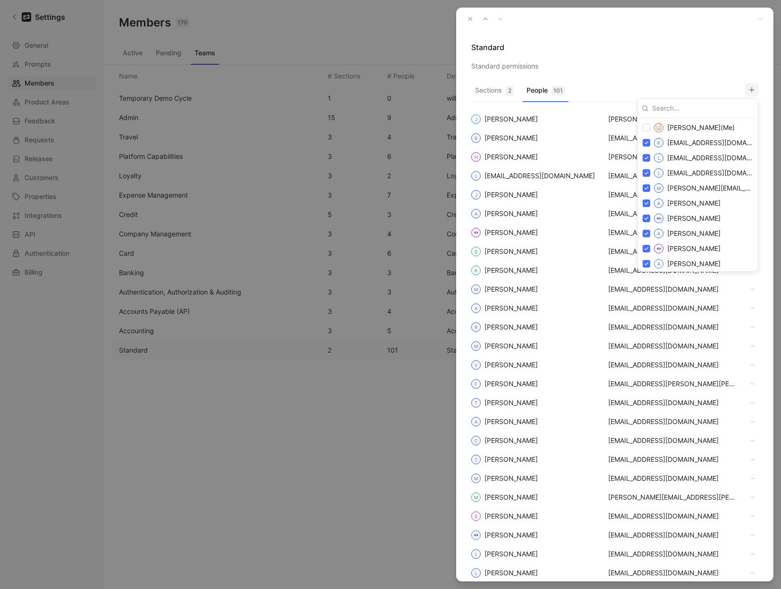
click at [678, 110] on input at bounding box center [702, 108] width 106 height 15
paste input "aliew@brex.com"
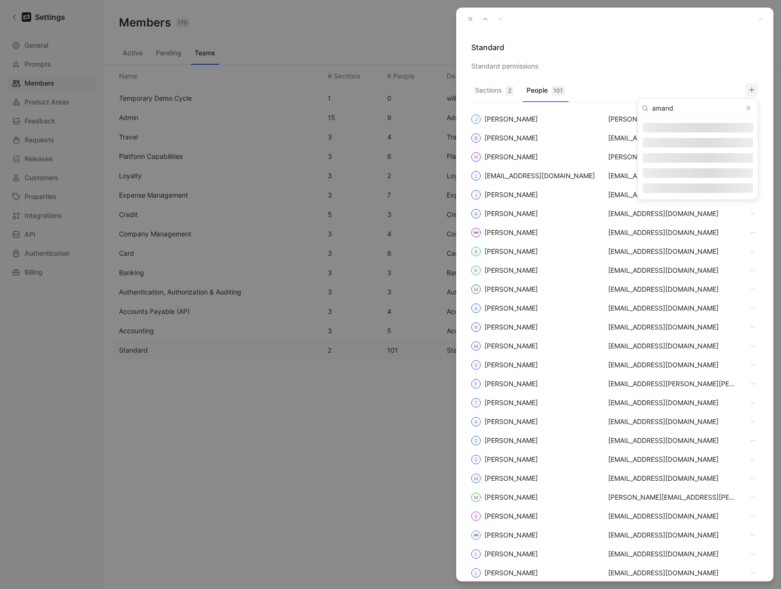
type input "amanda"
click at [648, 56] on div at bounding box center [390, 294] width 781 height 589
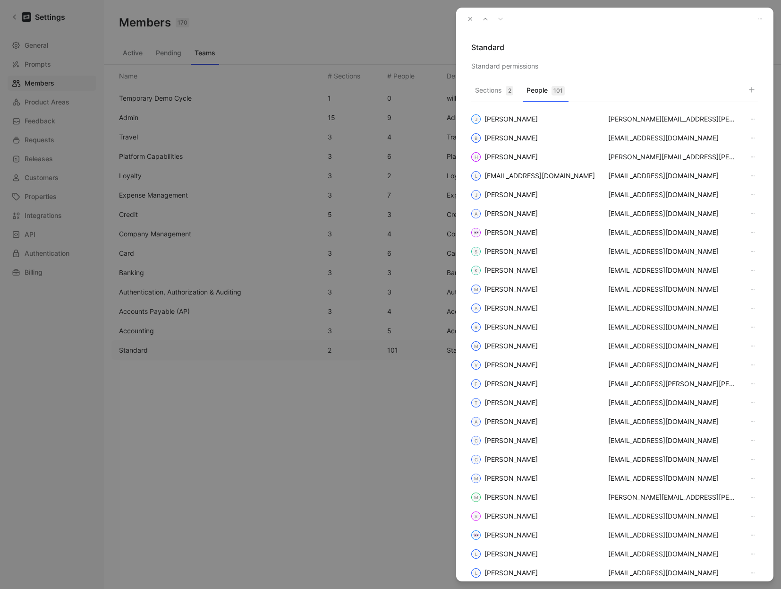
click at [472, 18] on icon "button" at bounding box center [470, 19] width 7 height 7
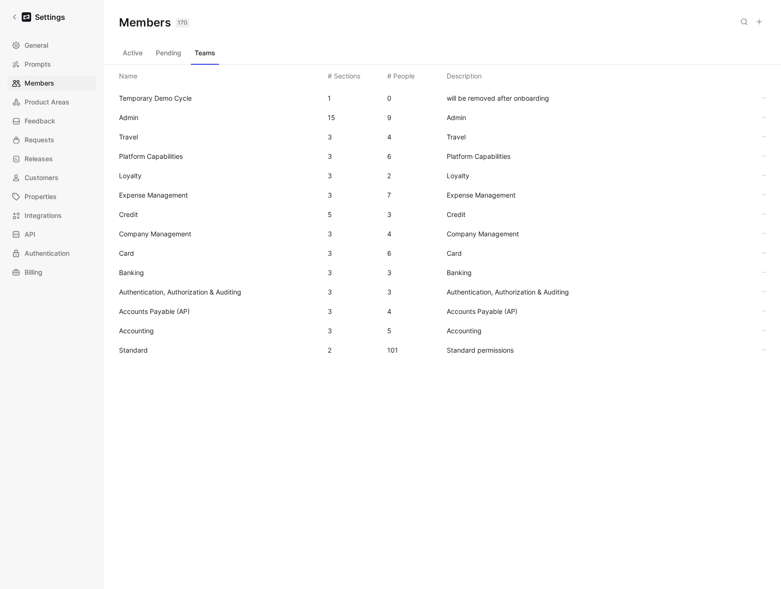
click at [167, 356] on div "Standard 2 101 Standard permissions" at bounding box center [442, 349] width 662 height 19
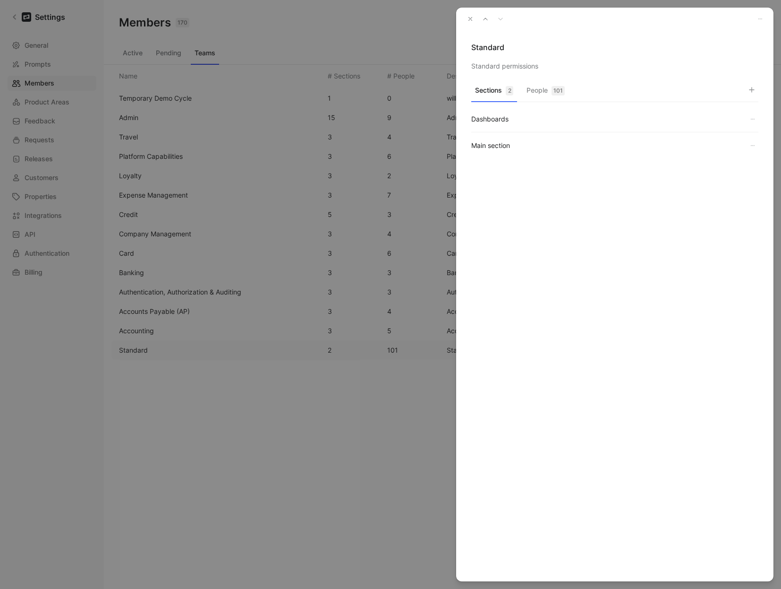
click at [547, 92] on button "People 101" at bounding box center [546, 93] width 46 height 18
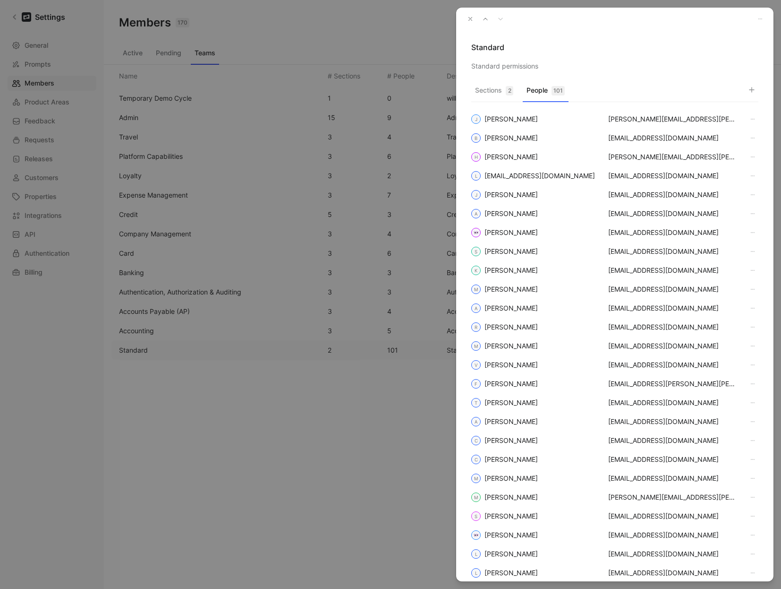
click at [753, 90] on icon "button" at bounding box center [752, 90] width 8 height 8
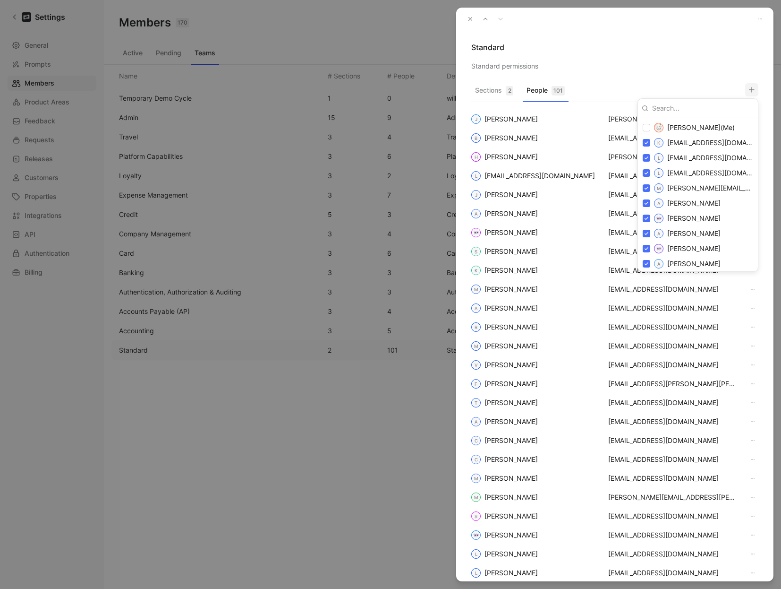
click at [697, 108] on input at bounding box center [702, 108] width 106 height 15
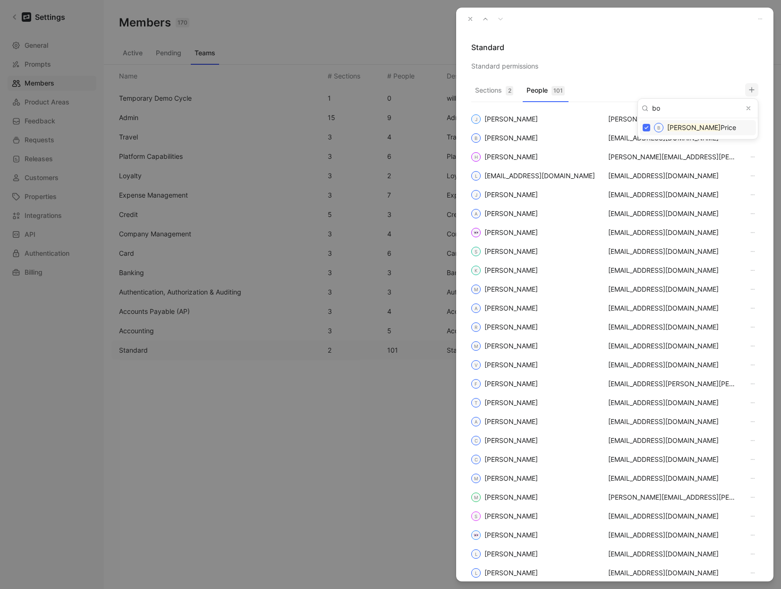
type input "b"
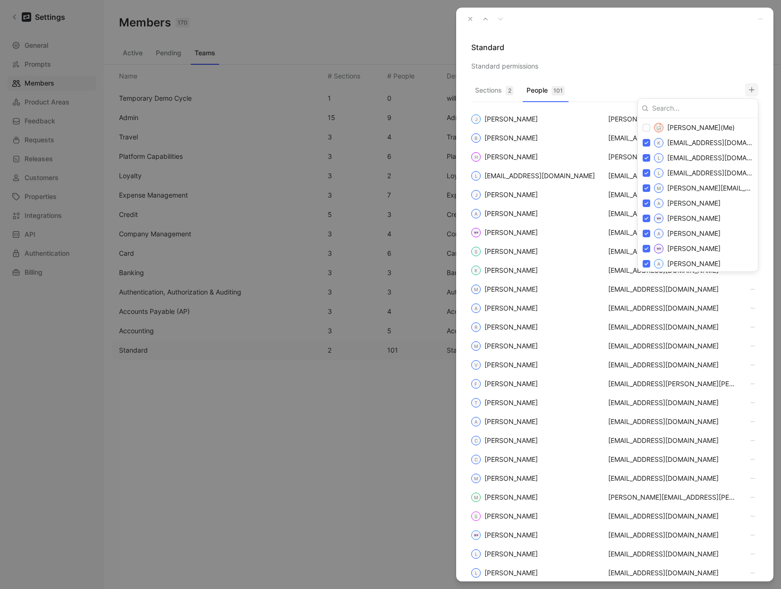
click at [472, 19] on div at bounding box center [390, 294] width 781 height 589
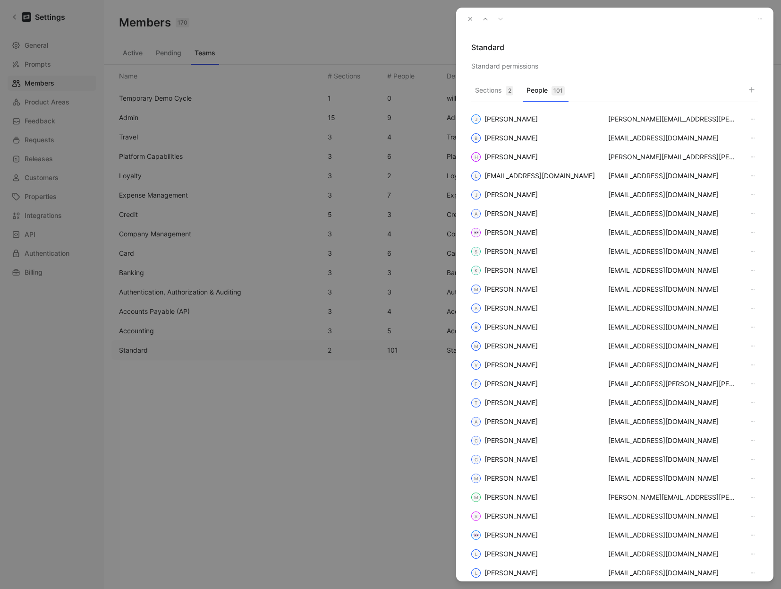
click at [472, 19] on icon "button" at bounding box center [470, 19] width 7 height 7
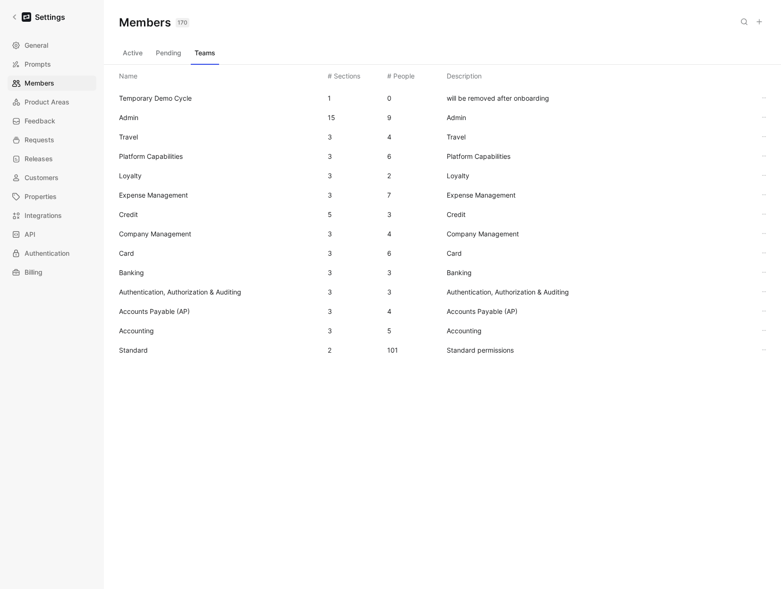
click at [141, 54] on button "Active" at bounding box center [132, 52] width 27 height 15
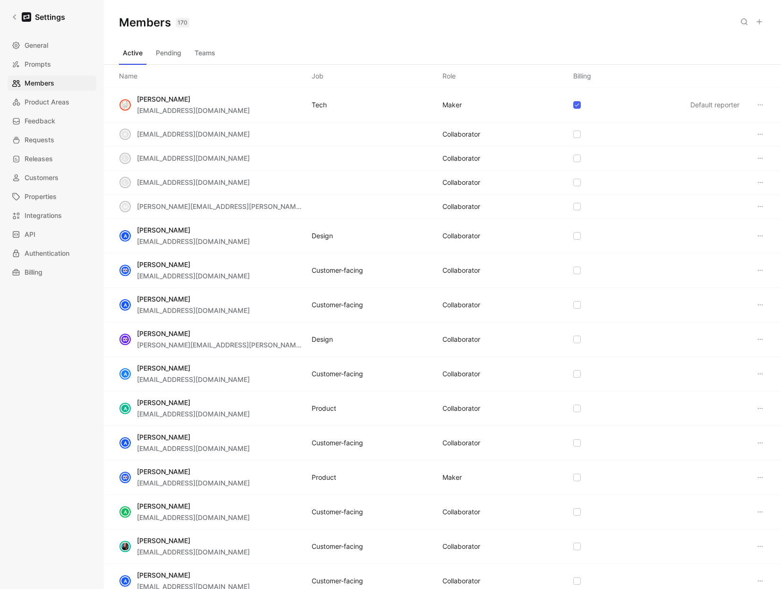
click at [739, 25] on button at bounding box center [744, 21] width 13 height 13
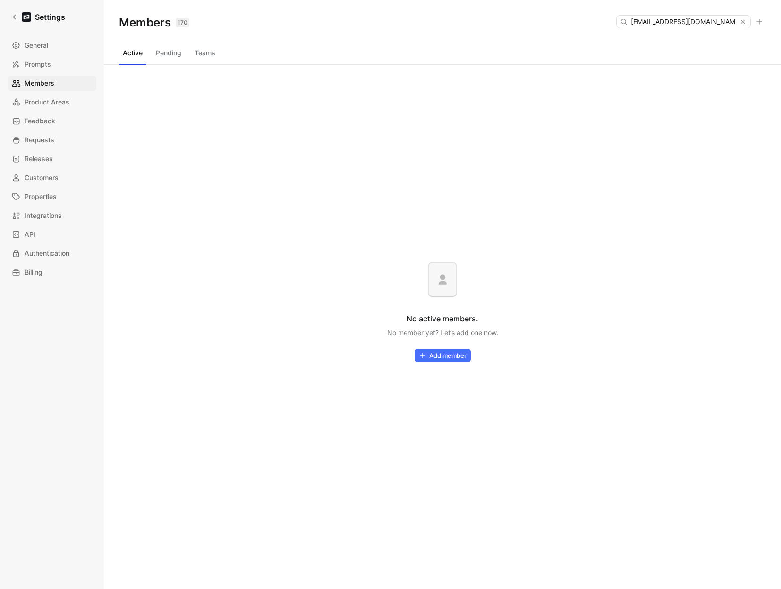
type input "narumugam@brex.com"
click at [181, 53] on button "Pending" at bounding box center [168, 52] width 33 height 15
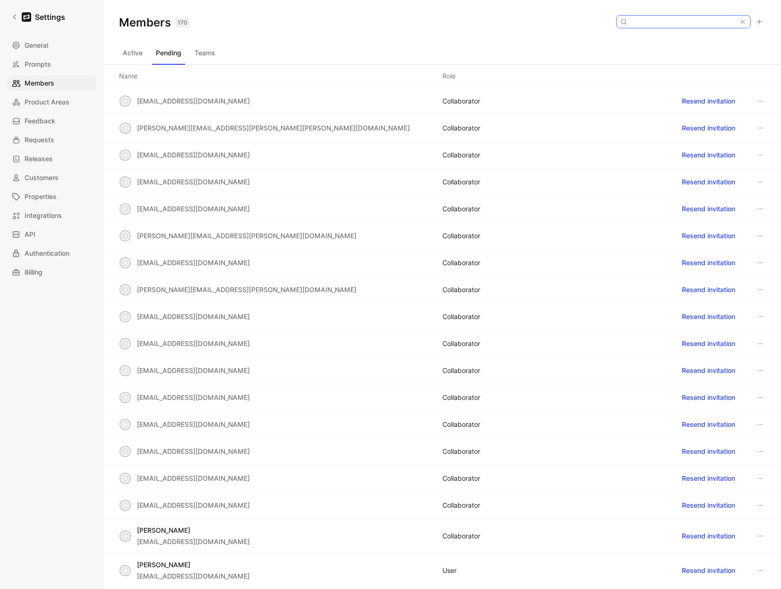
click at [667, 22] on input at bounding box center [683, 22] width 112 height 12
paste input "narumugam@brex.com"
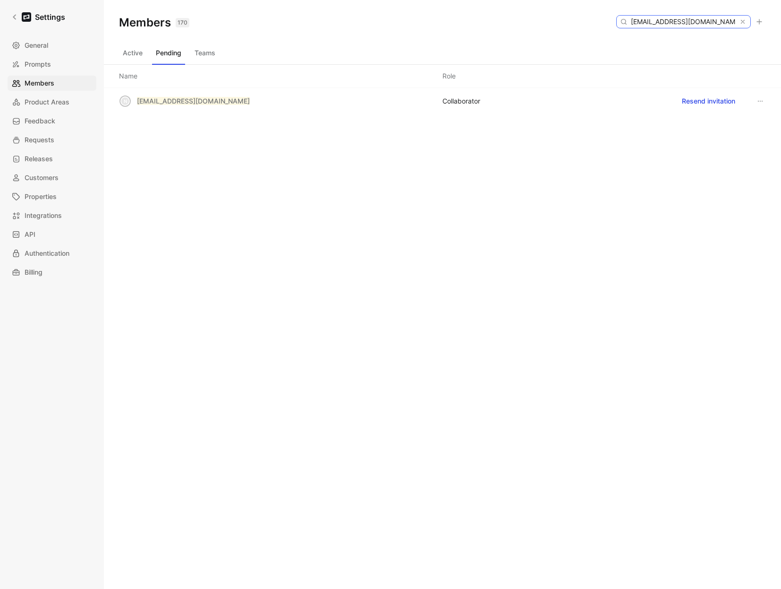
type input "narumugam@brex.com"
click at [454, 217] on div "Members 170 Saved narumugam@brex.com Active Pending Teams Name Role n narumugam…" at bounding box center [442, 279] width 677 height 558
click at [708, 102] on button "Resend invitation" at bounding box center [709, 101] width 62 height 15
click at [31, 79] on span "Members" at bounding box center [40, 82] width 30 height 11
click at [135, 51] on button "Active" at bounding box center [132, 52] width 27 height 15
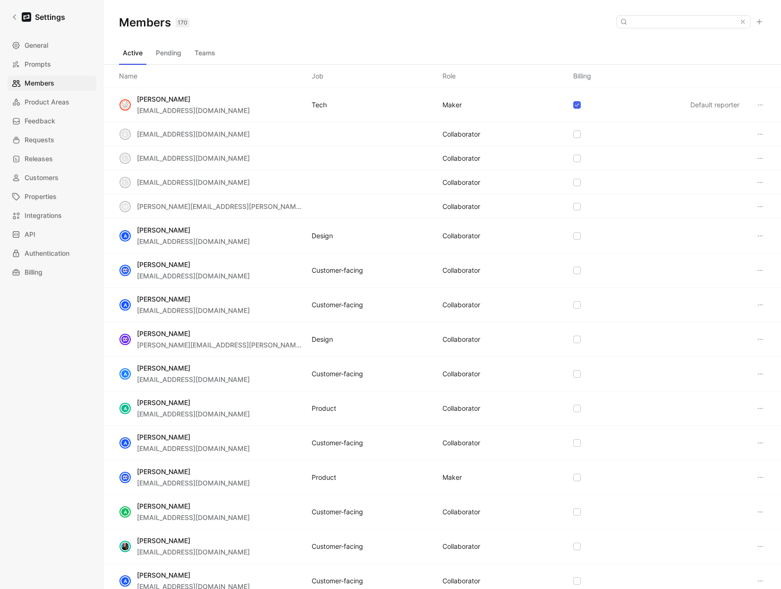
click at [212, 52] on button "Teams" at bounding box center [205, 52] width 28 height 15
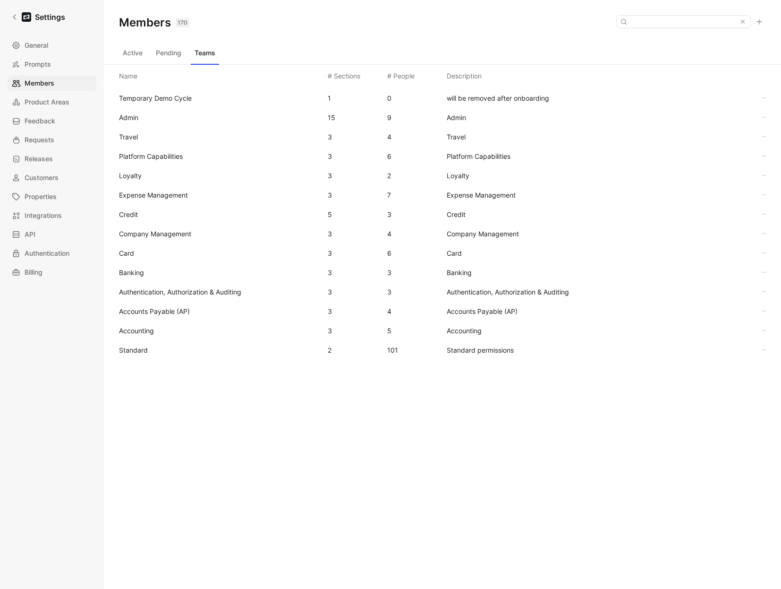
click at [130, 352] on span "Standard" at bounding box center [133, 350] width 29 height 8
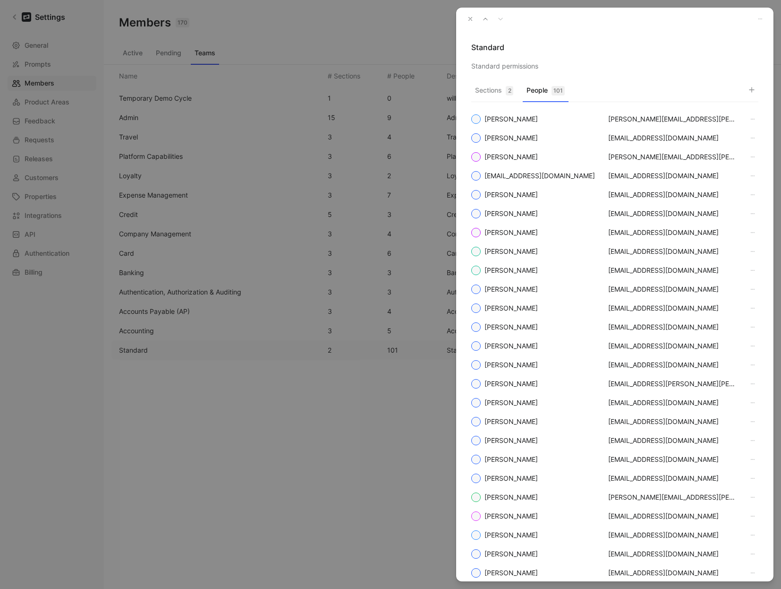
click at [549, 90] on button "People 101" at bounding box center [546, 93] width 46 height 18
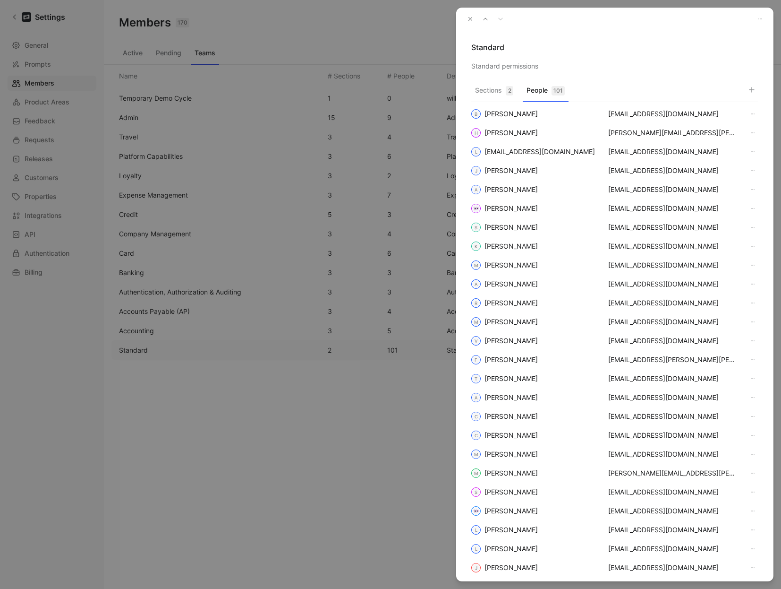
scroll to position [0, 0]
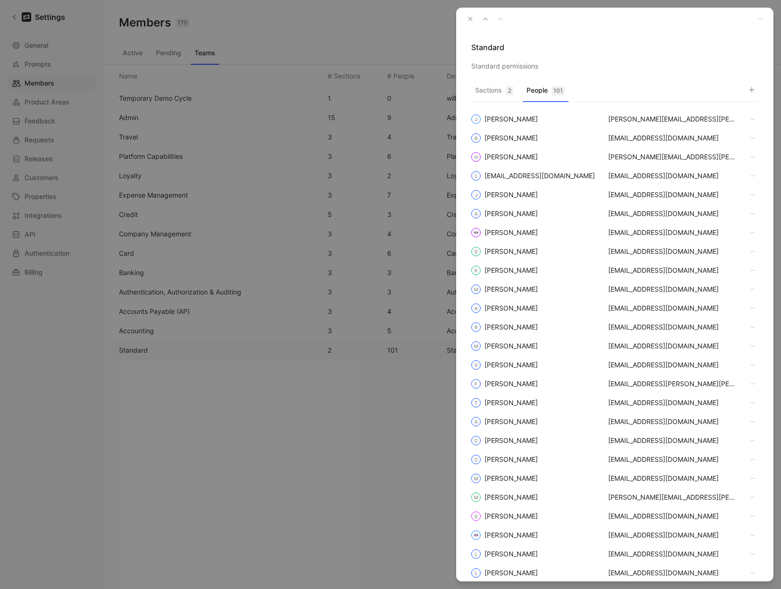
click at [750, 90] on use "button" at bounding box center [752, 89] width 5 height 5
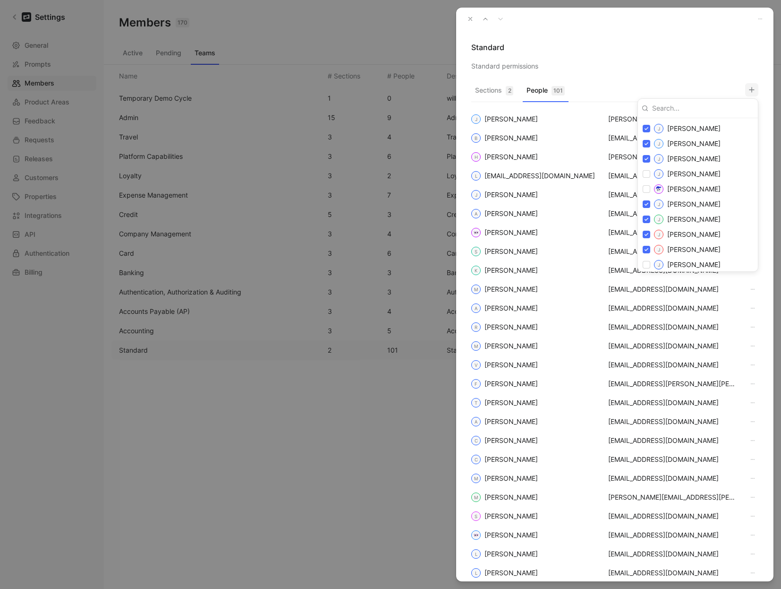
scroll to position [820, 0]
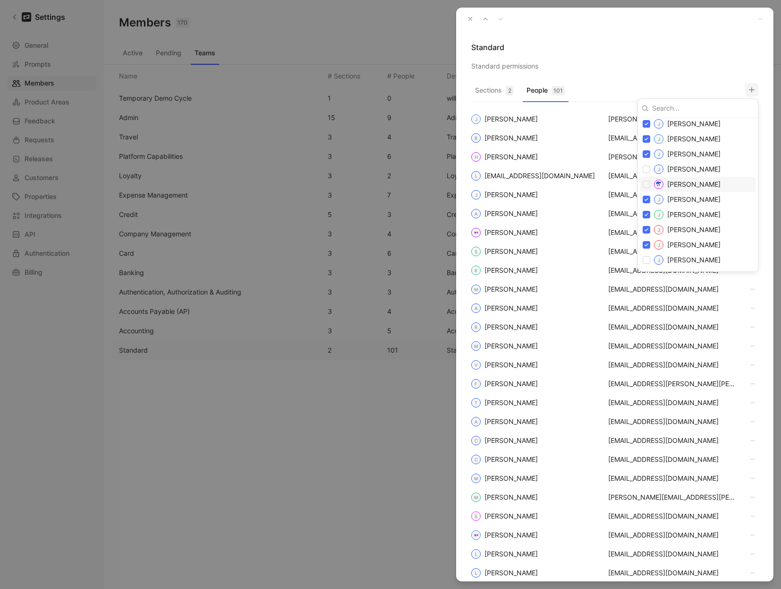
click at [646, 183] on input "checkbox" at bounding box center [647, 184] width 8 height 8
checkbox input "true"
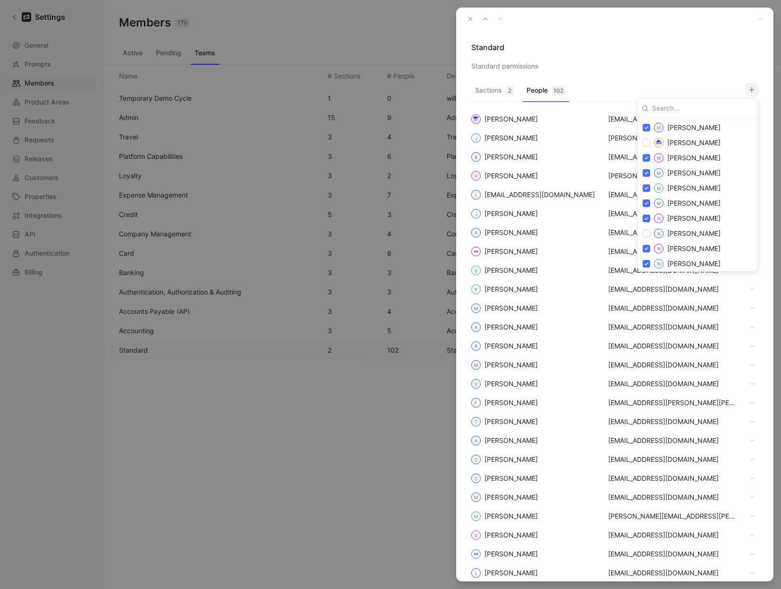
scroll to position [1501, 0]
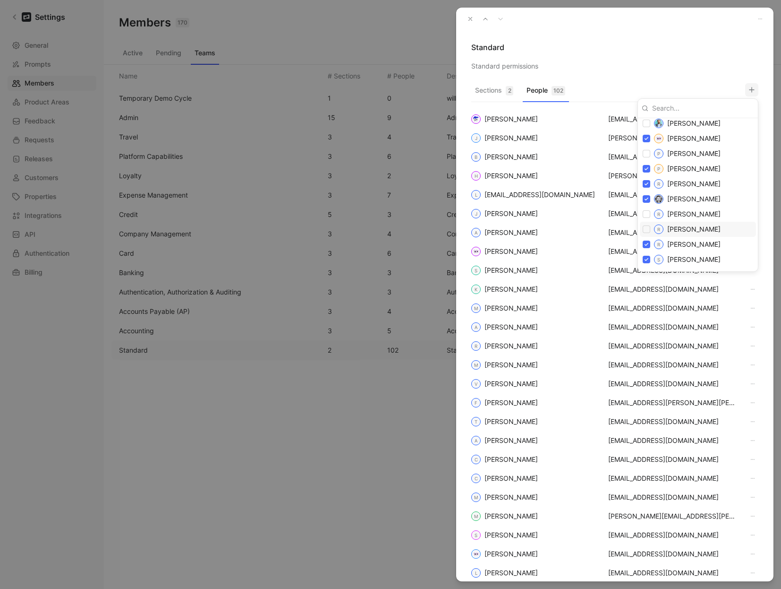
click at [648, 229] on input "checkbox" at bounding box center [647, 229] width 8 height 8
checkbox input "true"
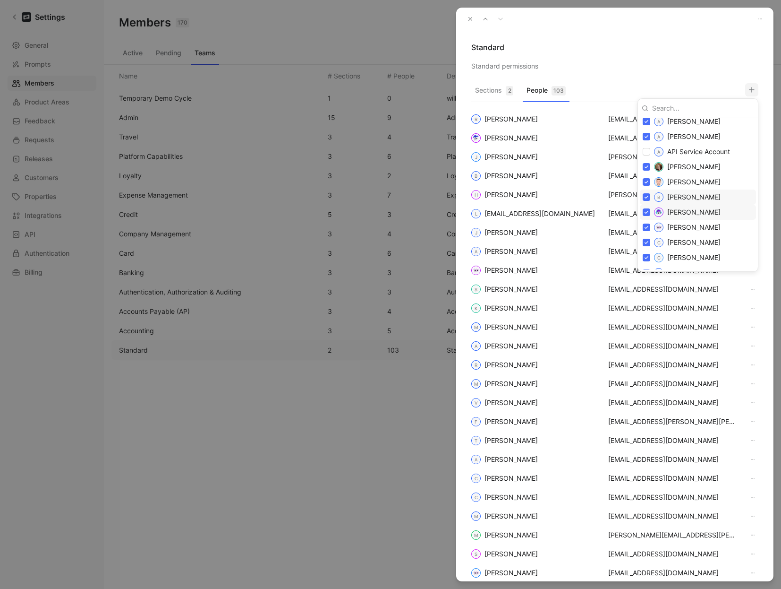
scroll to position [404, 0]
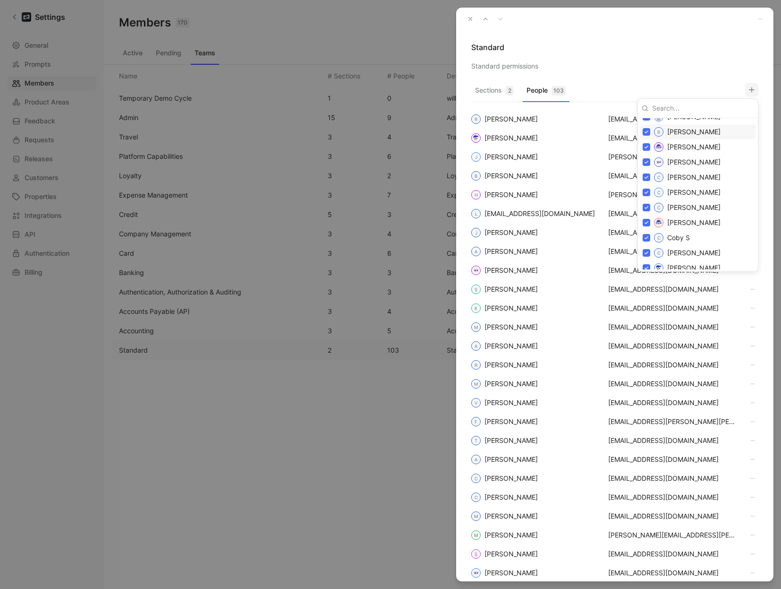
click at [640, 31] on div at bounding box center [390, 294] width 781 height 589
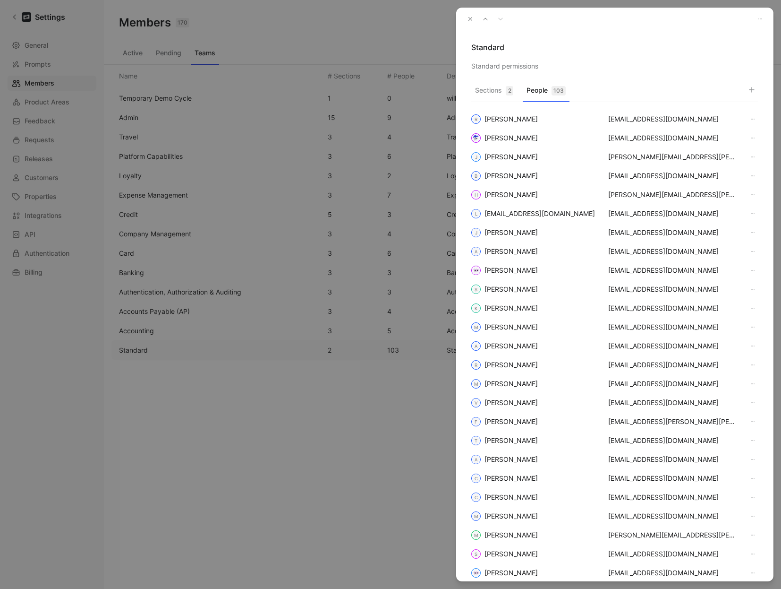
click at [473, 19] on icon "button" at bounding box center [470, 19] width 7 height 7
